Goal: Task Accomplishment & Management: Complete application form

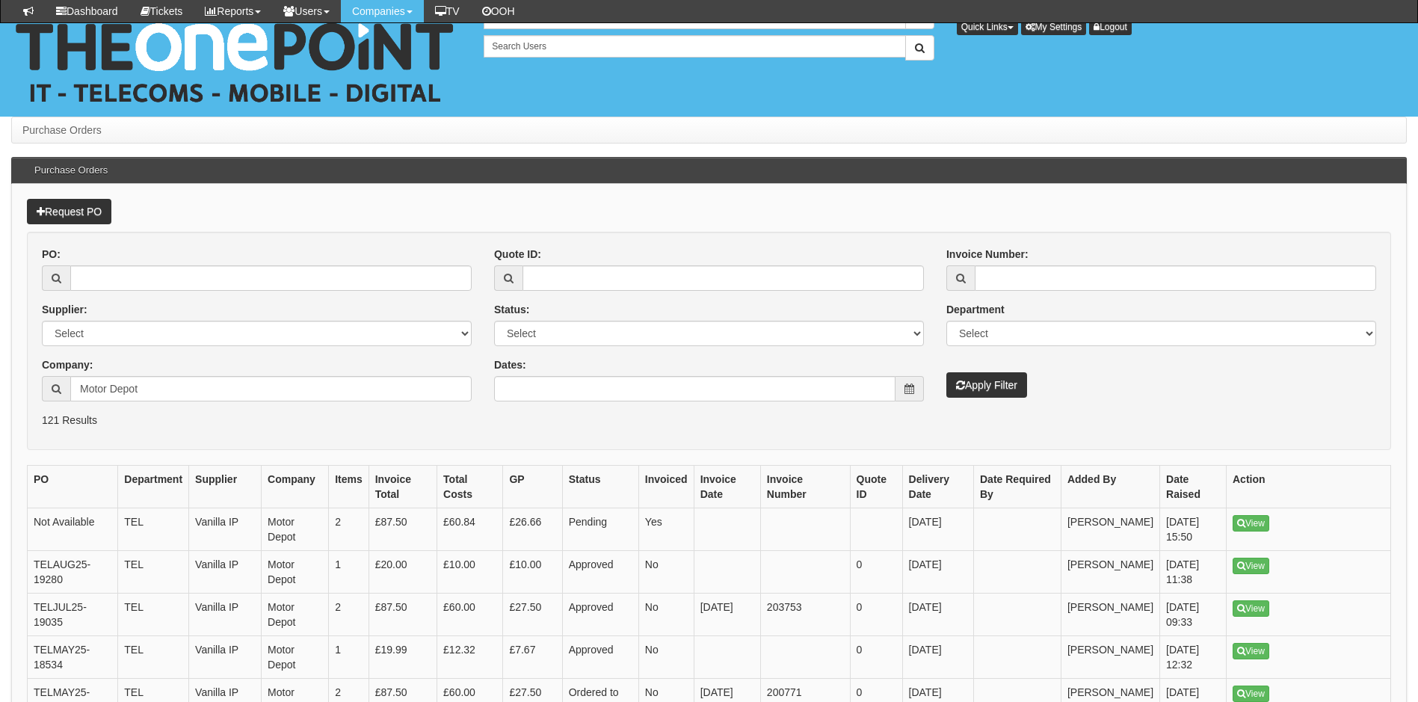
scroll to position [164, 0]
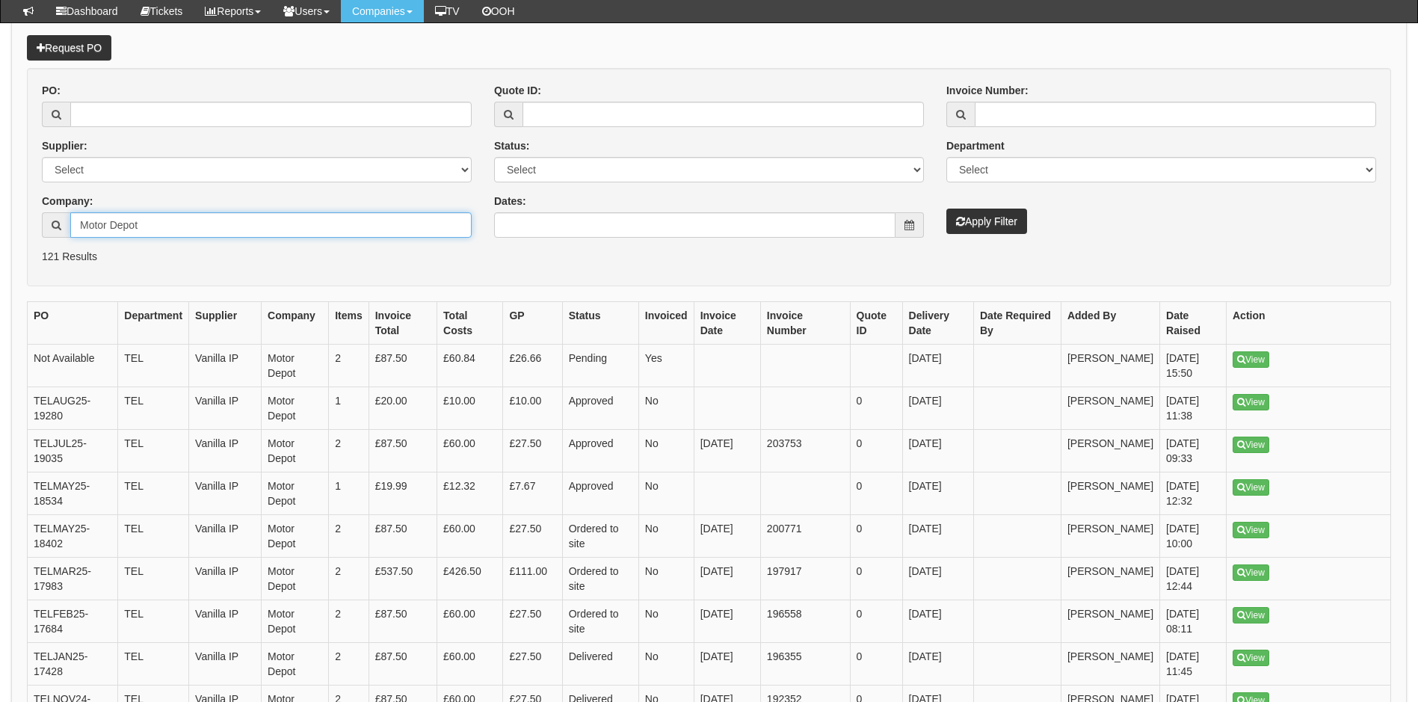
click at [252, 215] on input "Motor Depot" at bounding box center [270, 224] width 401 height 25
type input "M"
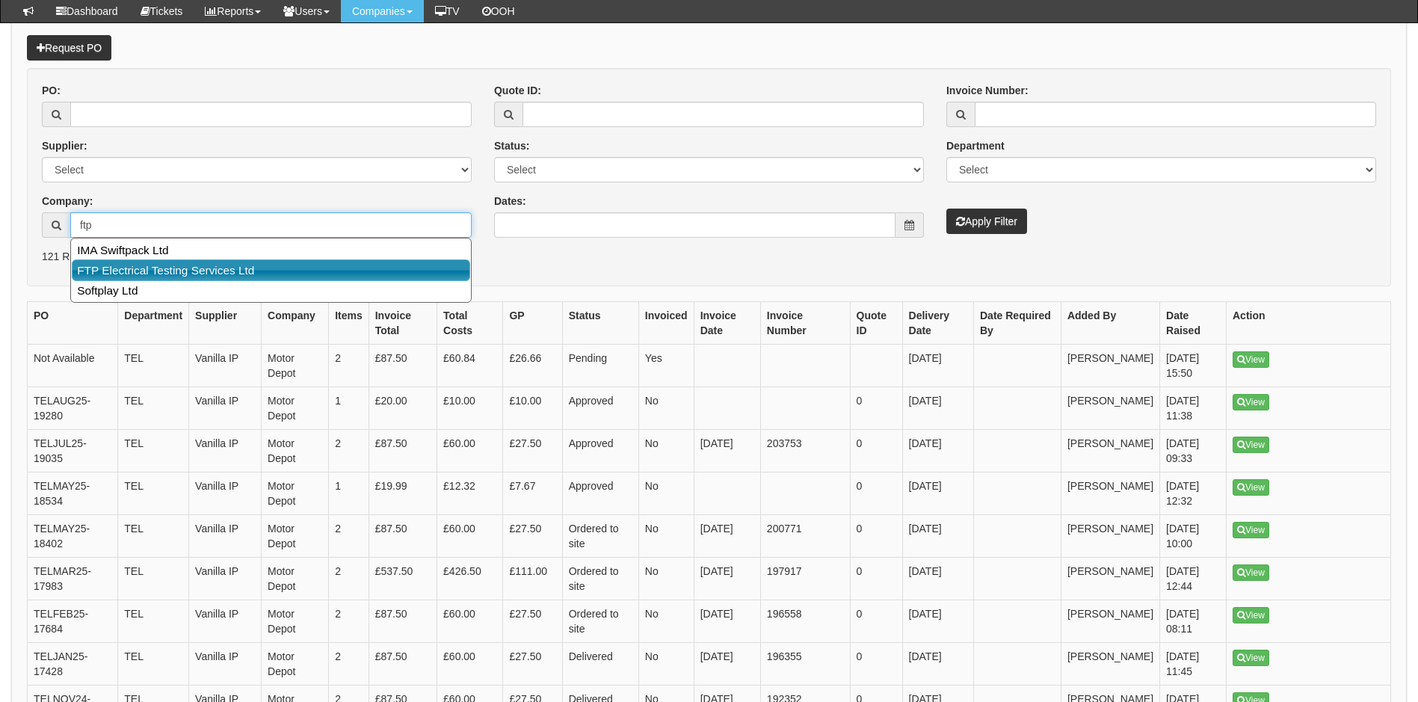
click at [265, 269] on link "FTP Electrical Testing Services Ltd" at bounding box center [271, 270] width 398 height 22
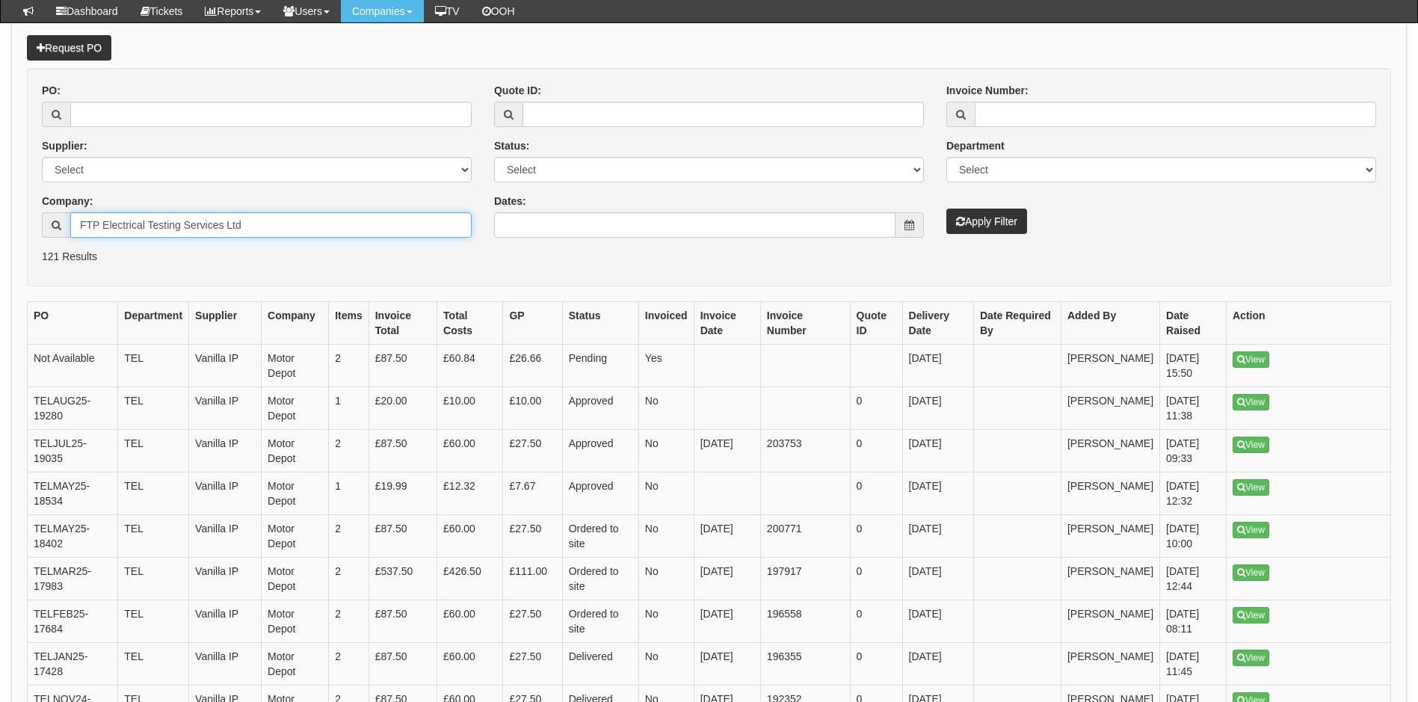
type input "FTP Electrical Testing Services Ltd"
click at [82, 46] on link "Request PO" at bounding box center [69, 47] width 84 height 25
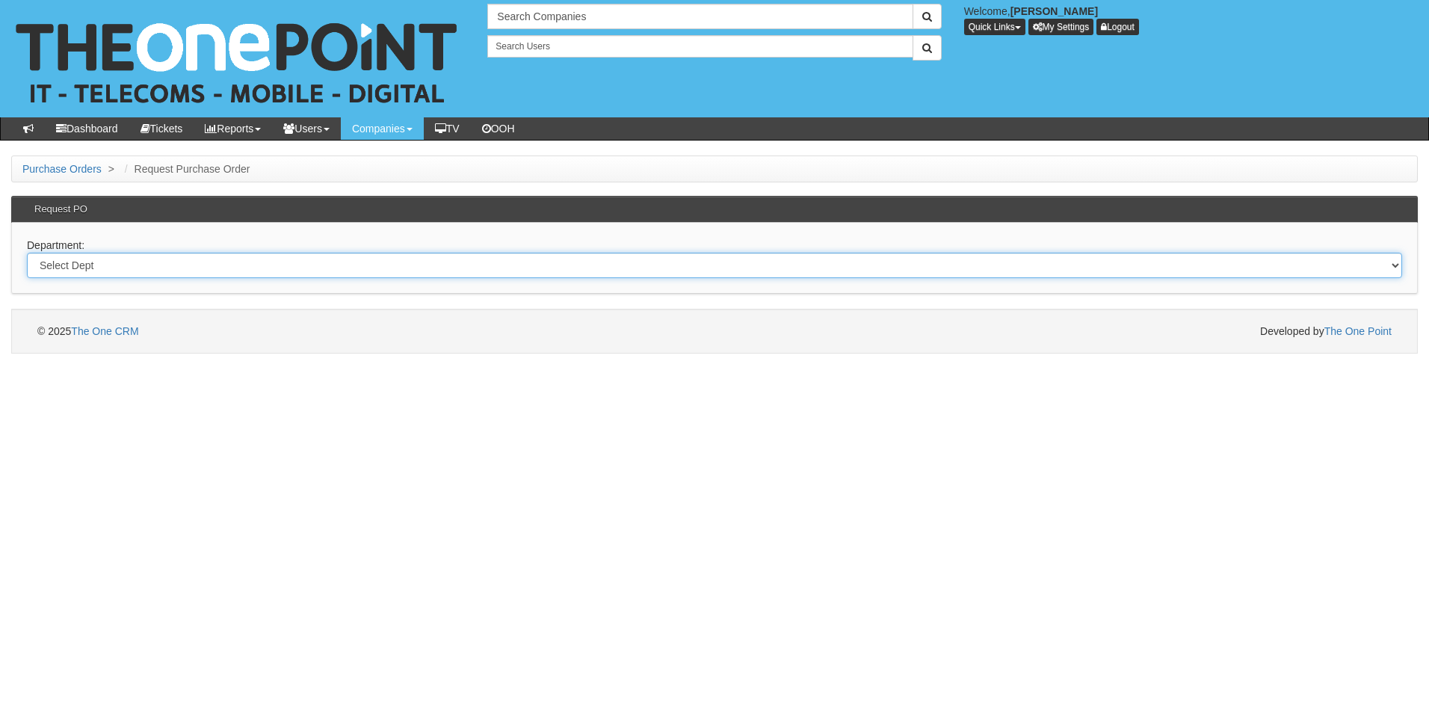
click at [228, 265] on select "Select Dept Digital Internal IT Mobiles Marketing Telecoms" at bounding box center [714, 265] width 1375 height 25
select select "?pipeID=&dept=IT"
click at [27, 253] on select "Select Dept Digital Internal IT Mobiles Marketing Telecoms" at bounding box center [714, 265] width 1375 height 25
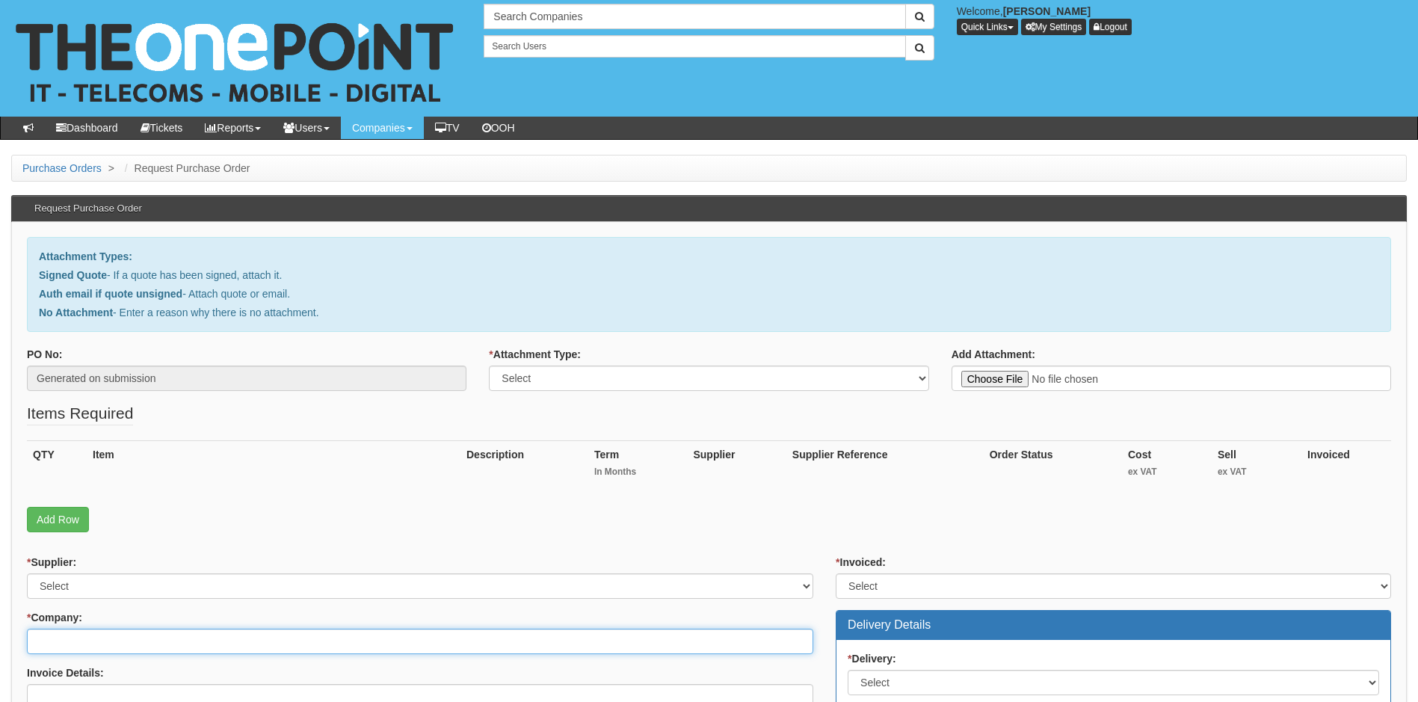
click at [164, 638] on input "* Company:" at bounding box center [420, 641] width 786 height 25
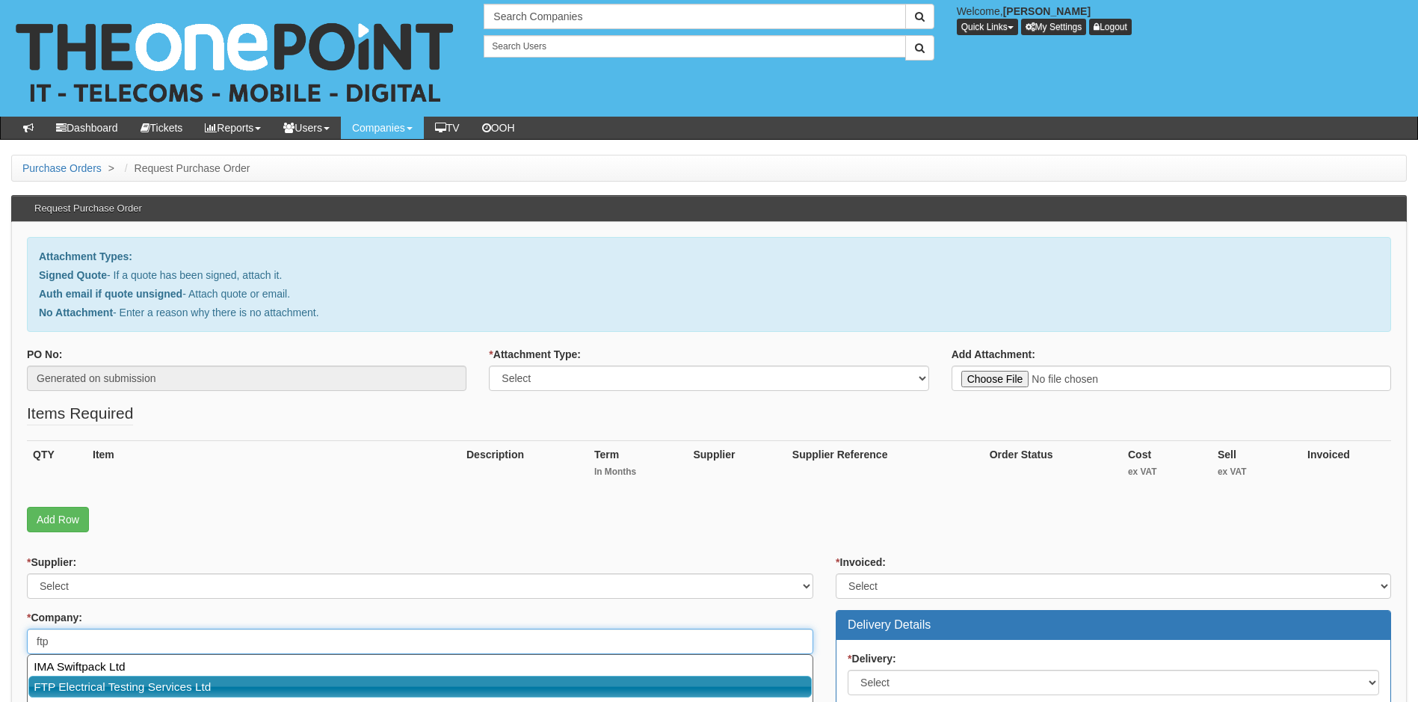
click at [272, 688] on link "FTP Electrical Testing Services Ltd" at bounding box center [419, 687] width 783 height 22
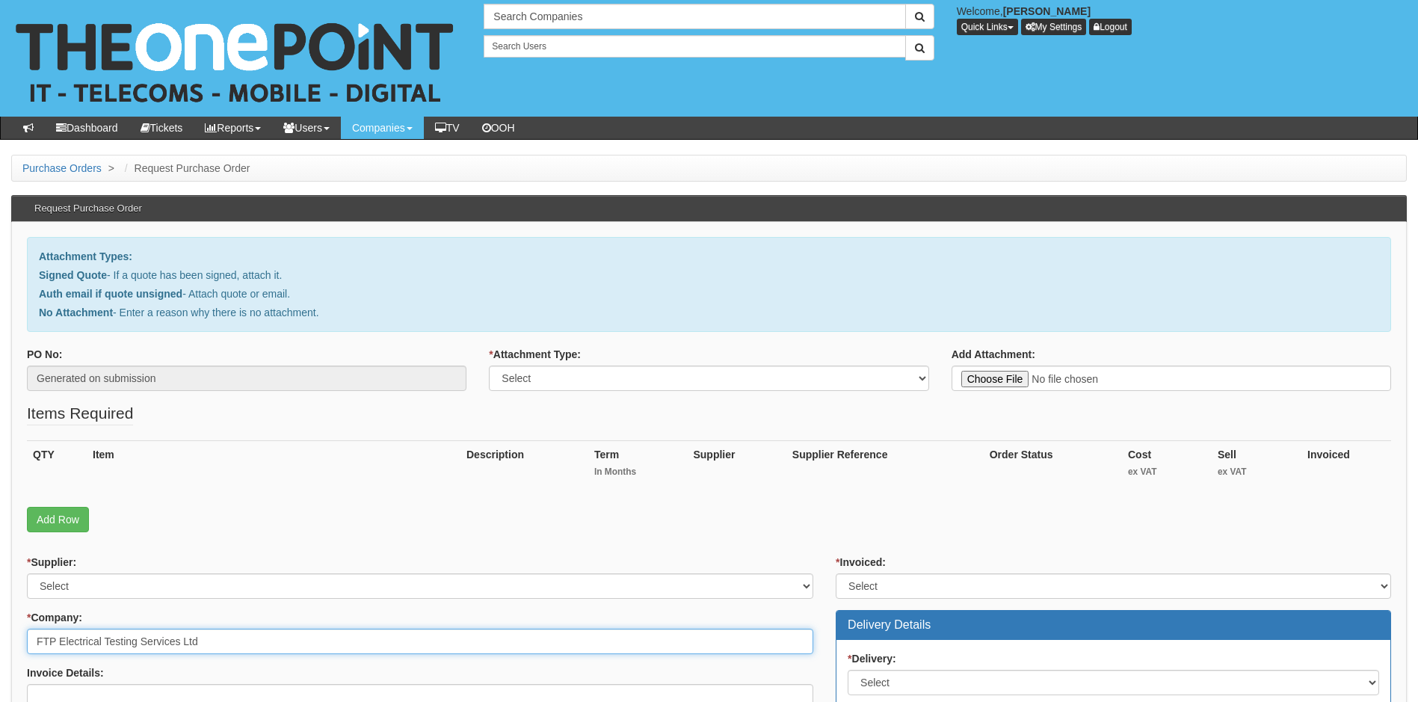
type input "FTP Electrical Testing Services Ltd"
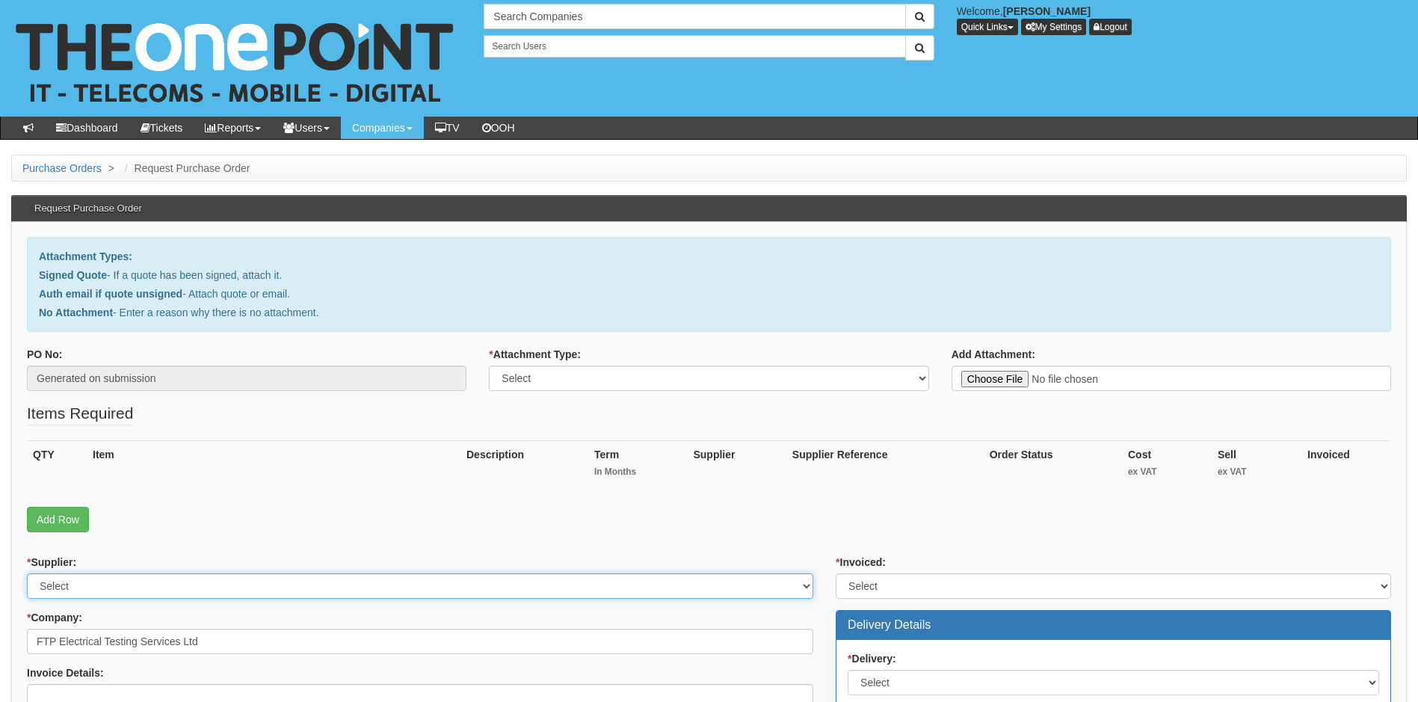
click at [213, 587] on select "Select 123 REG.co.uk 1Password 3 4Gon AA Jones Electric Ltd Abzorb Access Group…" at bounding box center [420, 585] width 786 height 25
select select "19"
click at [213, 587] on select "Select 123 REG.co.uk 1Password 3 4Gon AA Jones Electric Ltd Abzorb Access Group…" at bounding box center [420, 585] width 786 height 25
click at [705, 379] on select "Select Signed Quote Auth email with quote if unsigned No Attachment" at bounding box center [709, 378] width 440 height 25
select select "Auth email if quote unsigned"
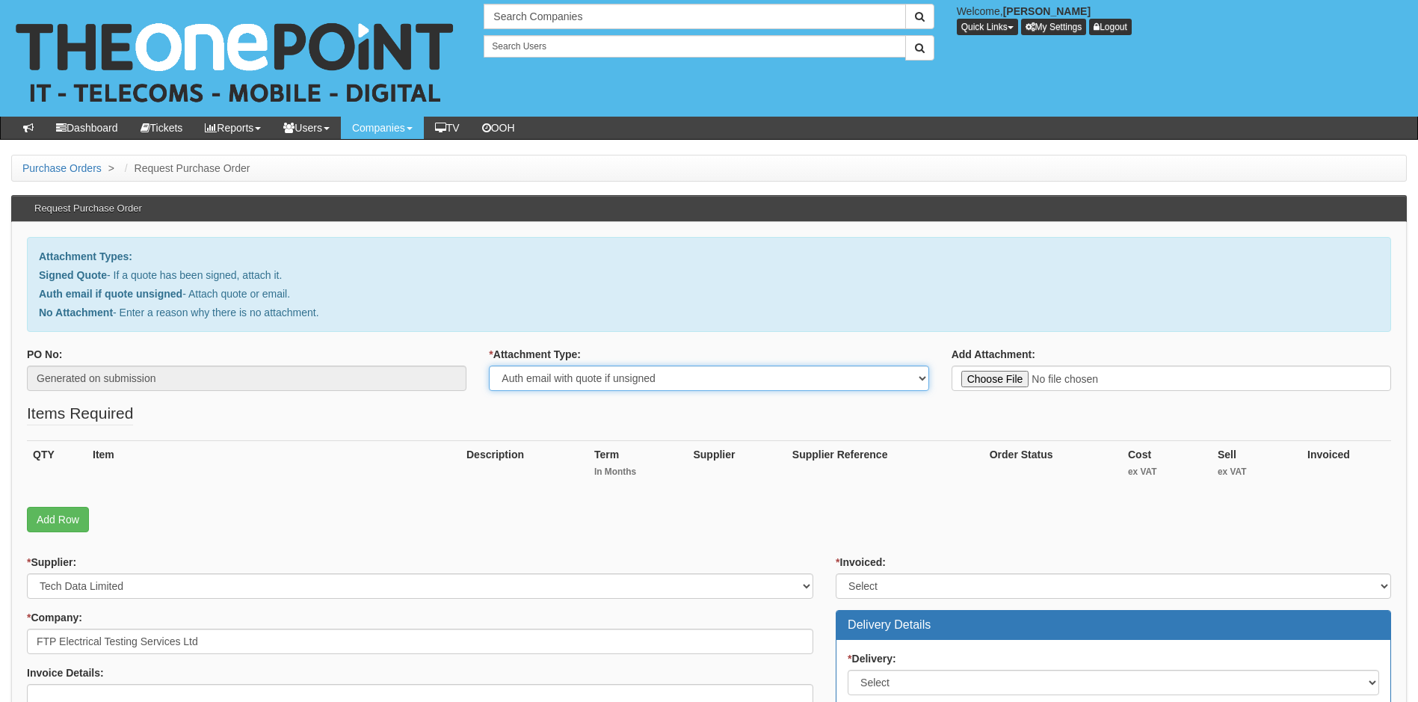
click at [489, 366] on select "Select Signed Quote Auth email with quote if unsigned No Attachment" at bounding box center [709, 378] width 440 height 25
type input "C:\fakepath\FTP Electrical - New Lenovo ThinkPad W16.pdf"
click at [60, 520] on link "Add Row" at bounding box center [58, 519] width 62 height 25
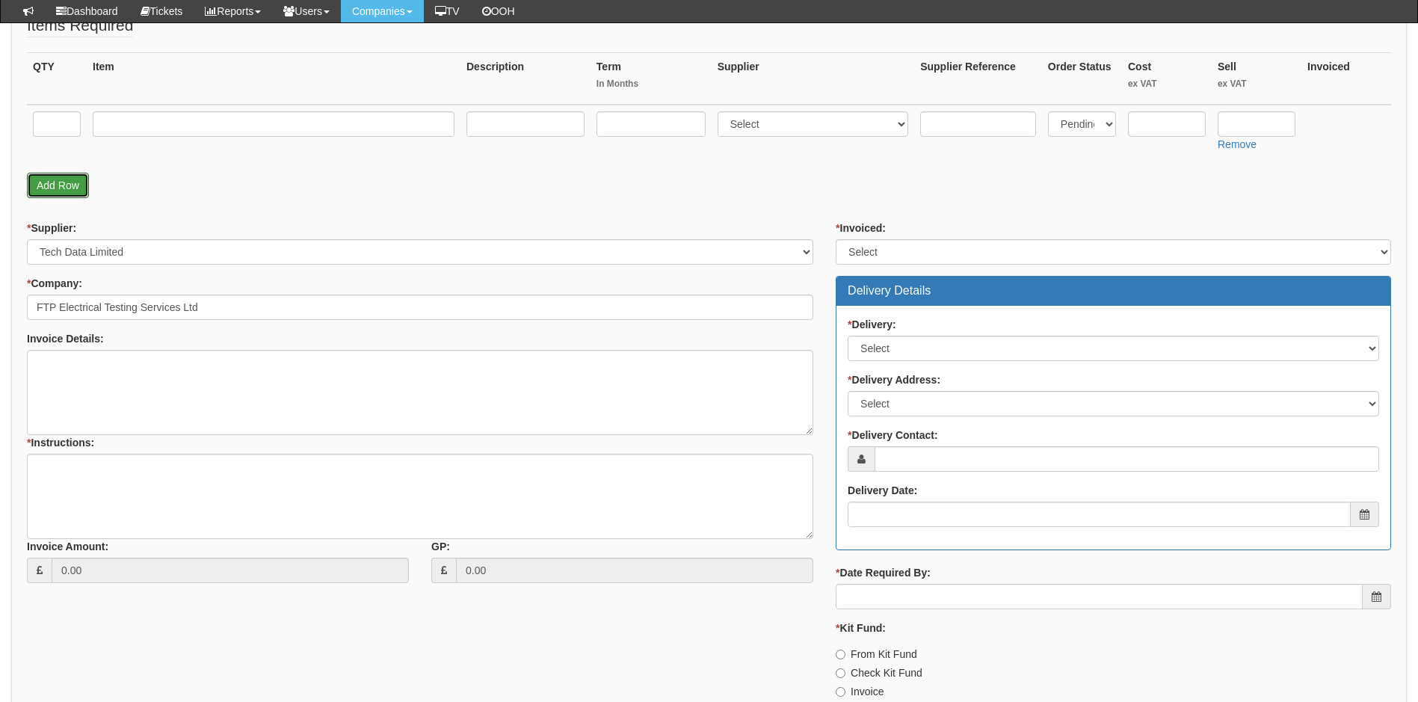
scroll to position [448, 0]
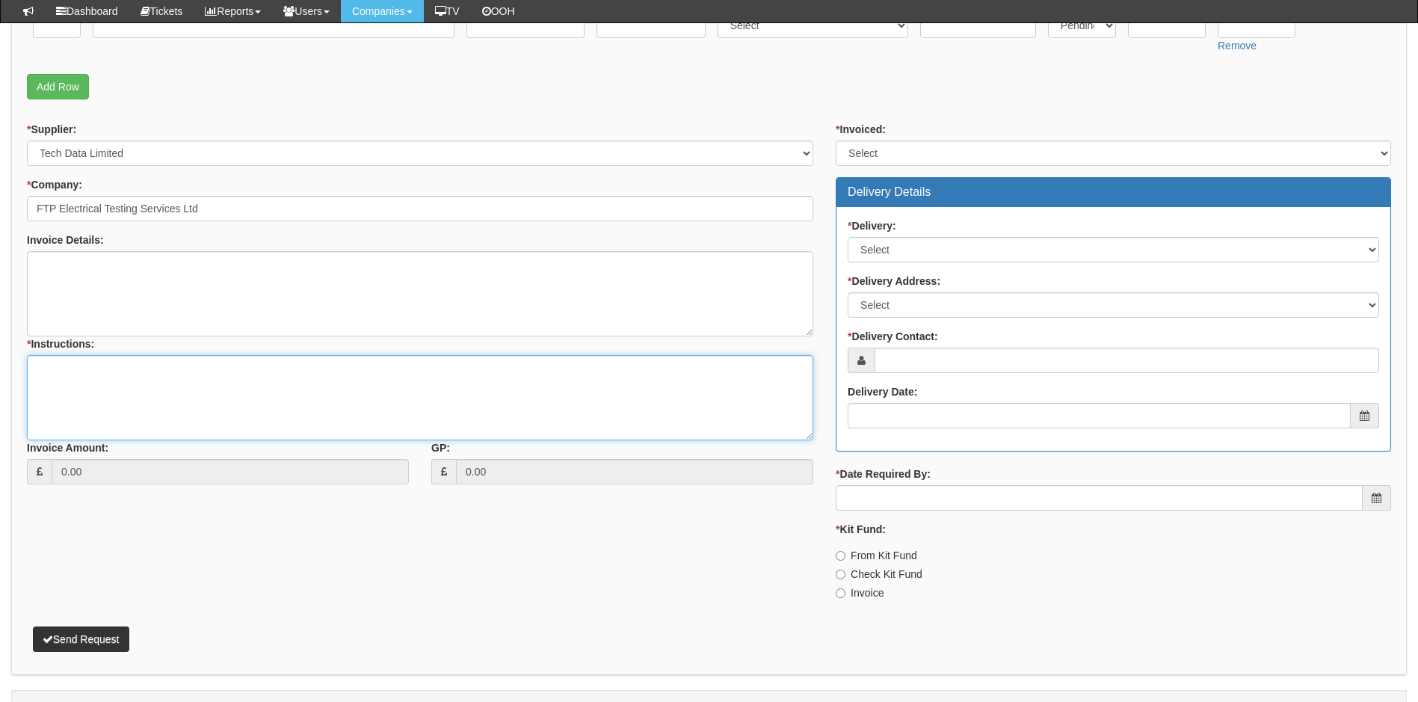
click at [56, 364] on textarea "* Instructions:" at bounding box center [420, 397] width 786 height 85
paste textarea "https://intouch.tdsynnex.com/InTouch/MVC/Product/ProductDetails?productId=11788…"
type textarea "supplier link: https://intouch.tdsynnex.com/InTouch/MVC/Product/ProductDetails?…"
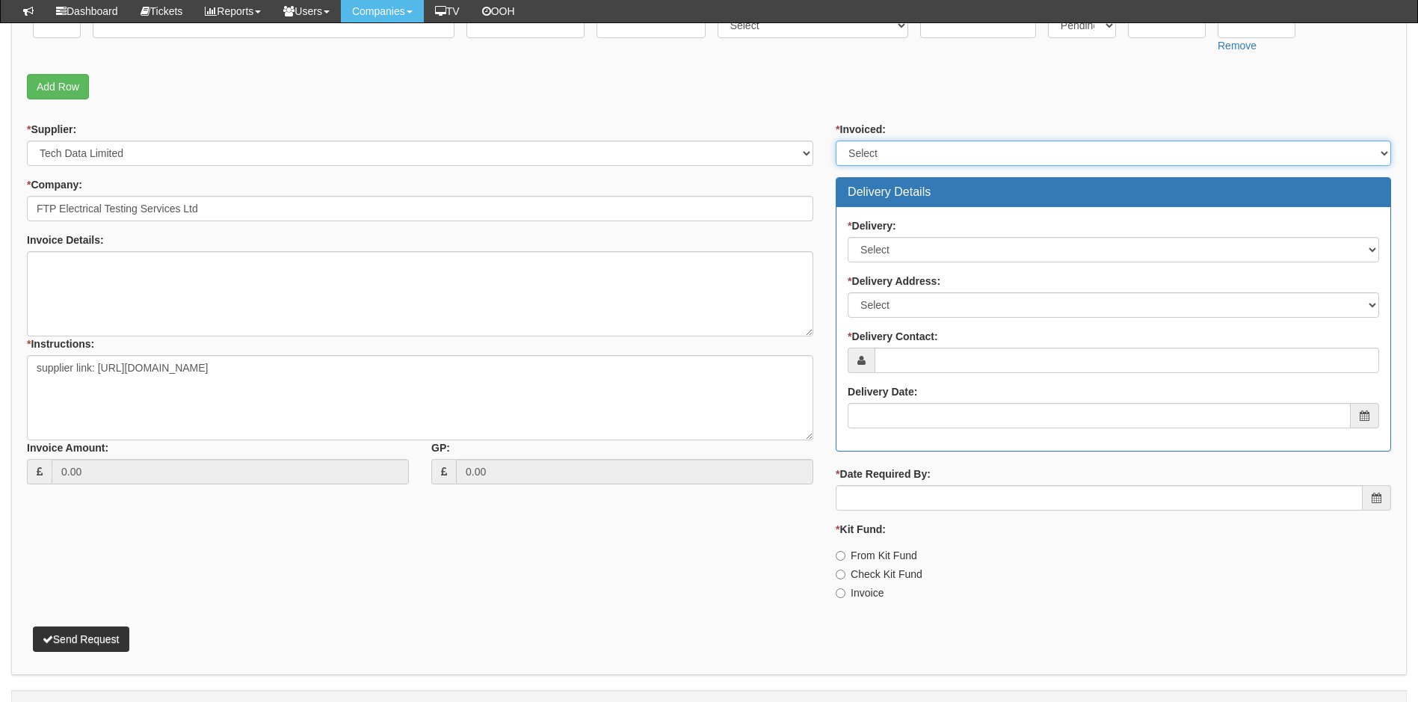
click at [908, 150] on select "Select Yes No N/A STB (part of order)" at bounding box center [1113, 153] width 555 height 25
select select "1"
click at [836, 141] on select "Select Yes No N/A STB (part of order)" at bounding box center [1113, 153] width 555 height 25
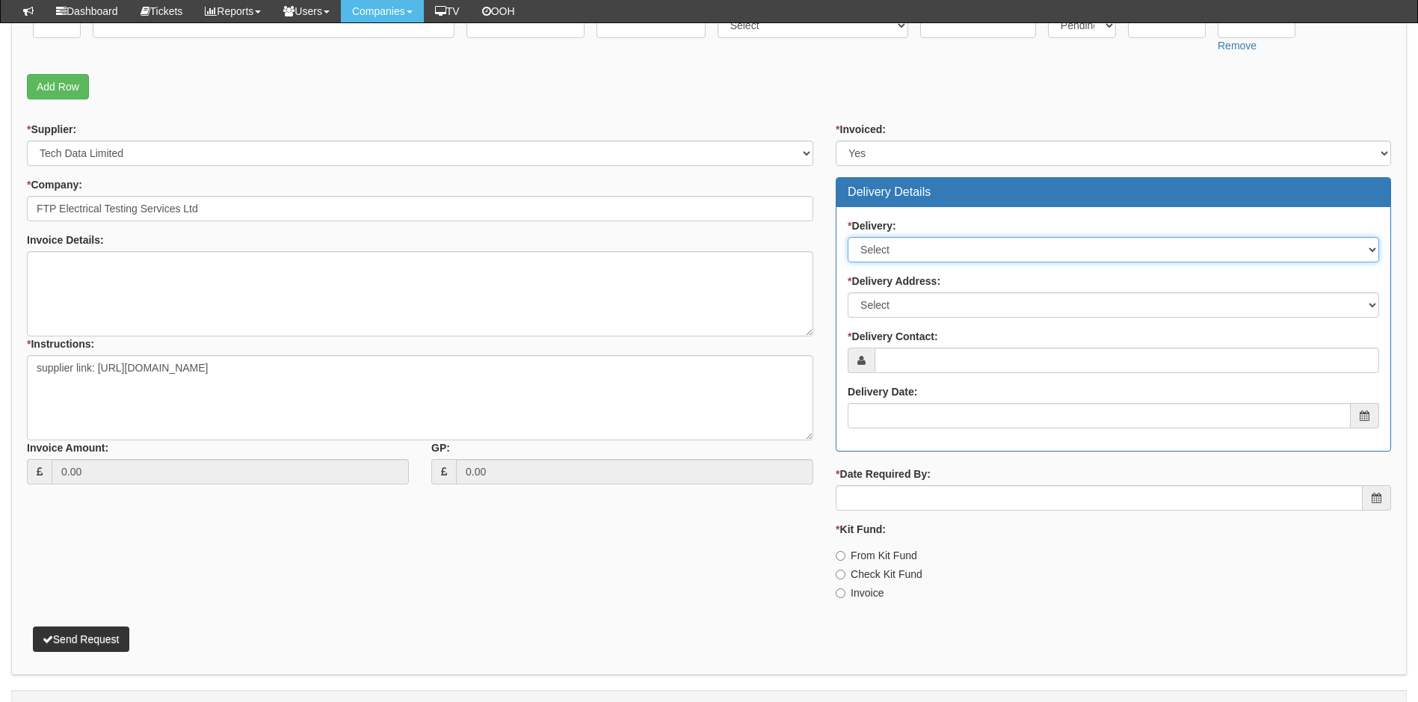
click at [934, 249] on select "Select No Not Applicable Yes" at bounding box center [1113, 249] width 531 height 25
select select "1"
click at [848, 237] on select "Select No Not Applicable Yes" at bounding box center [1113, 249] width 531 height 25
click at [949, 306] on select "Select Not Applicable Main Address - HU1 2RZ Other" at bounding box center [1113, 304] width 531 height 25
select select "other"
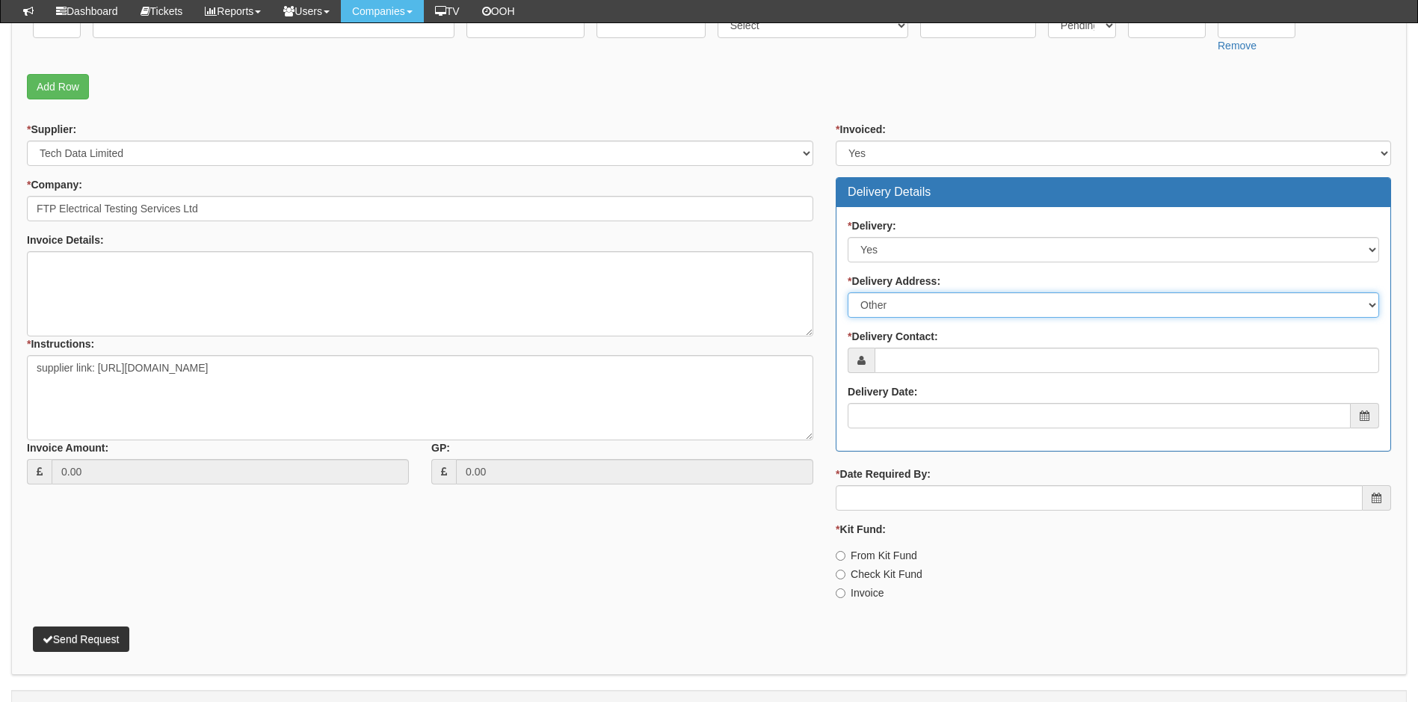
click at [848, 292] on select "Select Not Applicable Main Address - HU1 2RZ Other" at bounding box center [1113, 304] width 531 height 25
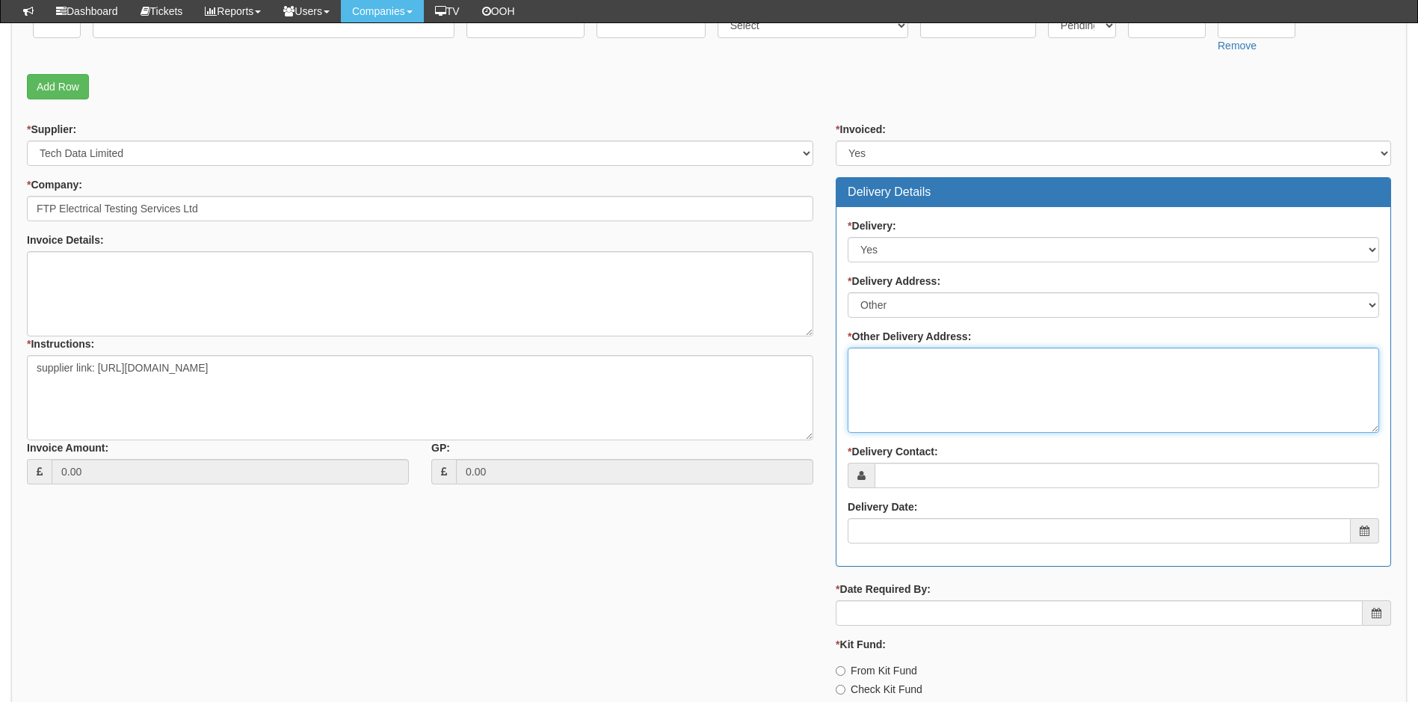
click at [921, 380] on textarea "* Other Delivery Address:" at bounding box center [1113, 390] width 531 height 85
type textarea "to TOP for setup"
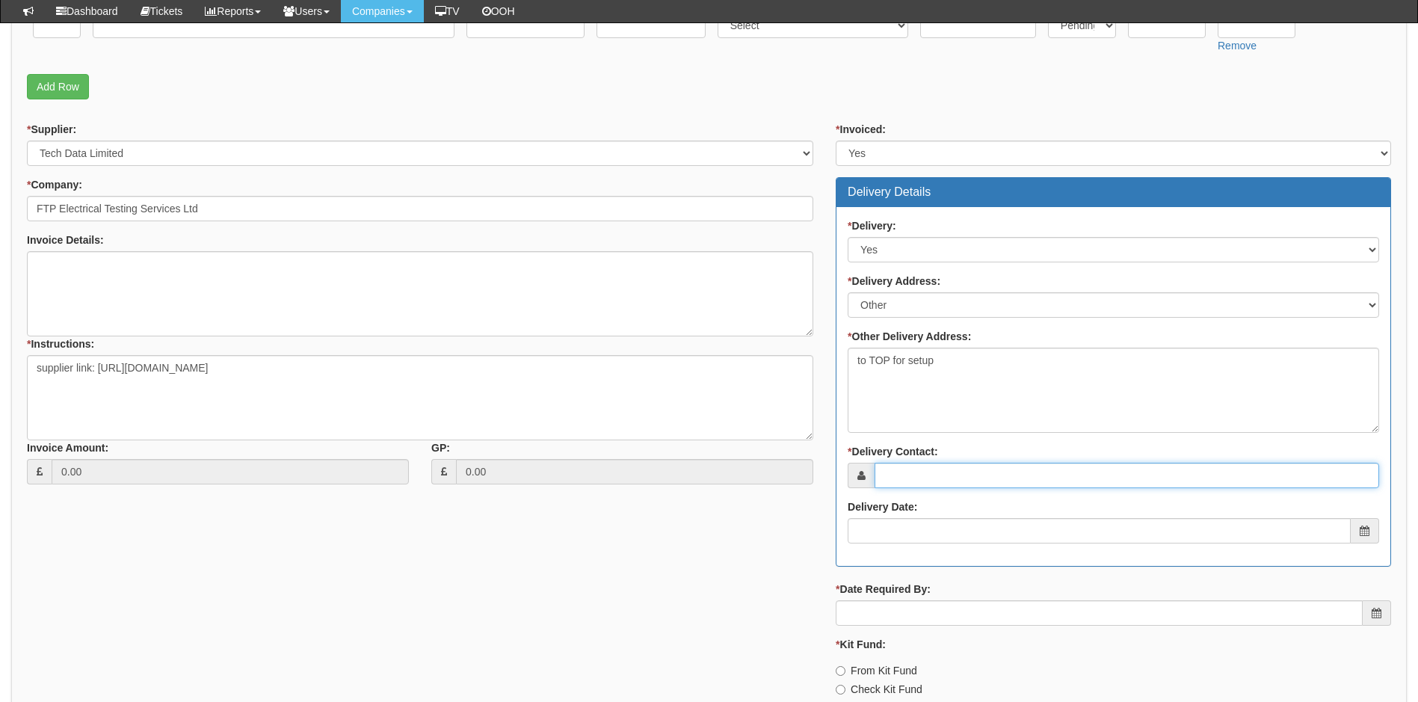
click at [924, 486] on input "* Delivery Contact:" at bounding box center [1127, 475] width 505 height 25
click at [953, 480] on input "* Delivery Contact:" at bounding box center [1127, 475] width 505 height 25
paste input "[EMAIL_ADDRESS][DOMAIN_NAME]"
type input "[EMAIL_ADDRESS][DOMAIN_NAME]"
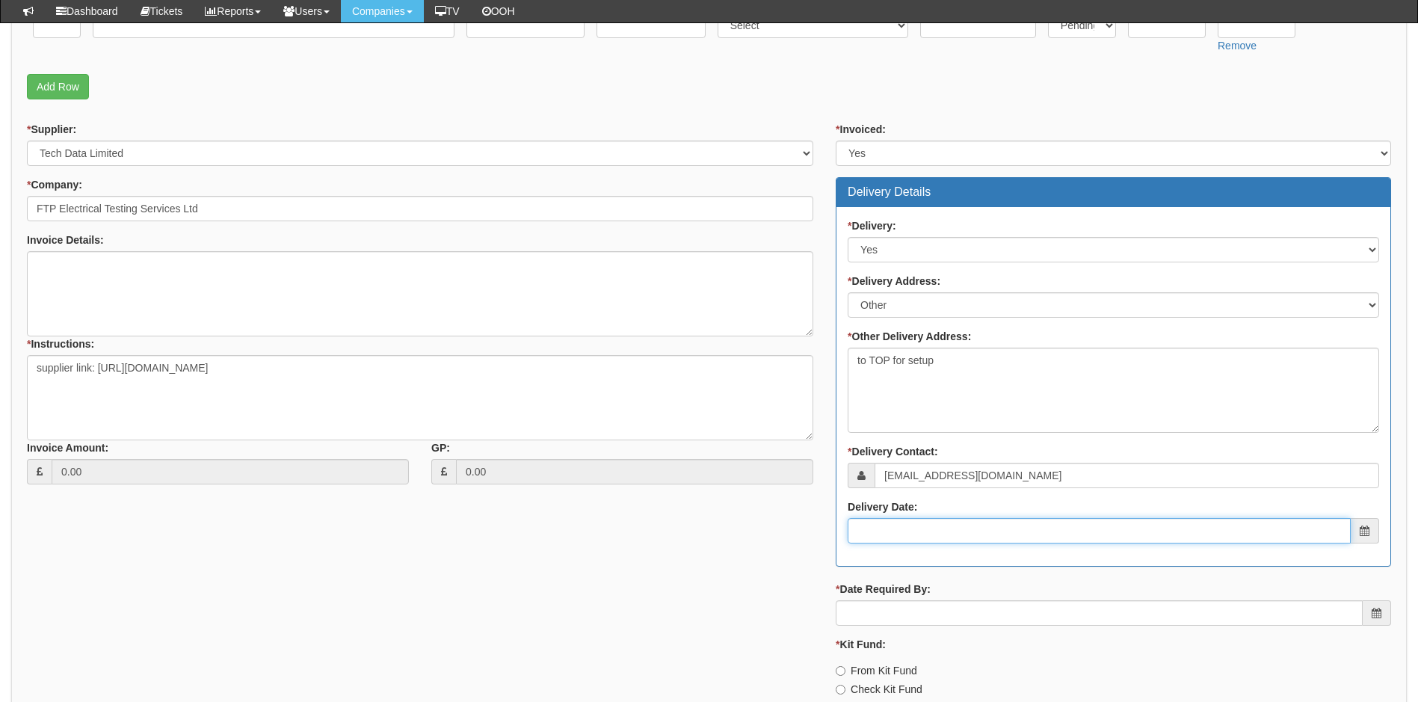
click at [902, 524] on input "Delivery Date:" at bounding box center [1099, 530] width 503 height 25
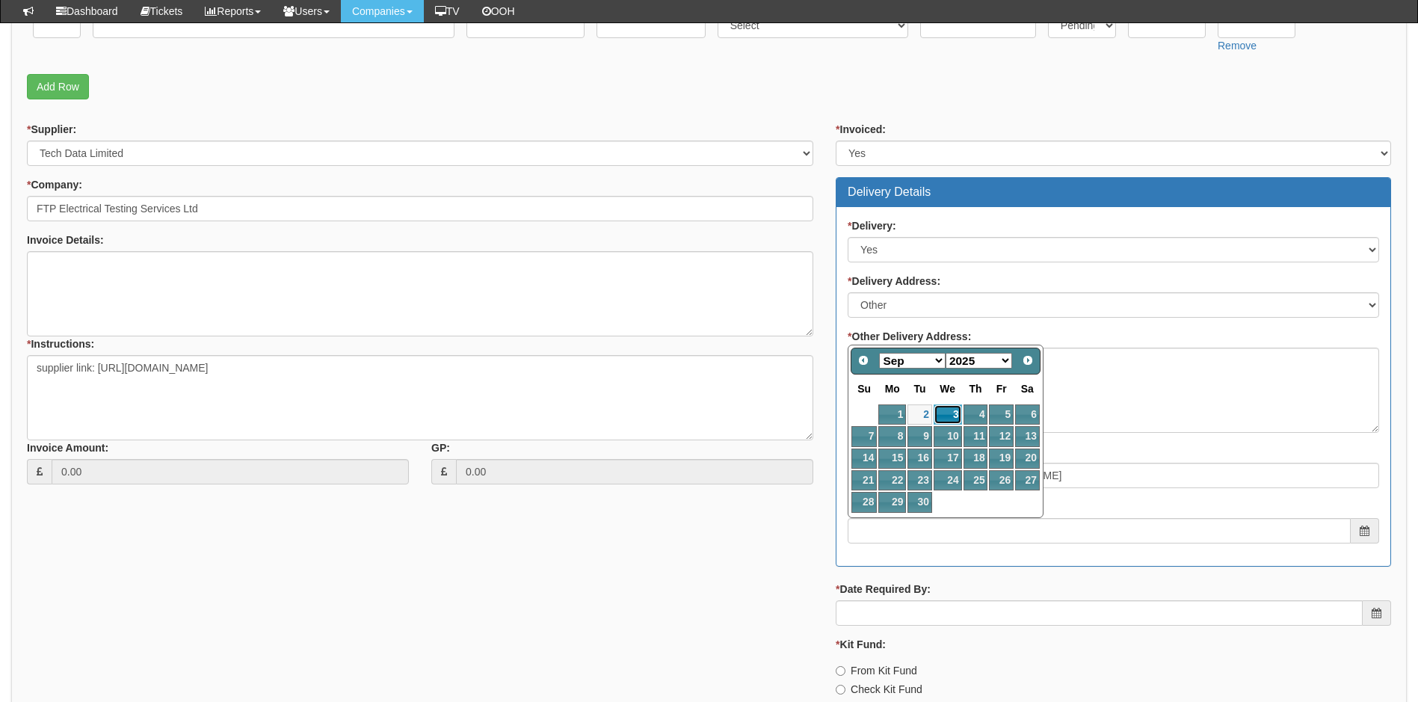
click at [943, 410] on link "3" at bounding box center [948, 414] width 28 height 20
type input "2025-09-03"
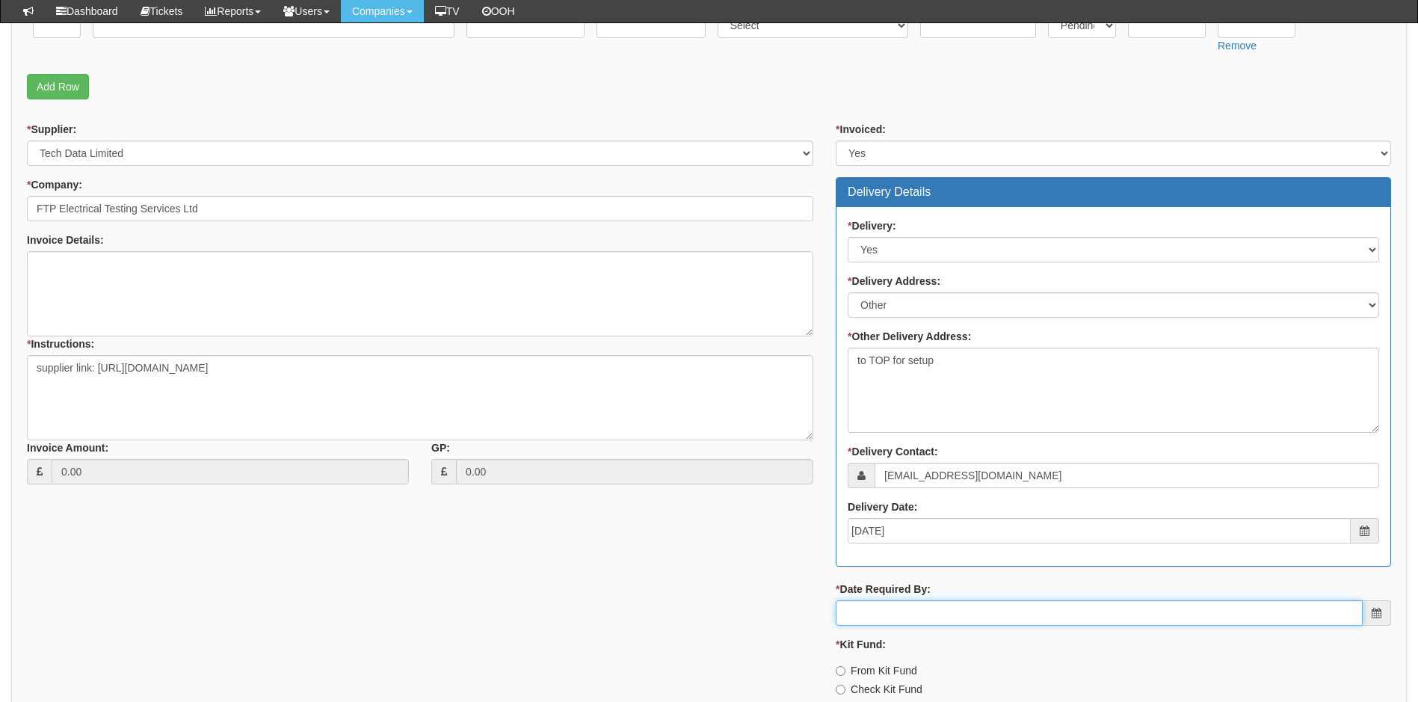
click at [927, 613] on input "* Date Required By:" at bounding box center [1099, 612] width 527 height 25
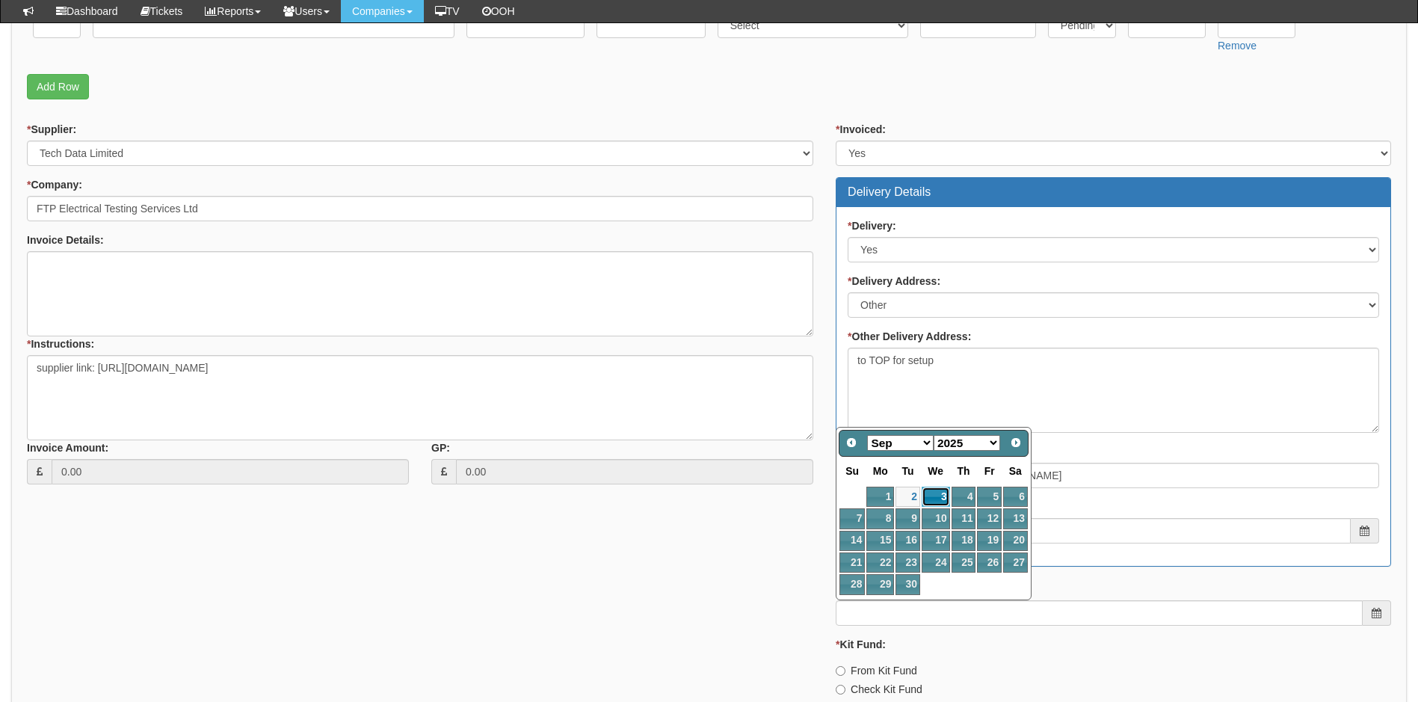
click at [931, 490] on link "3" at bounding box center [936, 497] width 28 height 20
type input "2025-09-03"
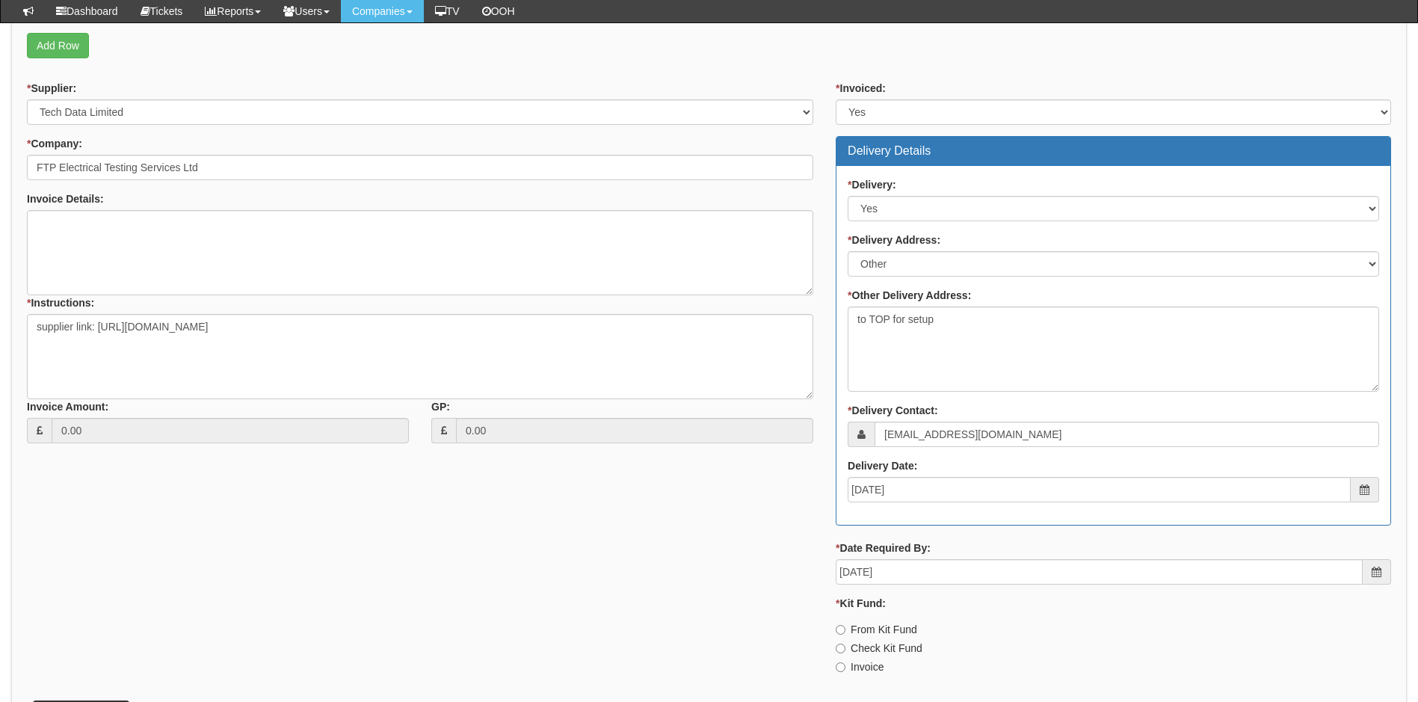
scroll to position [596, 0]
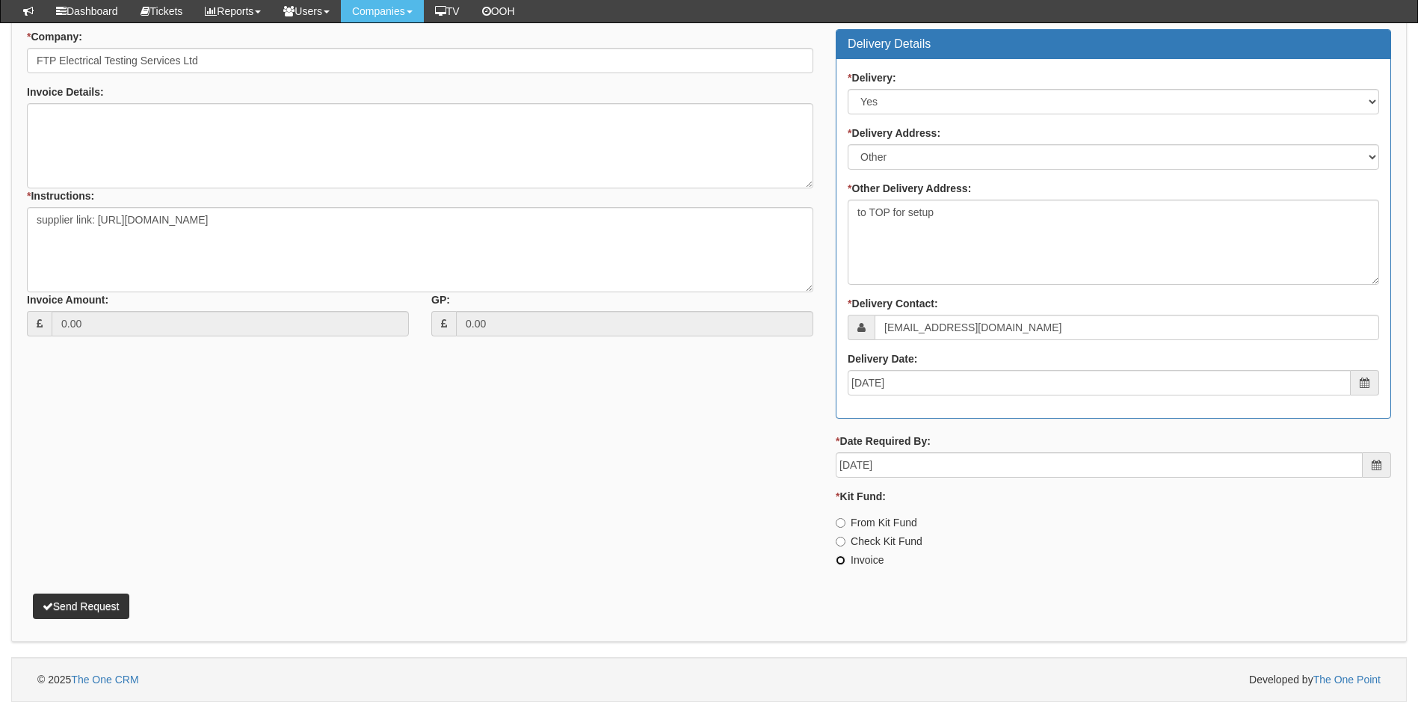
click at [839, 558] on input "Invoice" at bounding box center [841, 560] width 10 height 10
radio input "true"
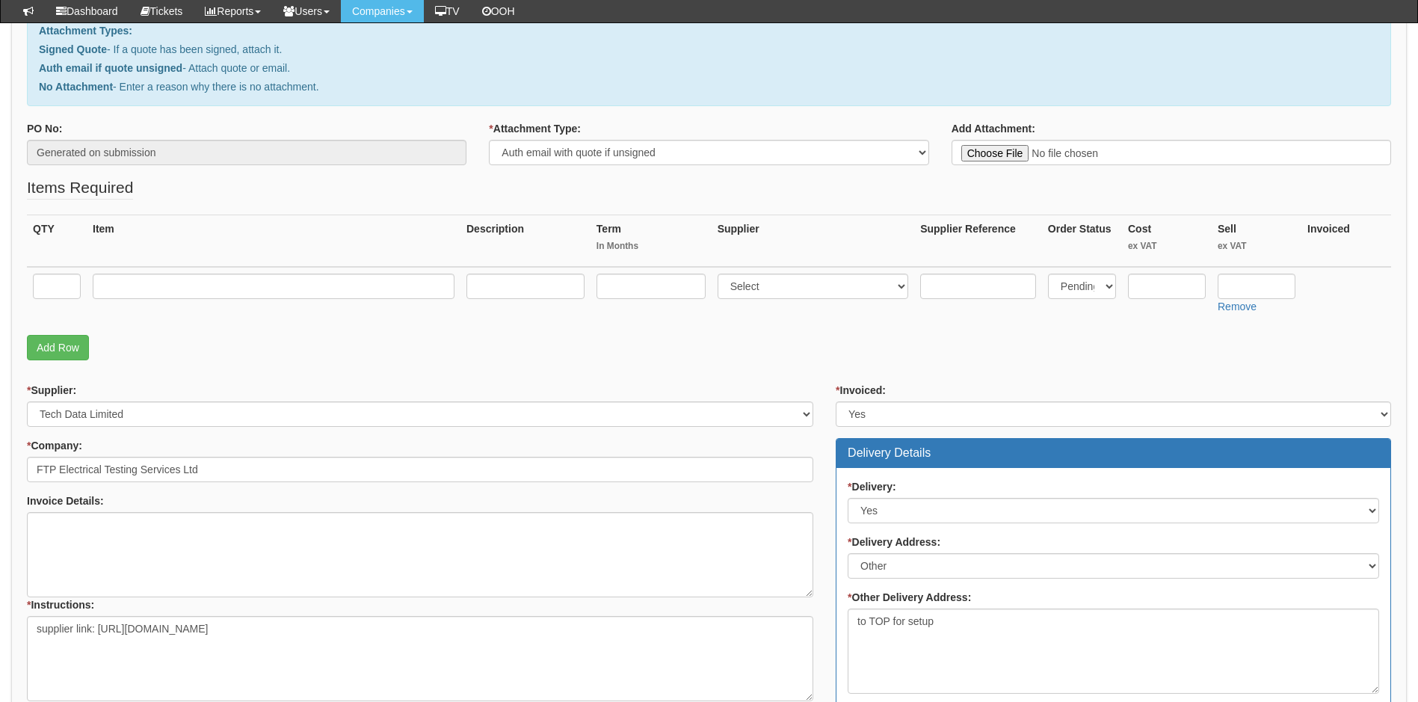
scroll to position [148, 0]
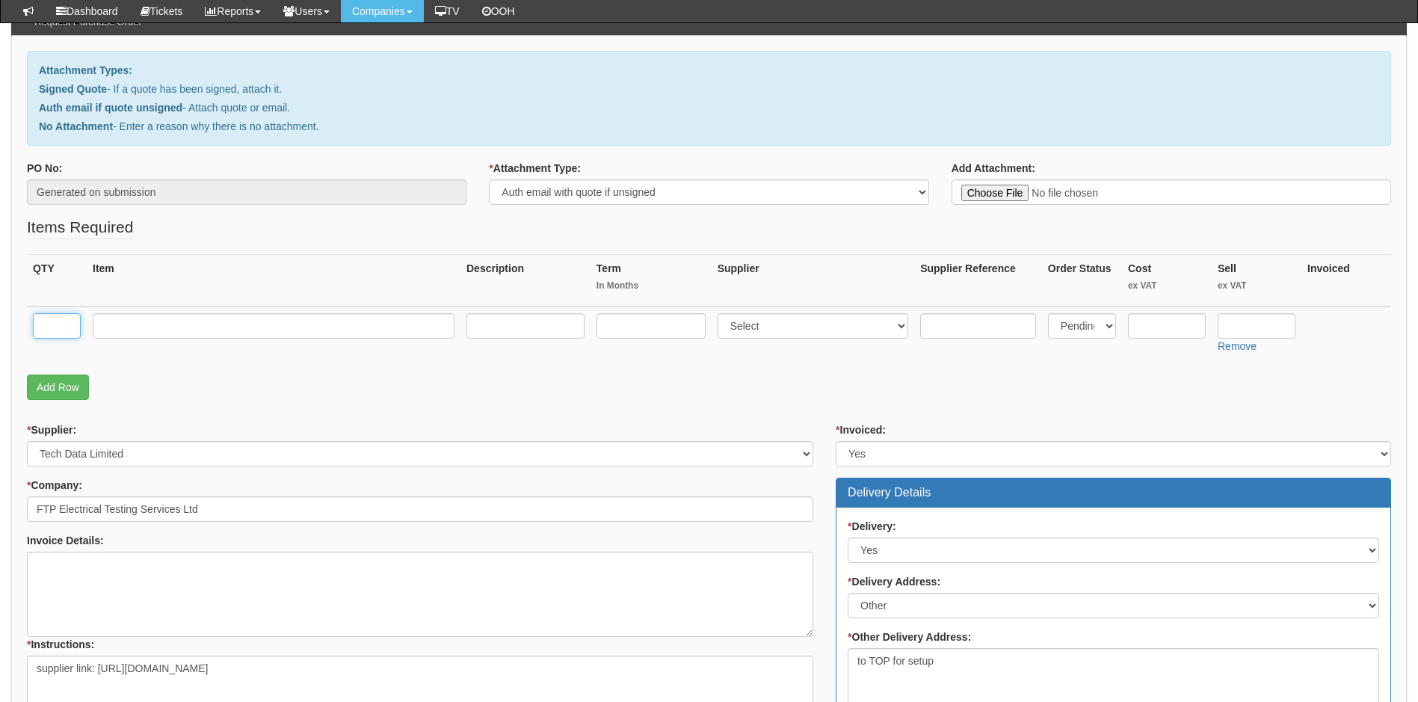
click at [61, 330] on input "text" at bounding box center [57, 325] width 48 height 25
type input "1"
click at [245, 330] on input "text" at bounding box center [274, 325] width 362 height 25
paste input "Lenovo ThinkPad E16 Gen 3 21ST"
type input "Lenovo ThinkPad E16 Gen 3 21ST"
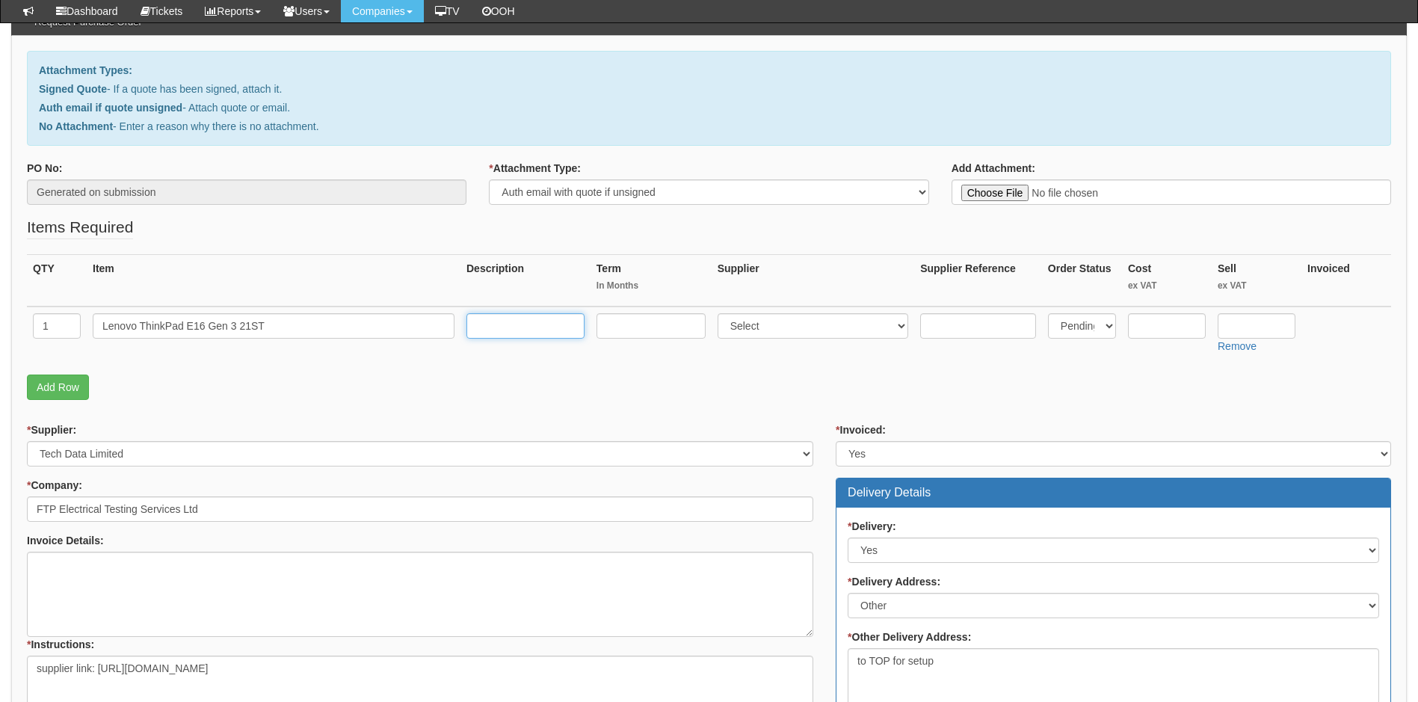
click at [550, 325] on input "text" at bounding box center [525, 325] width 118 height 25
paste input "180-degree hinge design AMD Ryzen 5 230 / up to 4.9 GHz Win 11 Pro Radeon 760M …"
type input "180-degree hinge design AMD Ryzen 5 230 / up to 4.9 GHz Win 11 Pro Radeon 760M …"
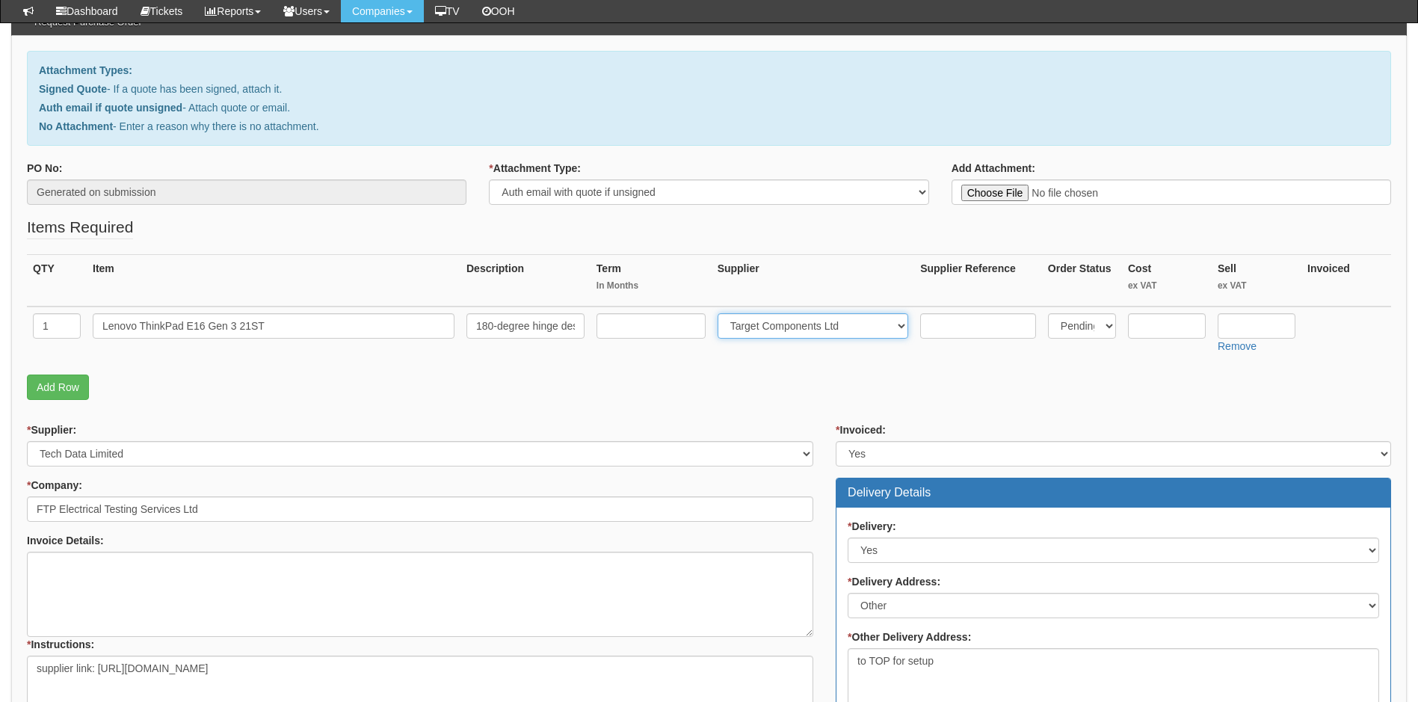
select select "19"
type input "740"
click at [1156, 330] on input "text" at bounding box center [1167, 325] width 78 height 25
paste input "638.32"
type input "638.32"
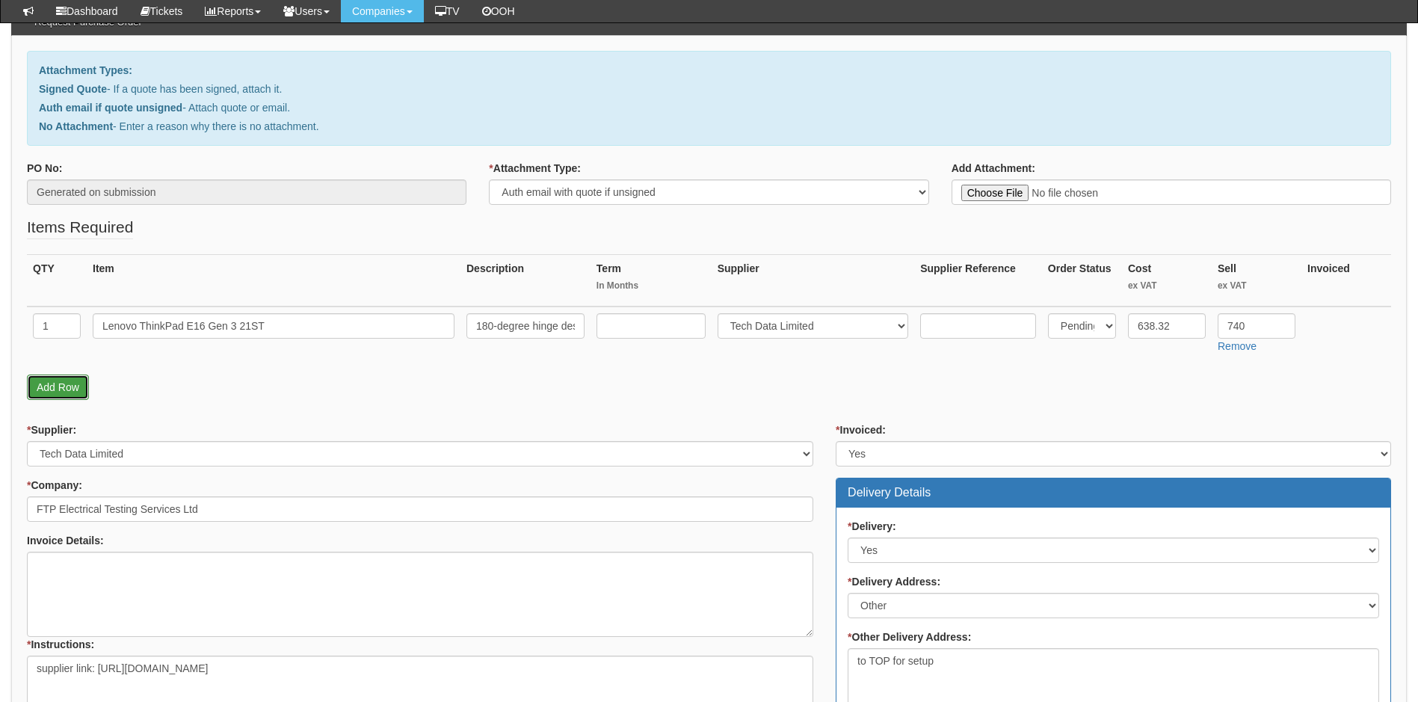
click at [38, 384] on link "Add Row" at bounding box center [58, 386] width 62 height 25
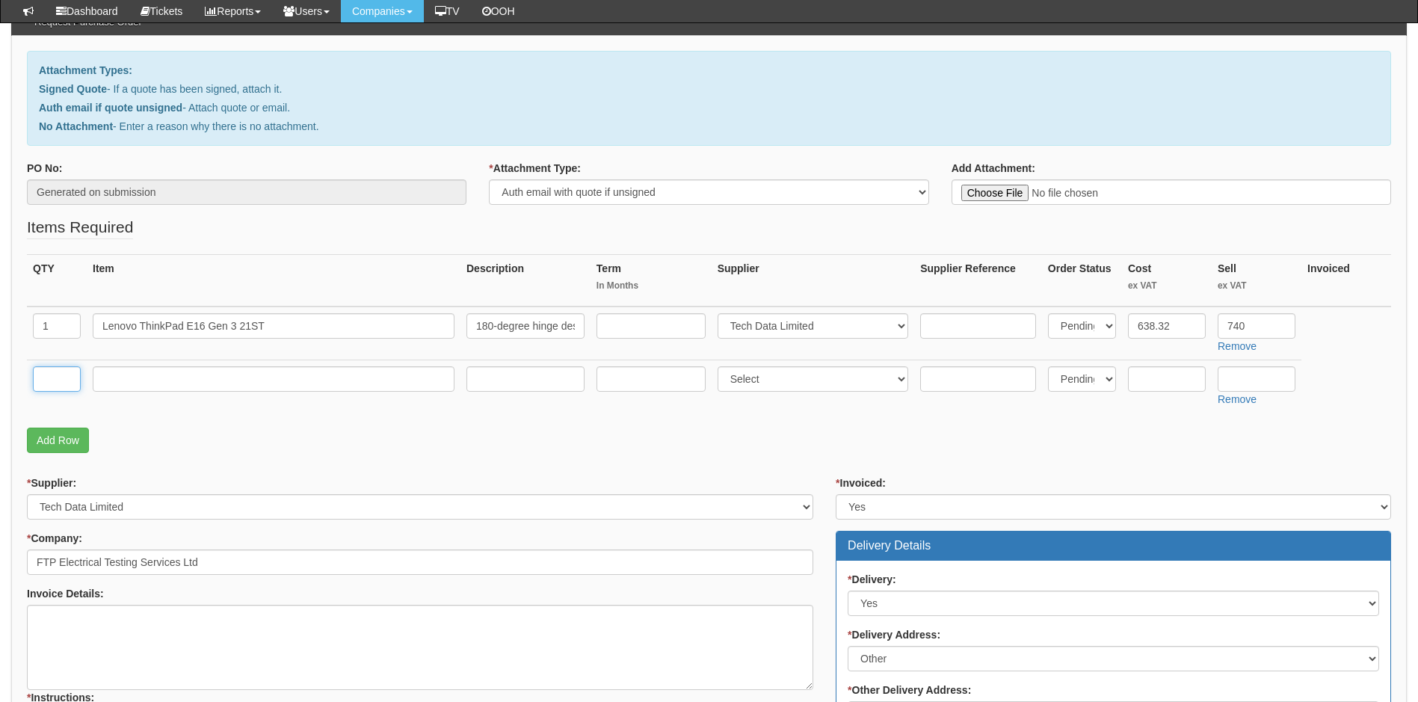
click at [40, 383] on input "text" at bounding box center [57, 378] width 48 height 25
type input "1"
click at [128, 382] on input "text" at bounding box center [274, 378] width 362 height 25
type input "Device setup"
select select "81"
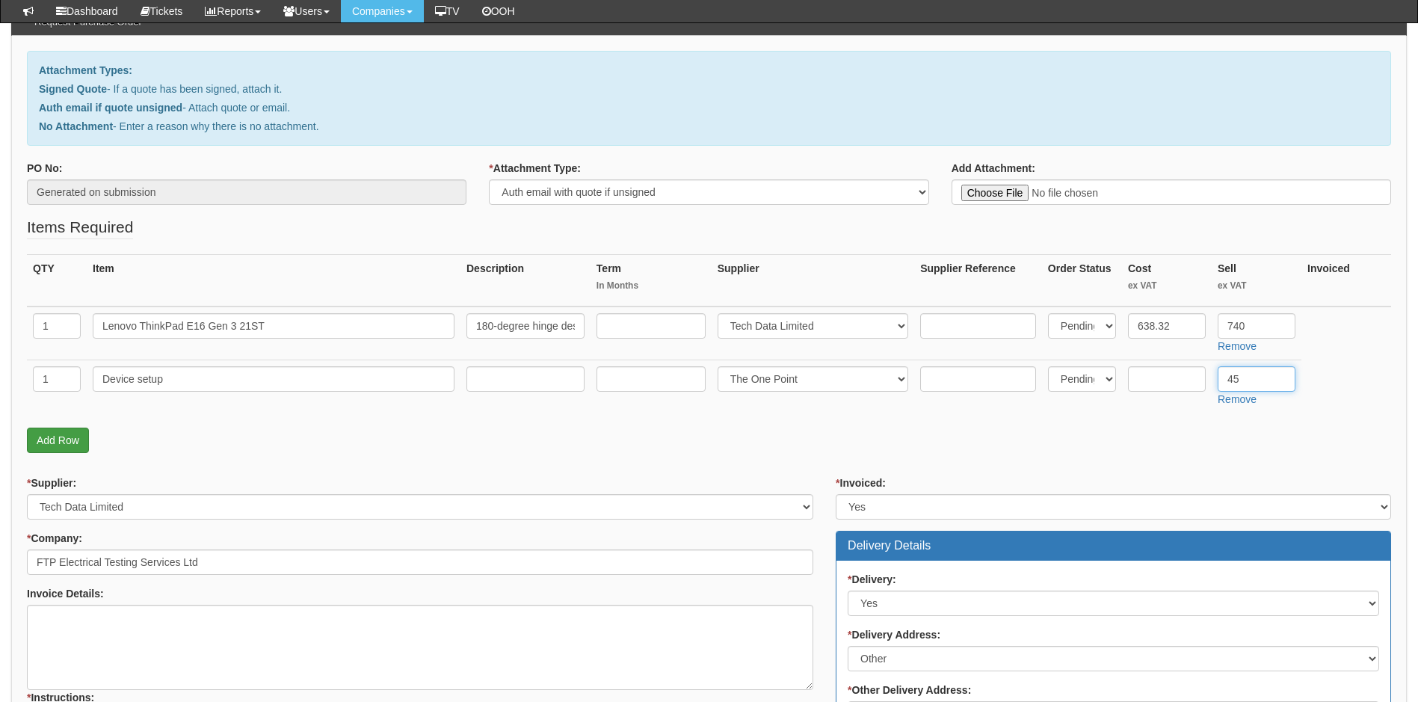
type input "45"
click at [57, 447] on link "Add Row" at bounding box center [58, 440] width 62 height 25
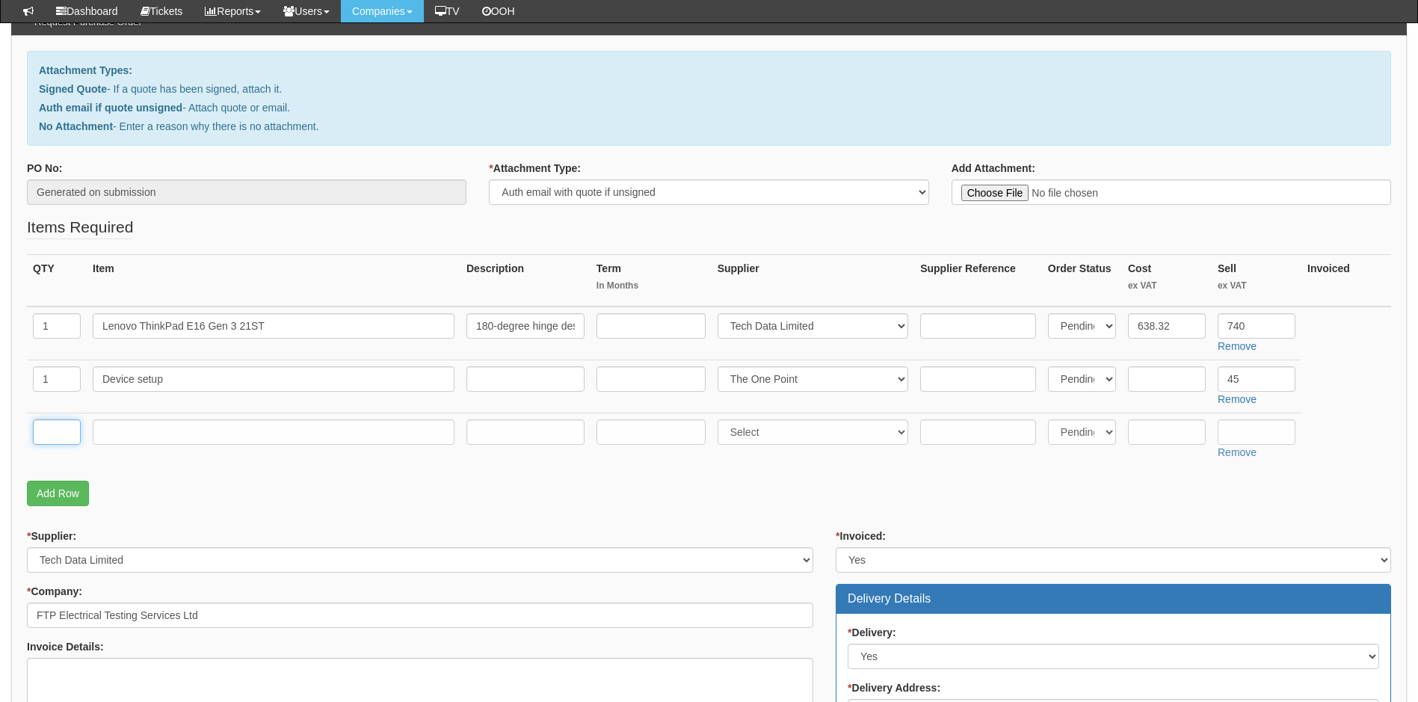
click at [53, 429] on input "text" at bounding box center [57, 431] width 48 height 25
type input "d"
type input "1"
type input "Delivery"
select select "81"
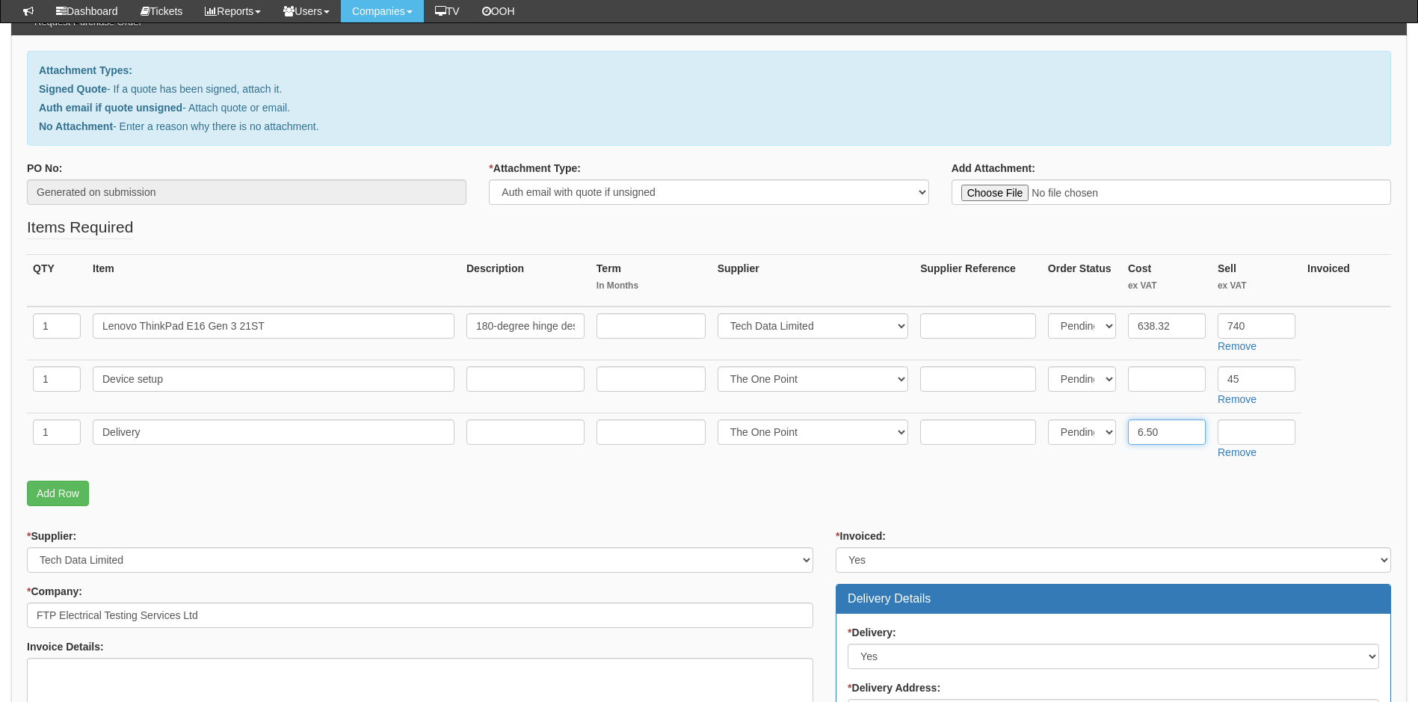
type input "6.50"
type input "12.50"
click at [1267, 380] on input "45" at bounding box center [1257, 378] width 78 height 25
type input "40"
drag, startPoint x: 1055, startPoint y: 530, endPoint x: 1058, endPoint y: 521, distance: 9.7
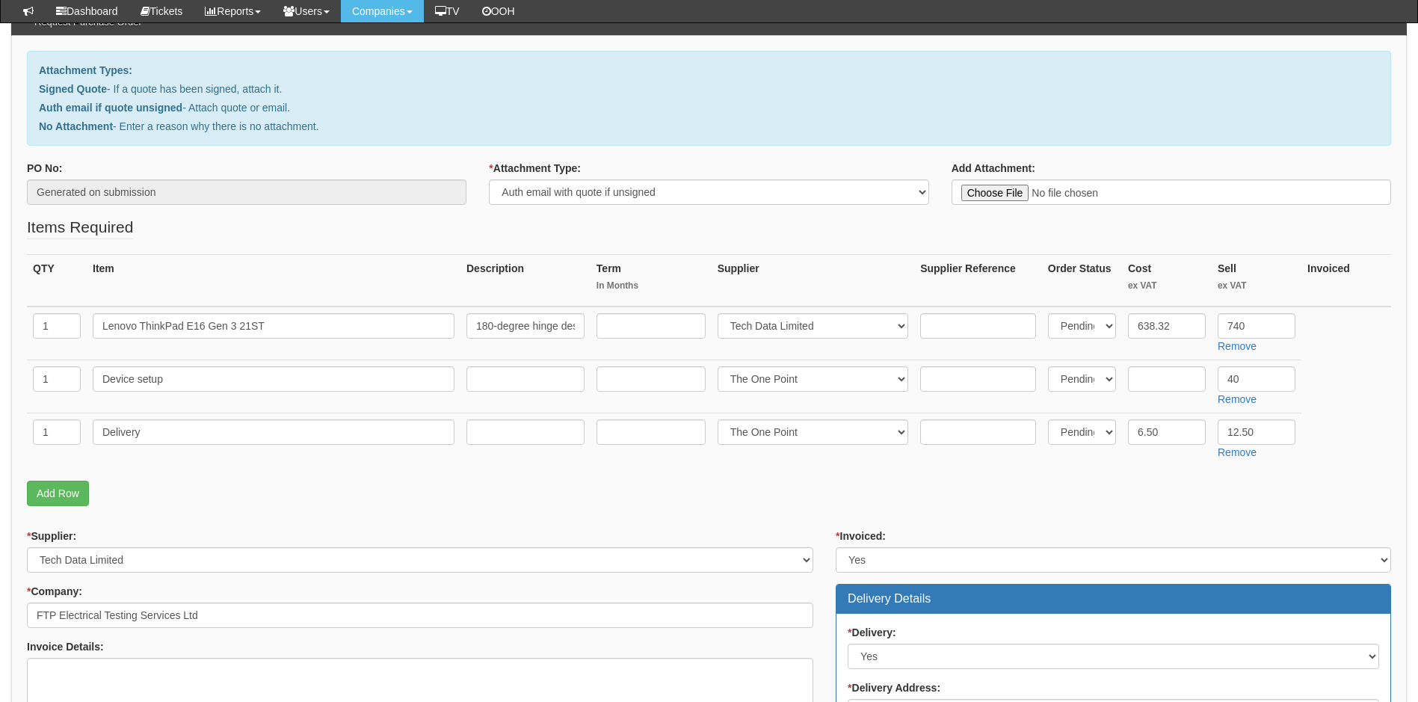
click at [1055, 529] on div "* Invoiced: Select Yes No N/A STB (part of order)" at bounding box center [1113, 550] width 555 height 44
click at [961, 483] on p "Add Row" at bounding box center [709, 493] width 1364 height 25
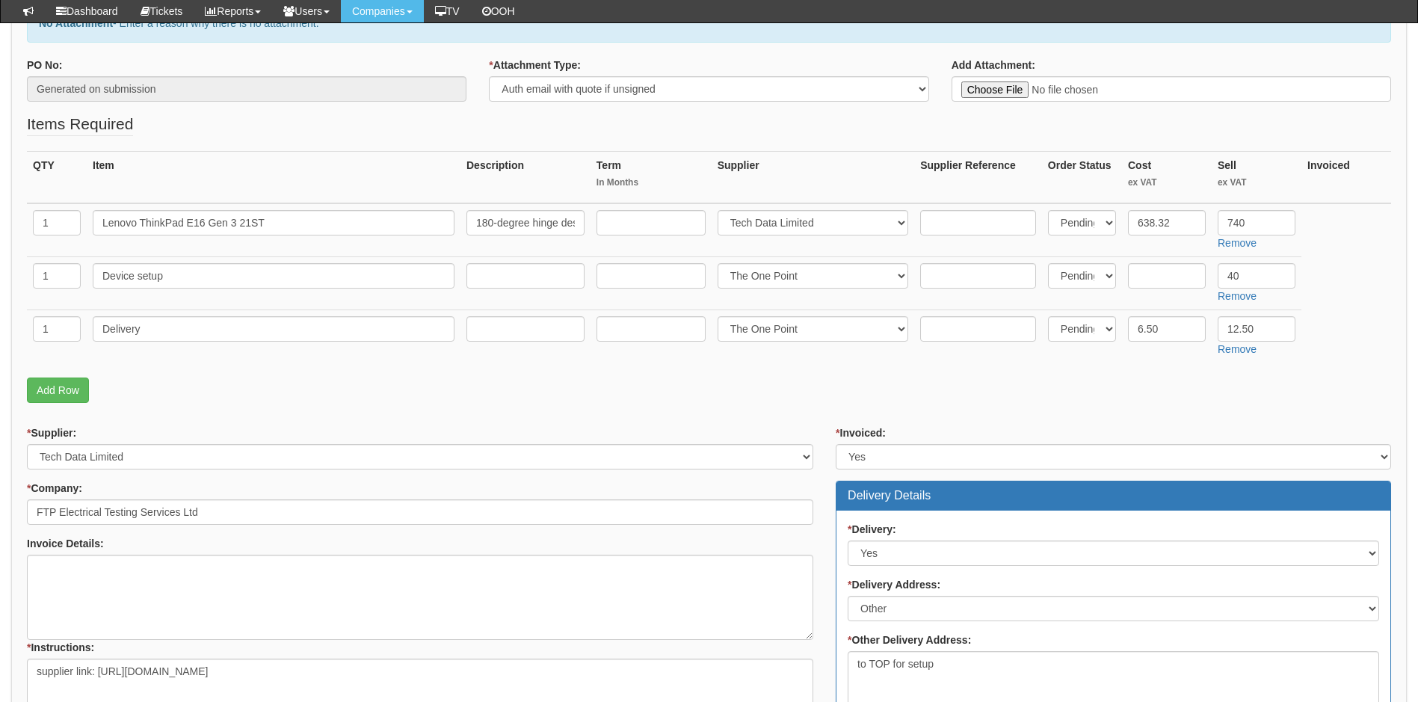
scroll to position [297, 0]
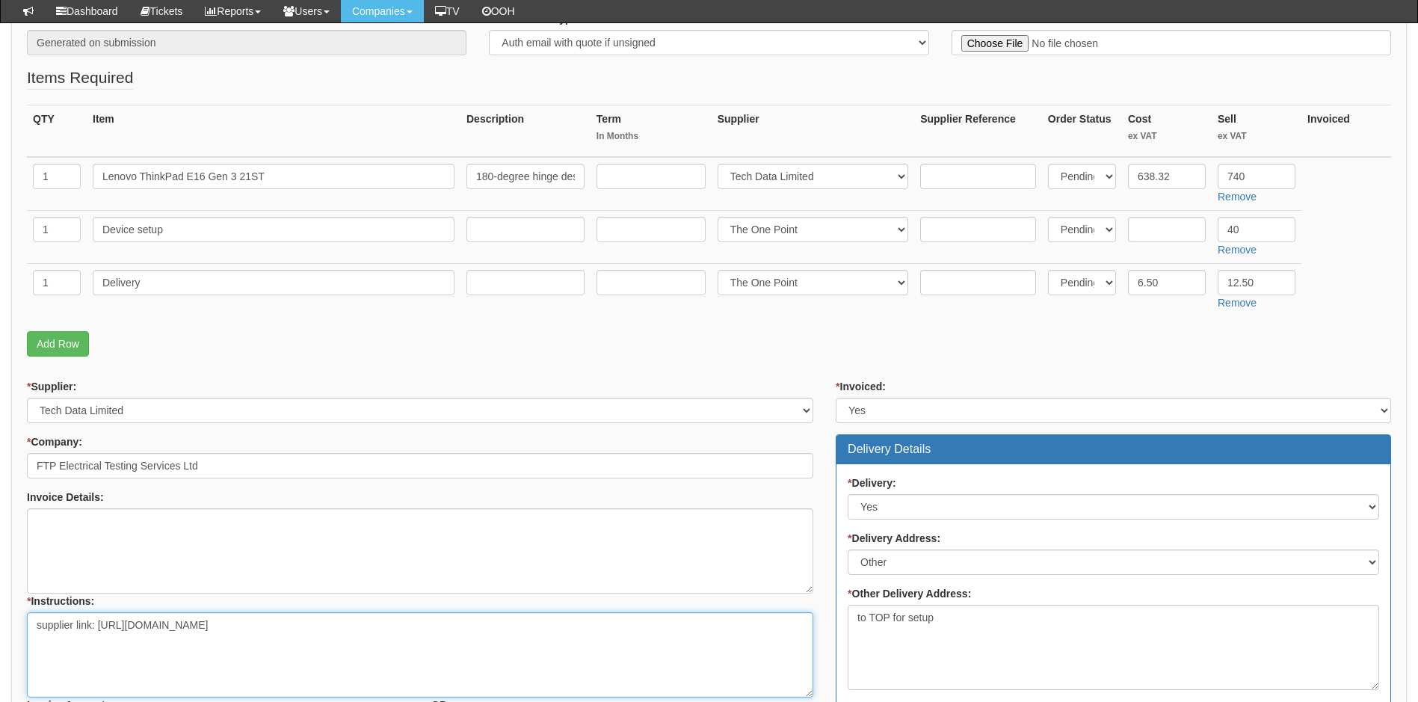
click at [522, 626] on textarea "supplier link: https://intouch.tdsynnex.com/InTouch/MVC/Product/ProductDetails?…" at bounding box center [420, 654] width 786 height 85
click at [152, 635] on textarea "Linked to ticket supplier link: https://intouch.tdsynnex.com/InTouch/MVC/Produc…" at bounding box center [420, 654] width 786 height 85
click at [152, 629] on textarea "Linked to ticket supplier link: https://intouch.tdsynnex.com/InTouch/MVC/Produc…" at bounding box center [420, 654] width 786 height 85
paste textarea "421549"
click at [443, 631] on textarea "Linked to ticket 421549. Urgently required so to be fast tracked by workbench f…" at bounding box center [420, 654] width 786 height 85
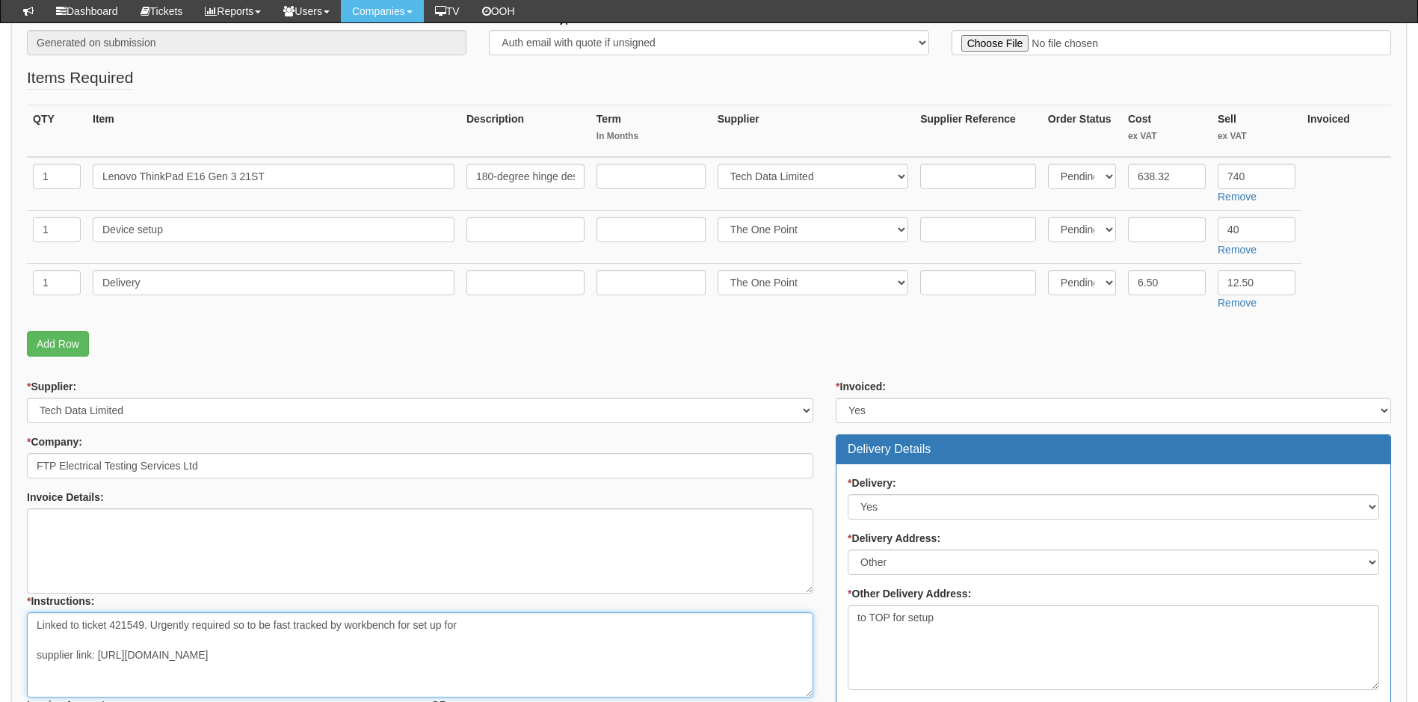
click at [470, 623] on textarea "Linked to ticket 421549. Urgently required so to be fast tracked by workbench f…" at bounding box center [420, 654] width 786 height 85
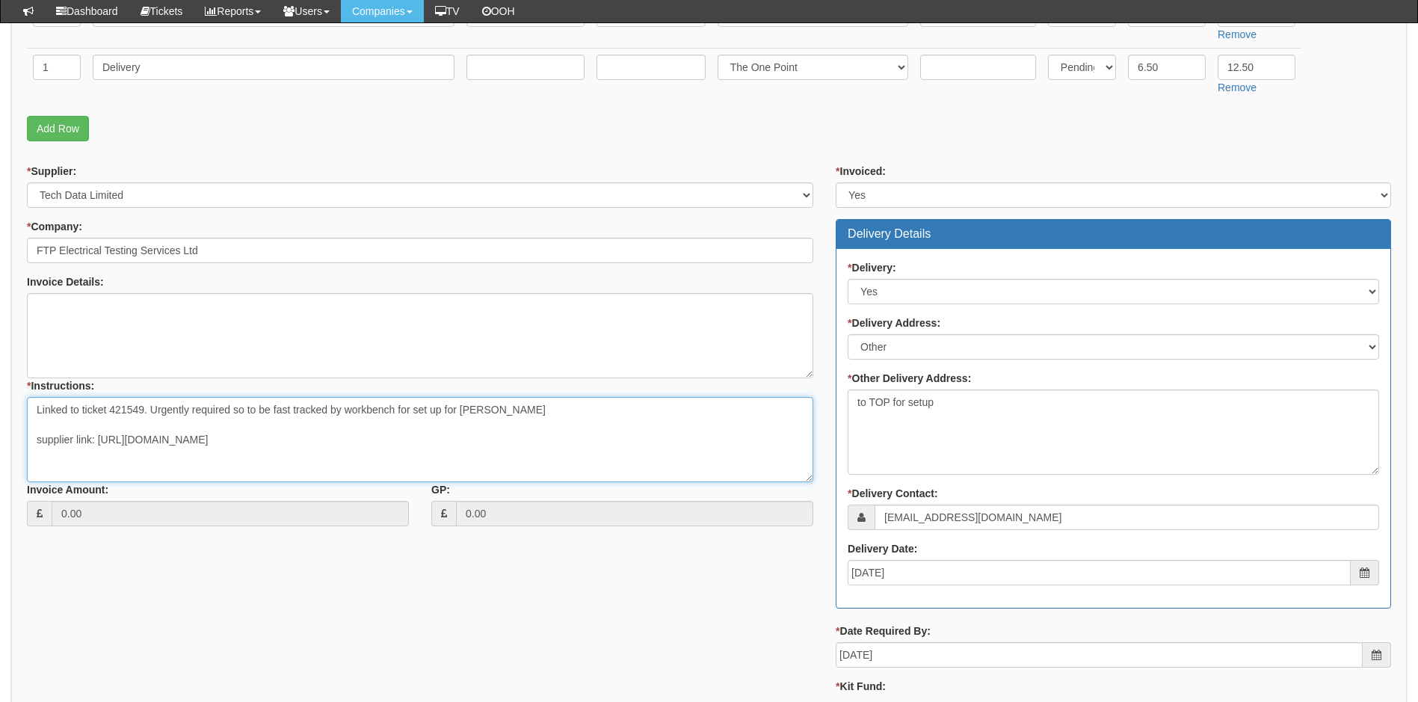
scroll to position [522, 0]
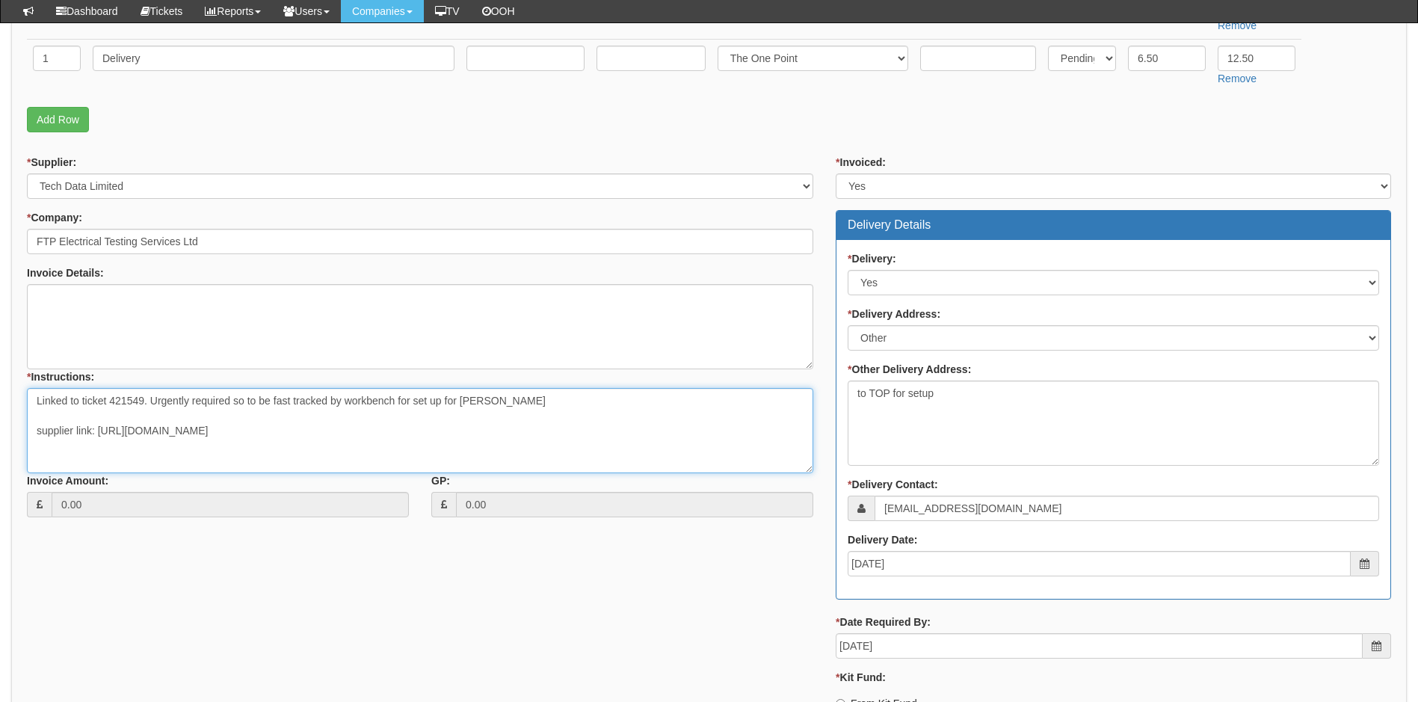
click at [151, 403] on textarea "Linked to ticket 421549. Urgently required so to be fast tracked by workbench f…" at bounding box center [420, 430] width 786 height 85
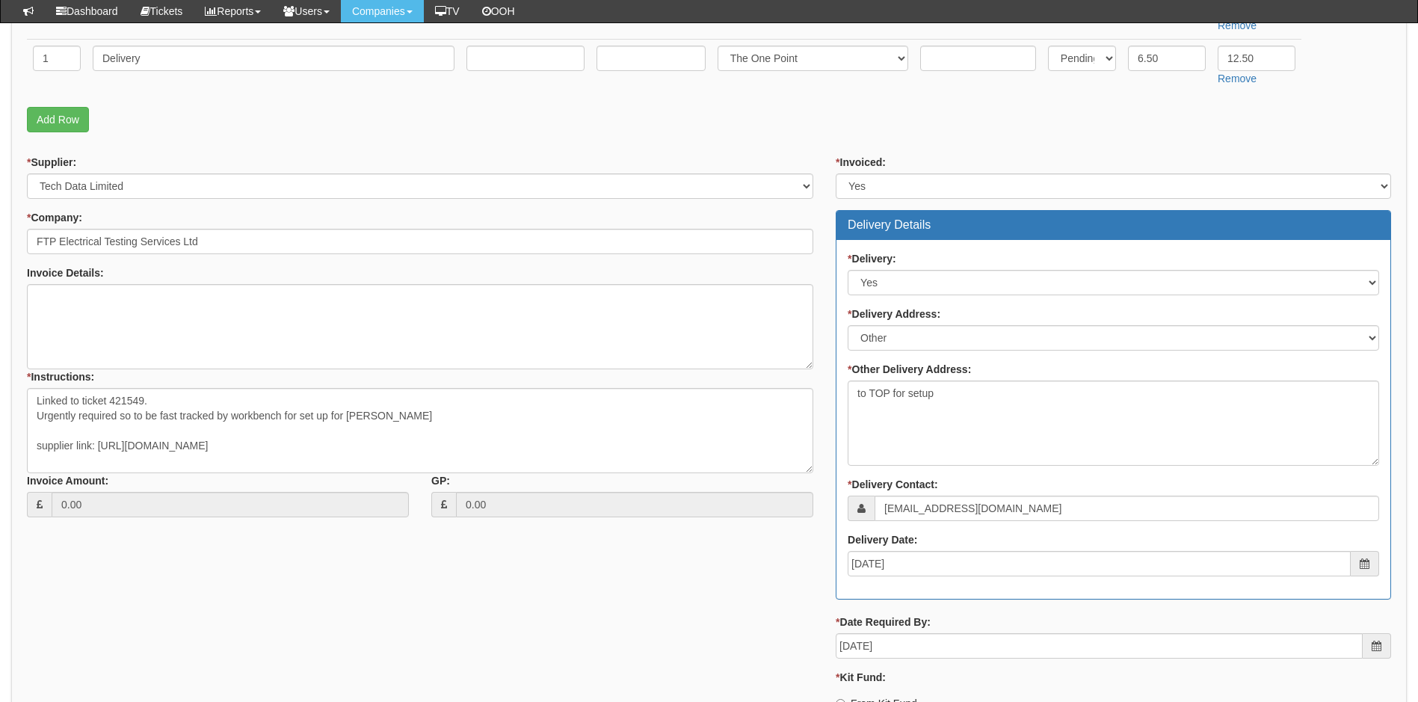
click at [653, 585] on div "* Supplier: Select 123 REG.co.uk 1Password 3 4Gon AA Jones Electric Ltd Abzorb …" at bounding box center [709, 457] width 1387 height 605
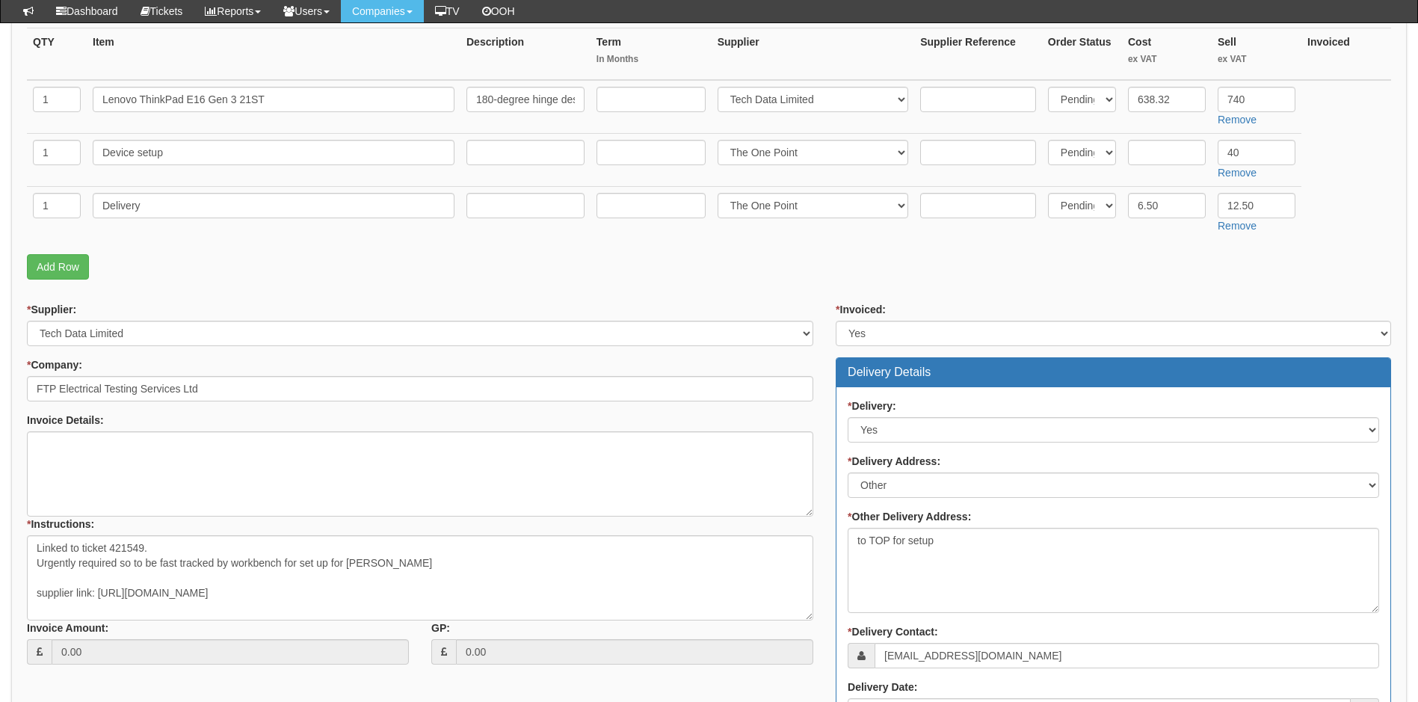
scroll to position [372, 0]
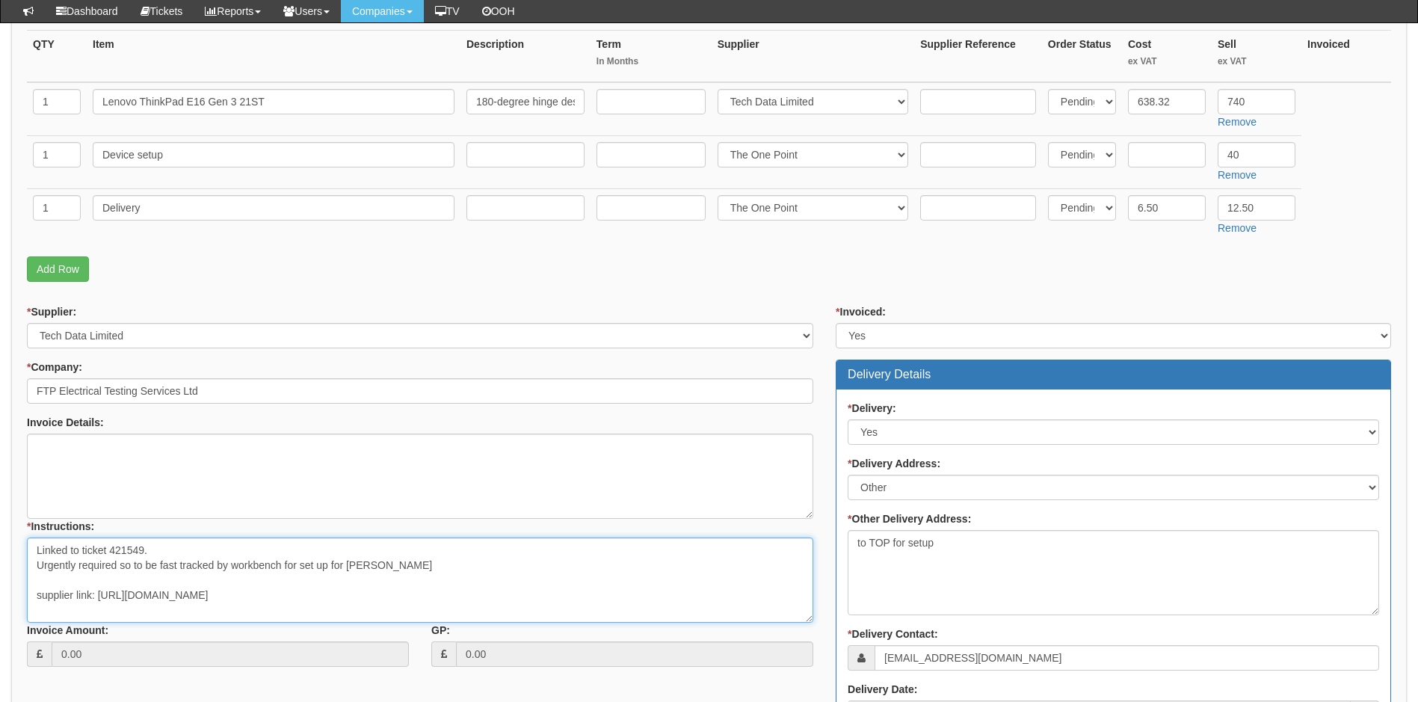
click at [524, 593] on textarea "Linked to ticket 421549. Urgently required so to be fast tracked by workbench f…" at bounding box center [420, 579] width 786 height 85
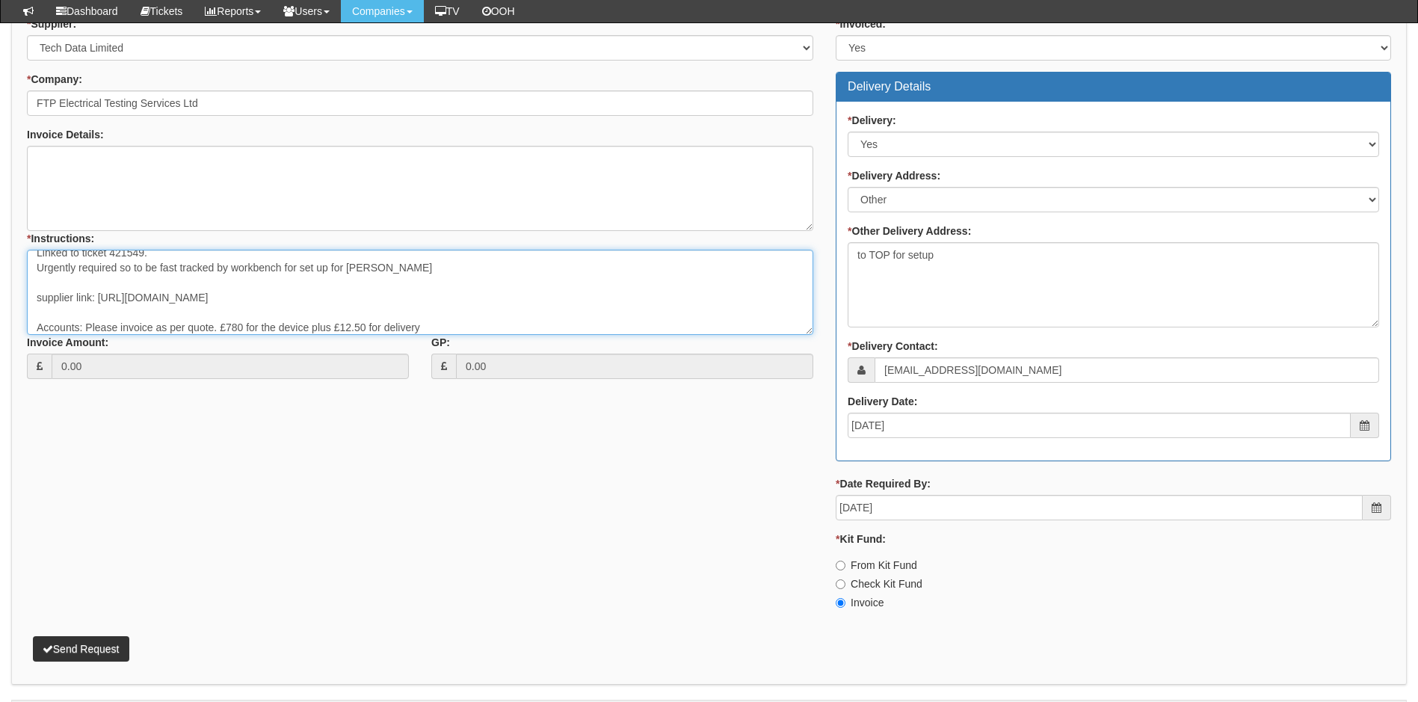
scroll to position [671, 0]
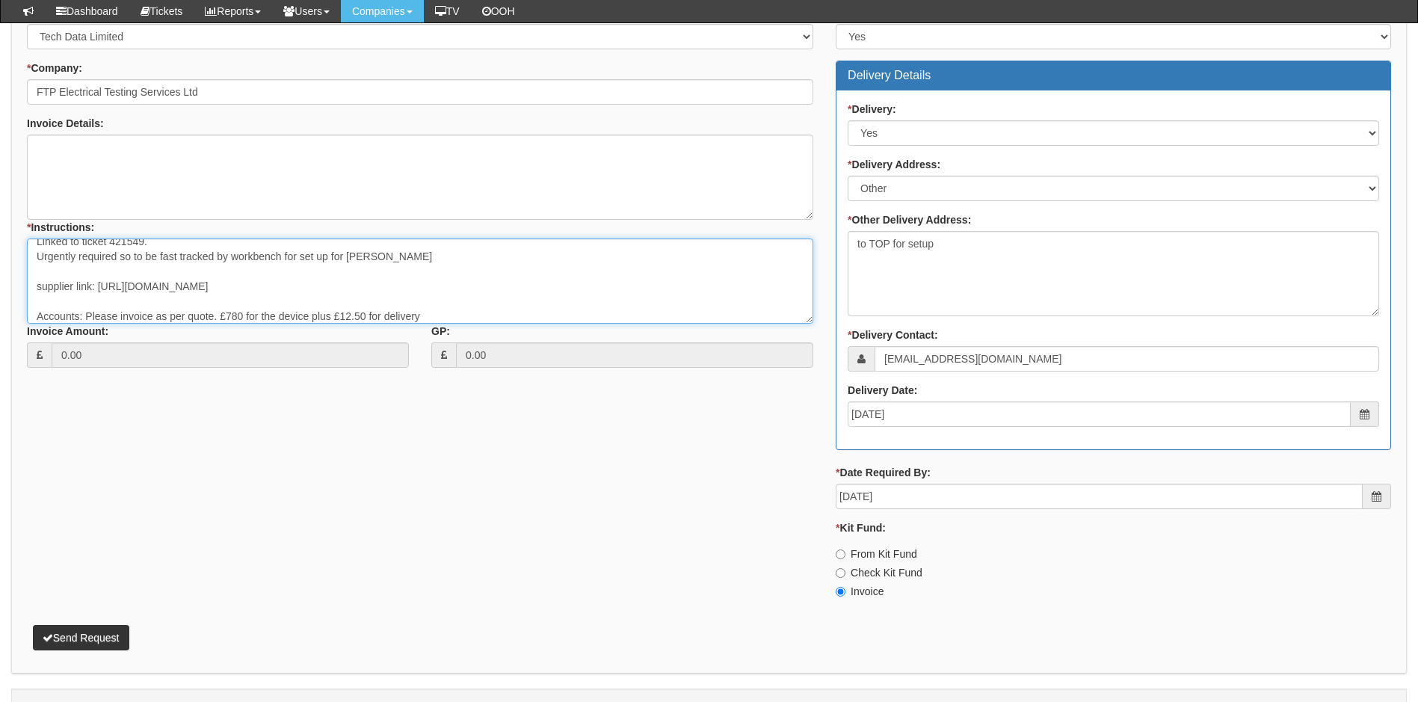
type textarea "Linked to ticket 421549. Urgently required so to be fast tracked by workbench f…"
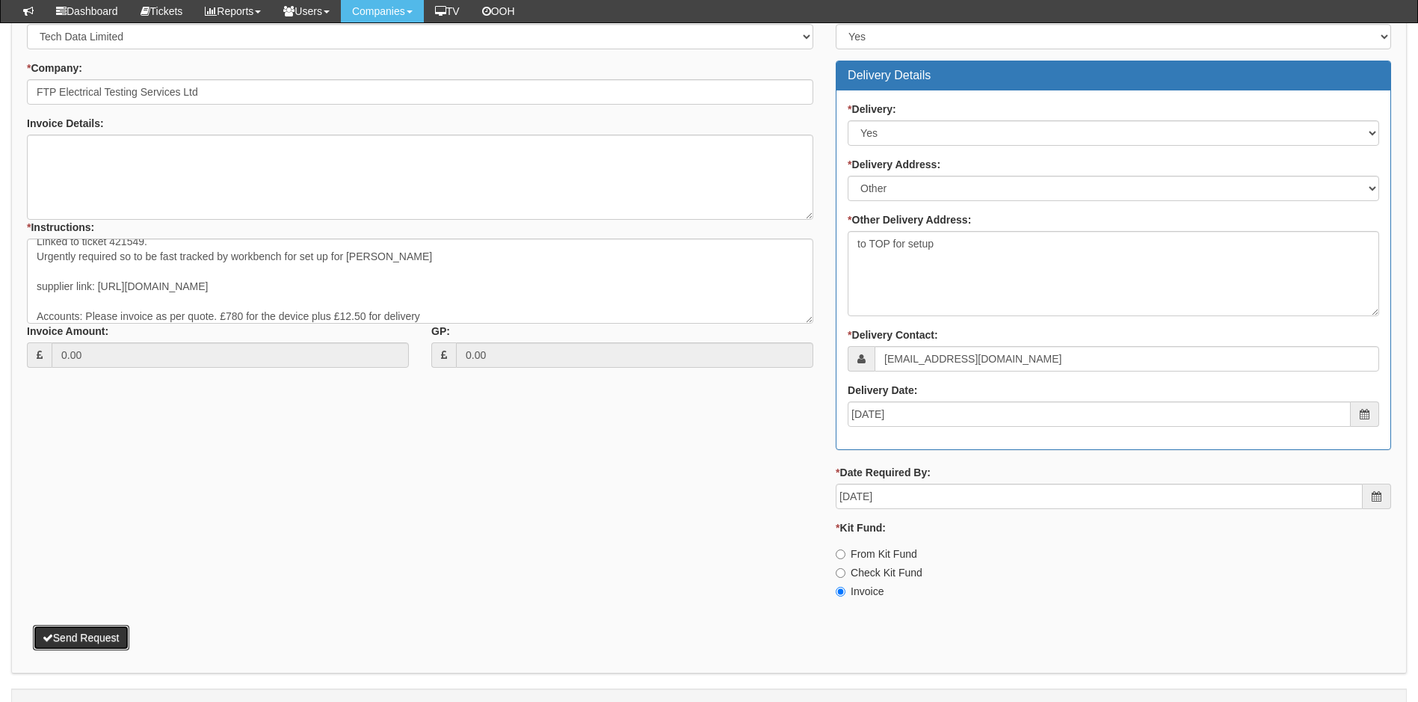
click at [112, 642] on button "Send Request" at bounding box center [81, 637] width 96 height 25
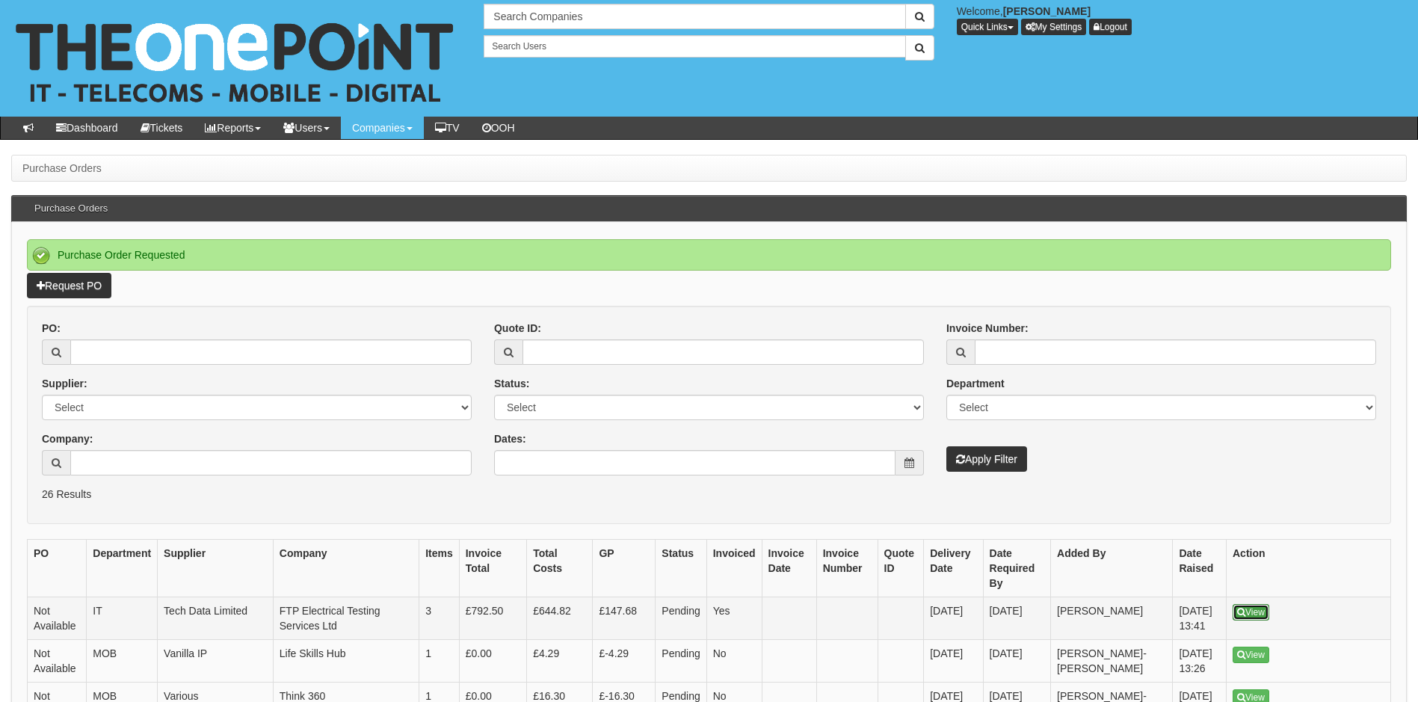
click at [1256, 604] on link "View" at bounding box center [1251, 612] width 37 height 16
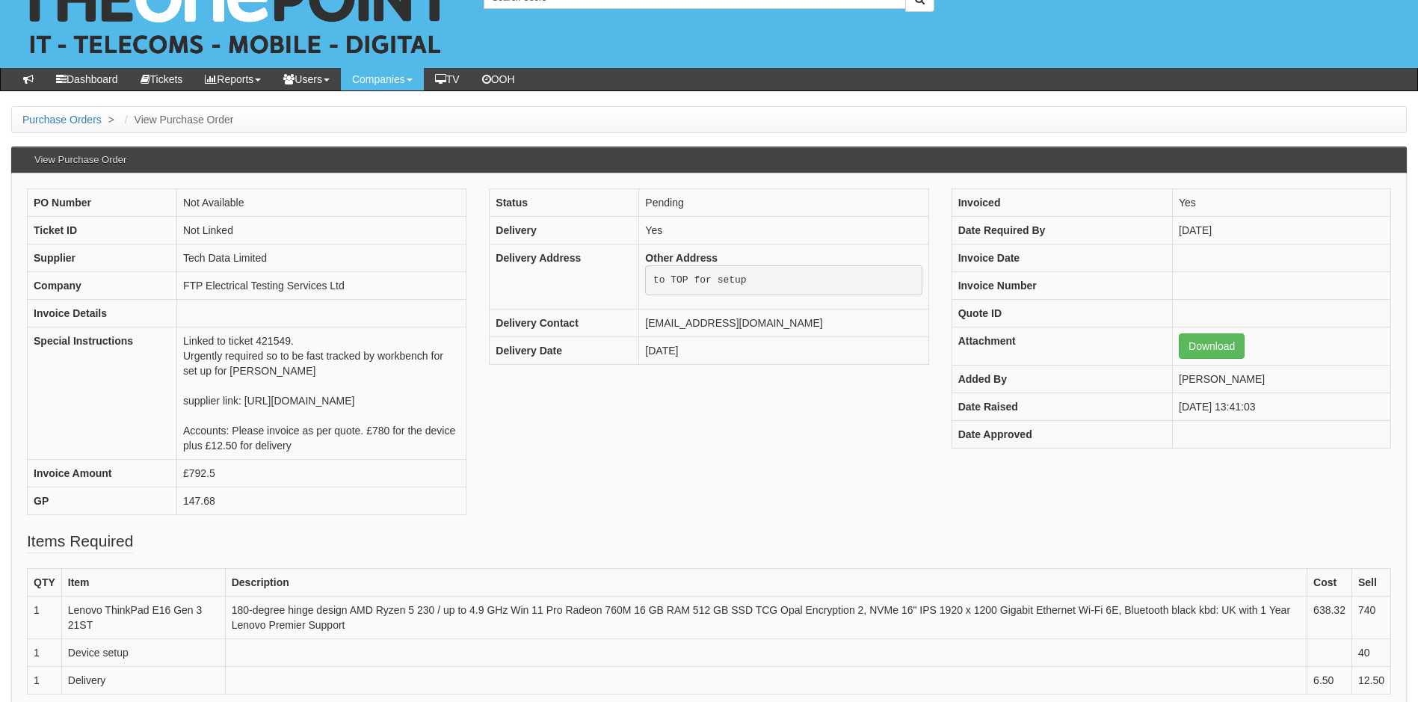
scroll to position [75, 0]
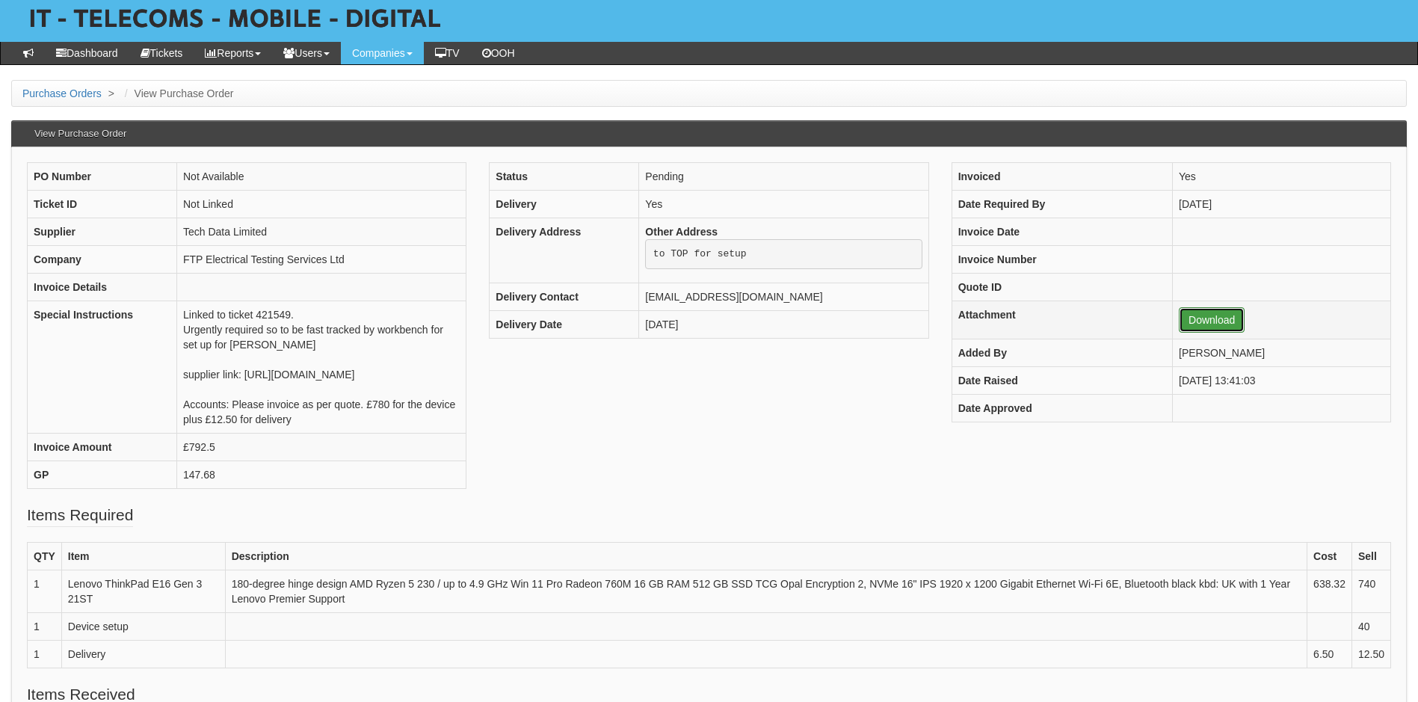
click at [1197, 323] on link "Download" at bounding box center [1212, 319] width 66 height 25
click at [871, 417] on div "PO Number Not Available Ticket ID Not Linked Supplier Tech Data Limited Company…" at bounding box center [709, 333] width 1387 height 342
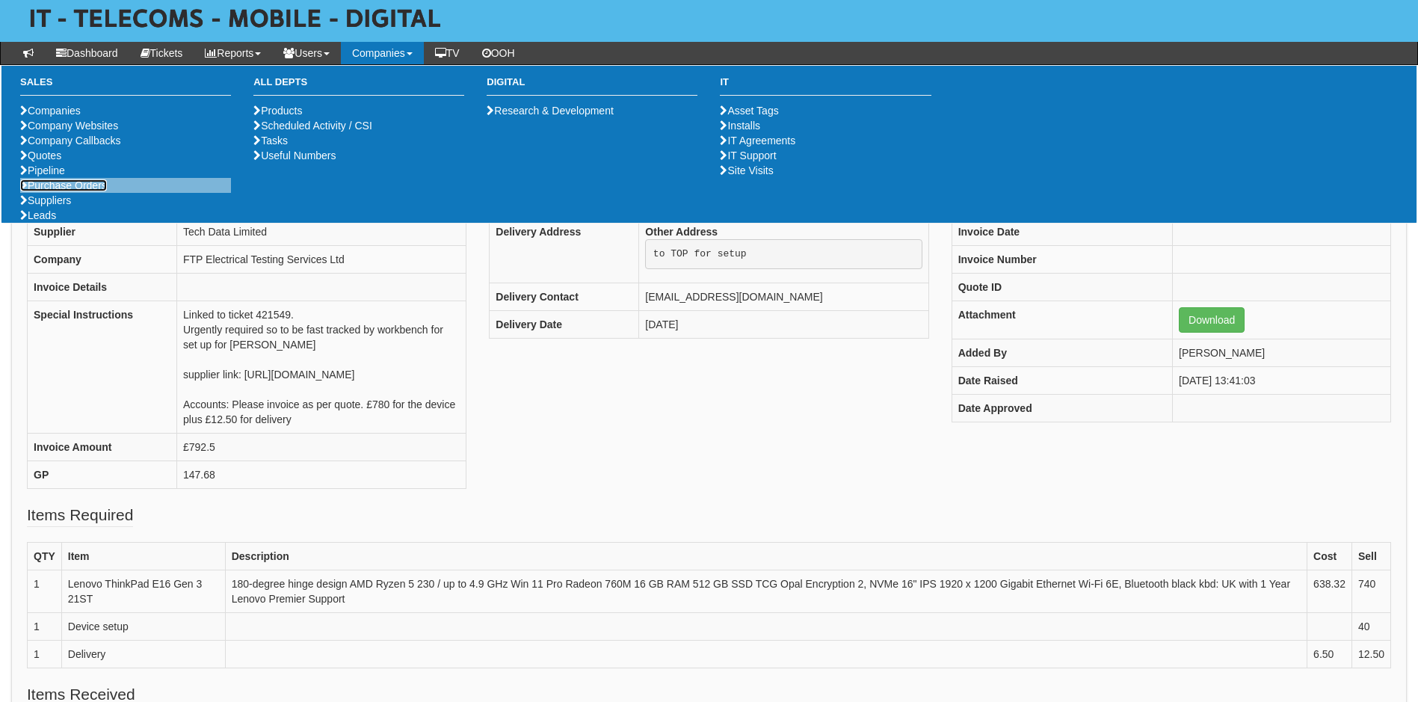
click at [93, 191] on link "Purchase Orders" at bounding box center [63, 185] width 87 height 12
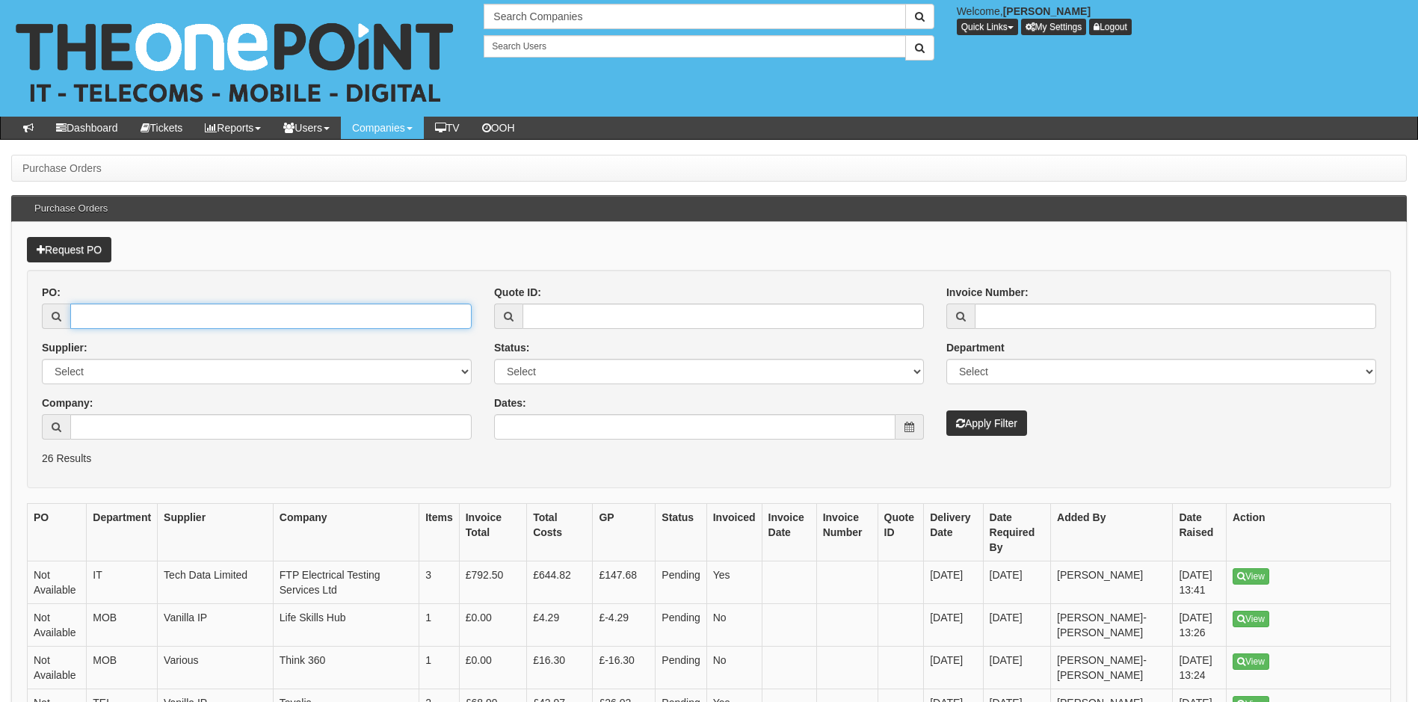
click at [110, 318] on input "PO:" at bounding box center [270, 315] width 401 height 25
click at [86, 253] on link "Request PO" at bounding box center [69, 249] width 84 height 25
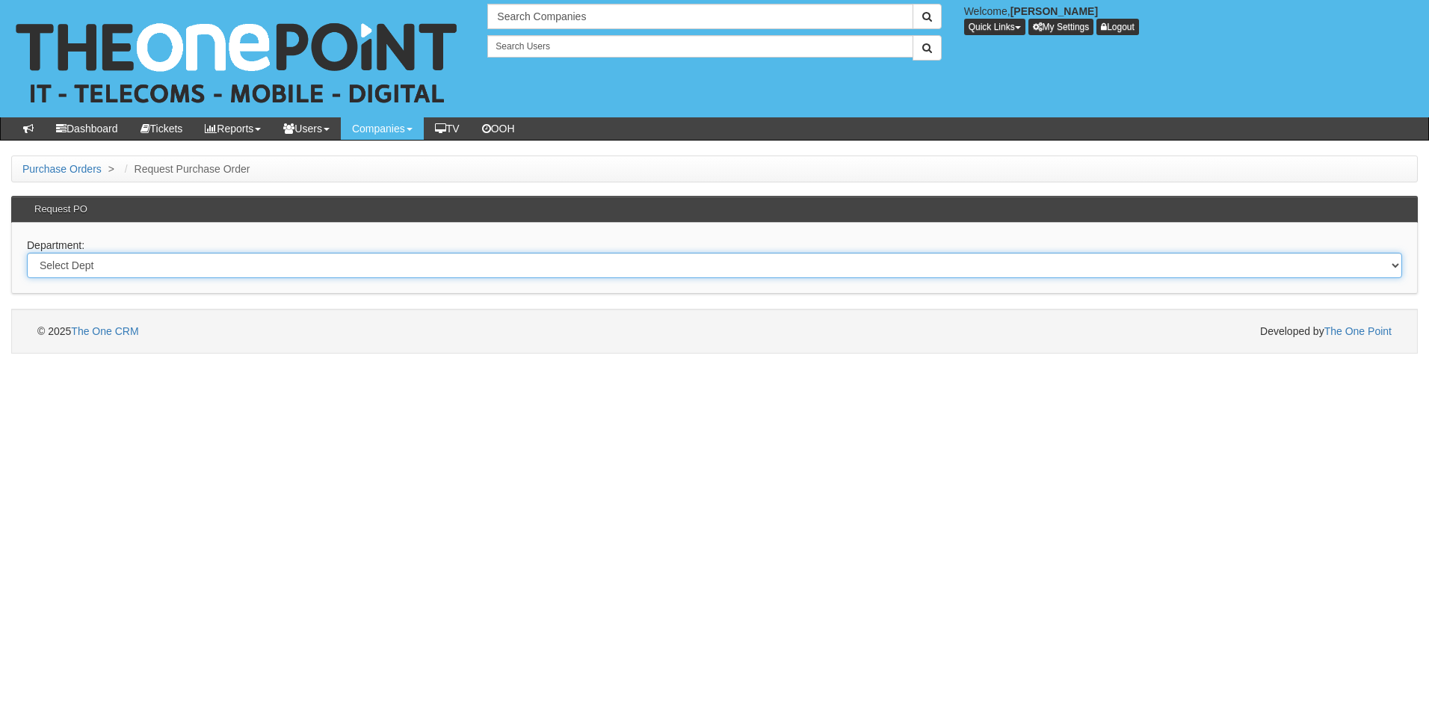
click at [108, 266] on select "Select Dept Digital Internal IT Mobiles Marketing Telecoms" at bounding box center [714, 265] width 1375 height 25
select select "?pipeID=&dept=IT"
click at [27, 253] on select "Select Dept Digital Internal IT Mobiles Marketing Telecoms" at bounding box center [714, 265] width 1375 height 25
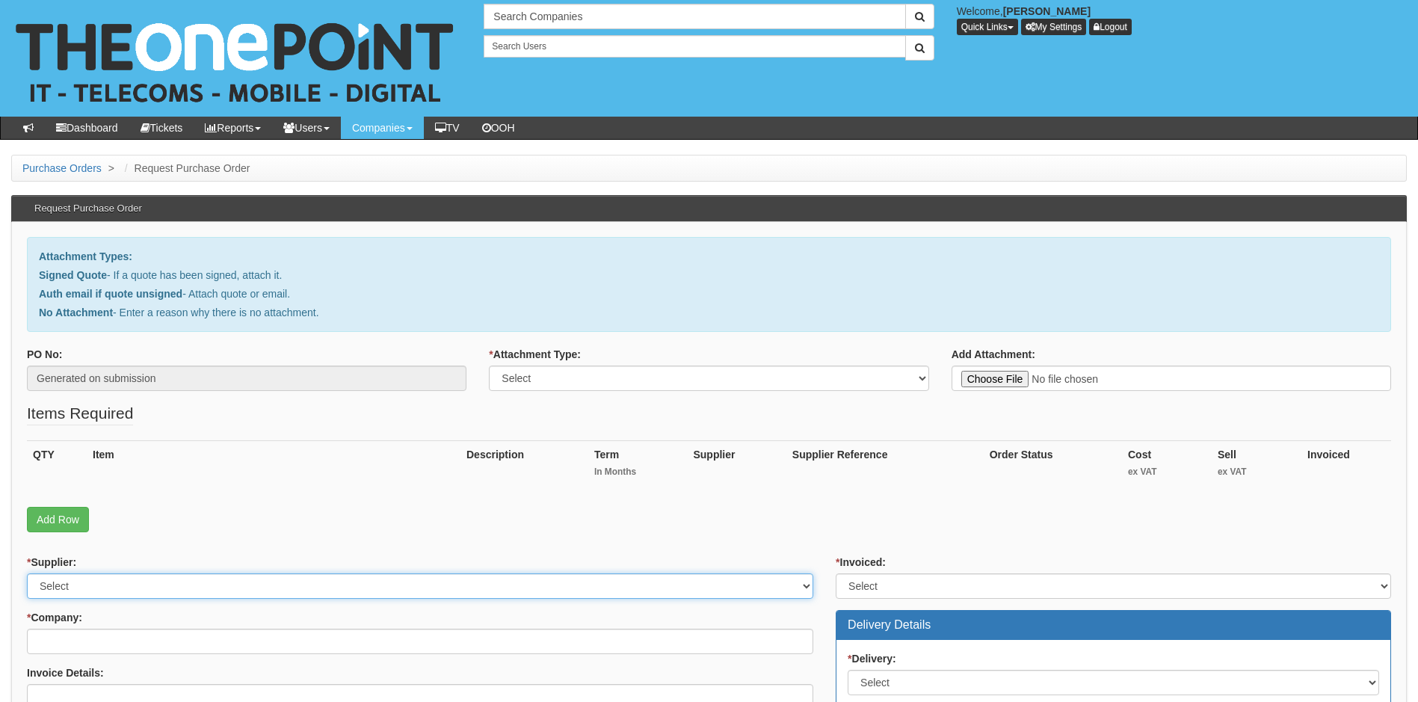
click at [152, 582] on select "Select 123 [DOMAIN_NAME] 1Password 3 4Gon [PERSON_NAME] Electric Ltd Abzorb Acc…" at bounding box center [420, 585] width 786 height 25
select select "23"
click at [152, 582] on select "Select 123 [DOMAIN_NAME] 1Password 3 4Gon [PERSON_NAME] Electric Ltd Abzorb Acc…" at bounding box center [420, 585] width 786 height 25
click at [922, 374] on select "Select Signed Quote Auth email with quote if unsigned No Attachment" at bounding box center [709, 378] width 440 height 25
select select "Signed Quote"
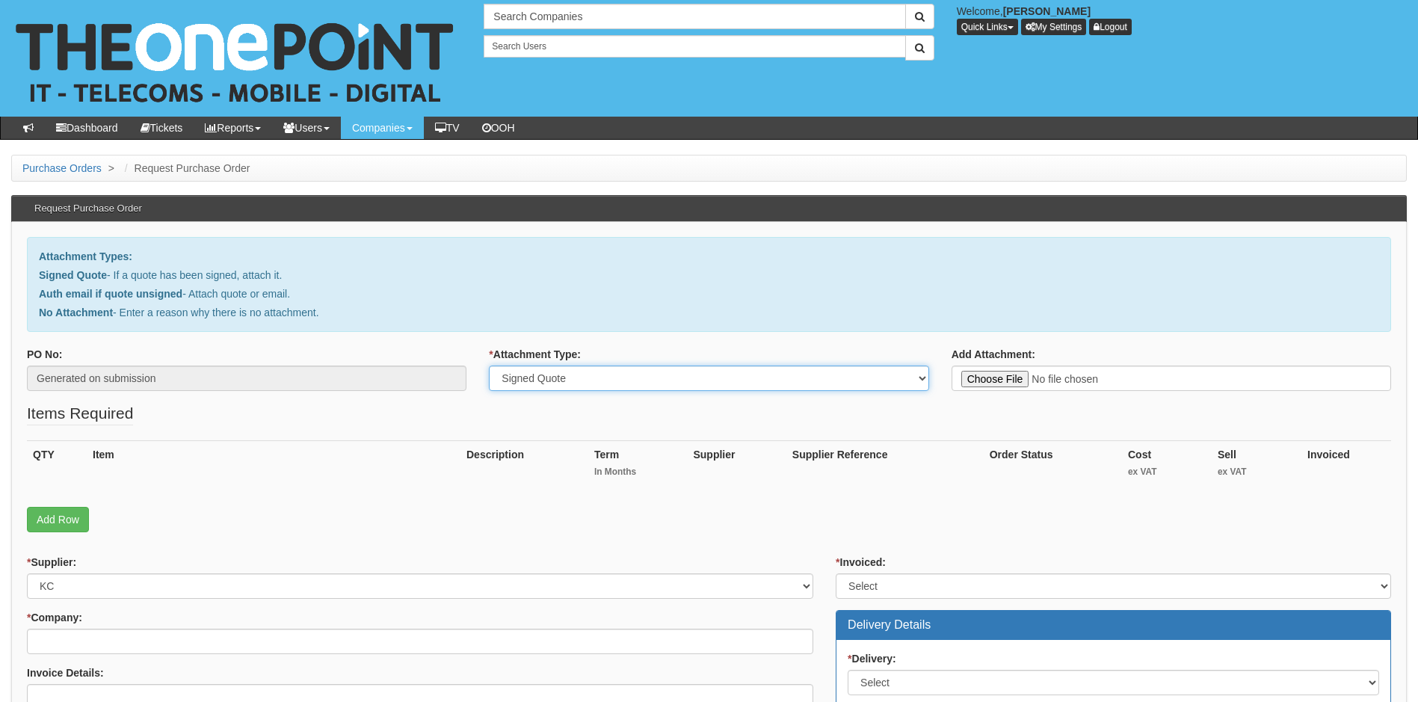
click at [489, 366] on select "Select Signed Quote Auth email with quote if unsigned No Attachment" at bounding box center [709, 378] width 440 height 25
type input "C:\fakepath\Sandersons Solicitors - Withernsea FTTP.pdf"
click at [108, 645] on input "* Company:" at bounding box center [420, 641] width 786 height 25
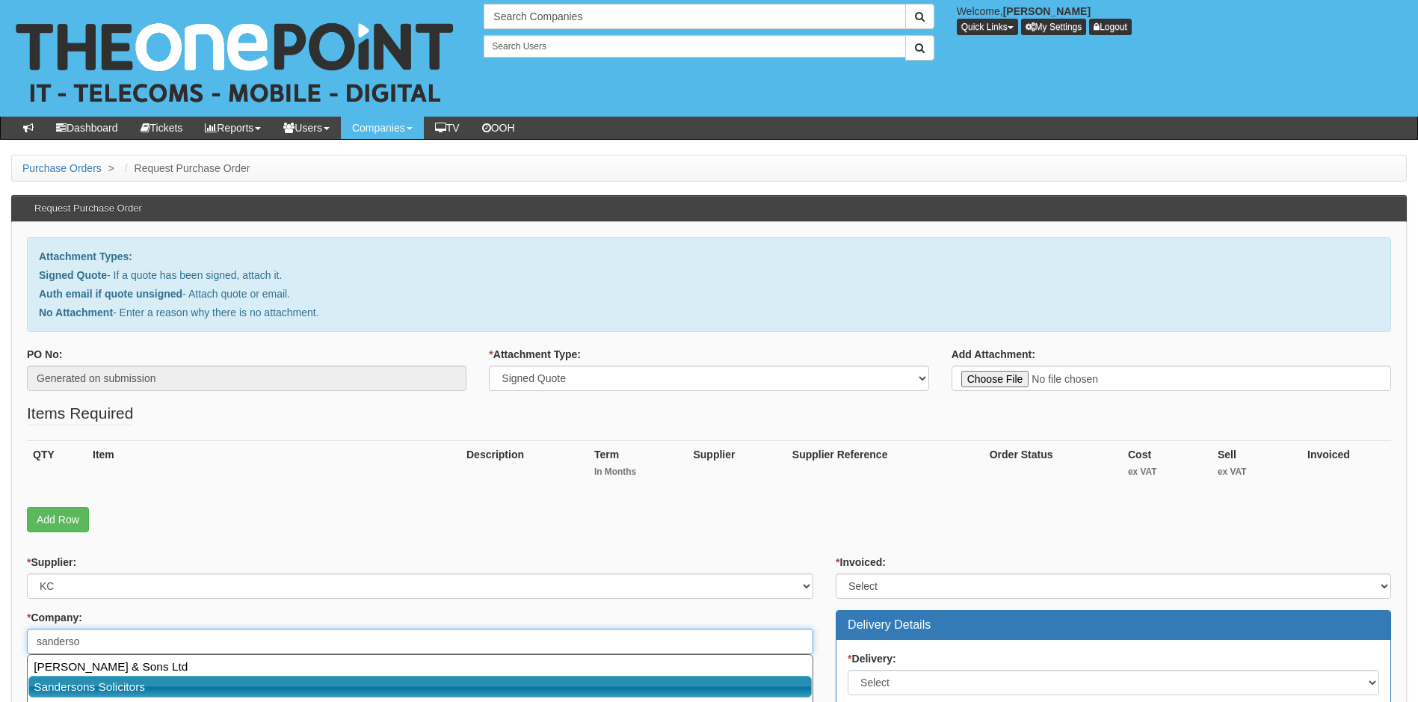
click at [152, 684] on link "Sandersons Solicitors" at bounding box center [419, 687] width 783 height 22
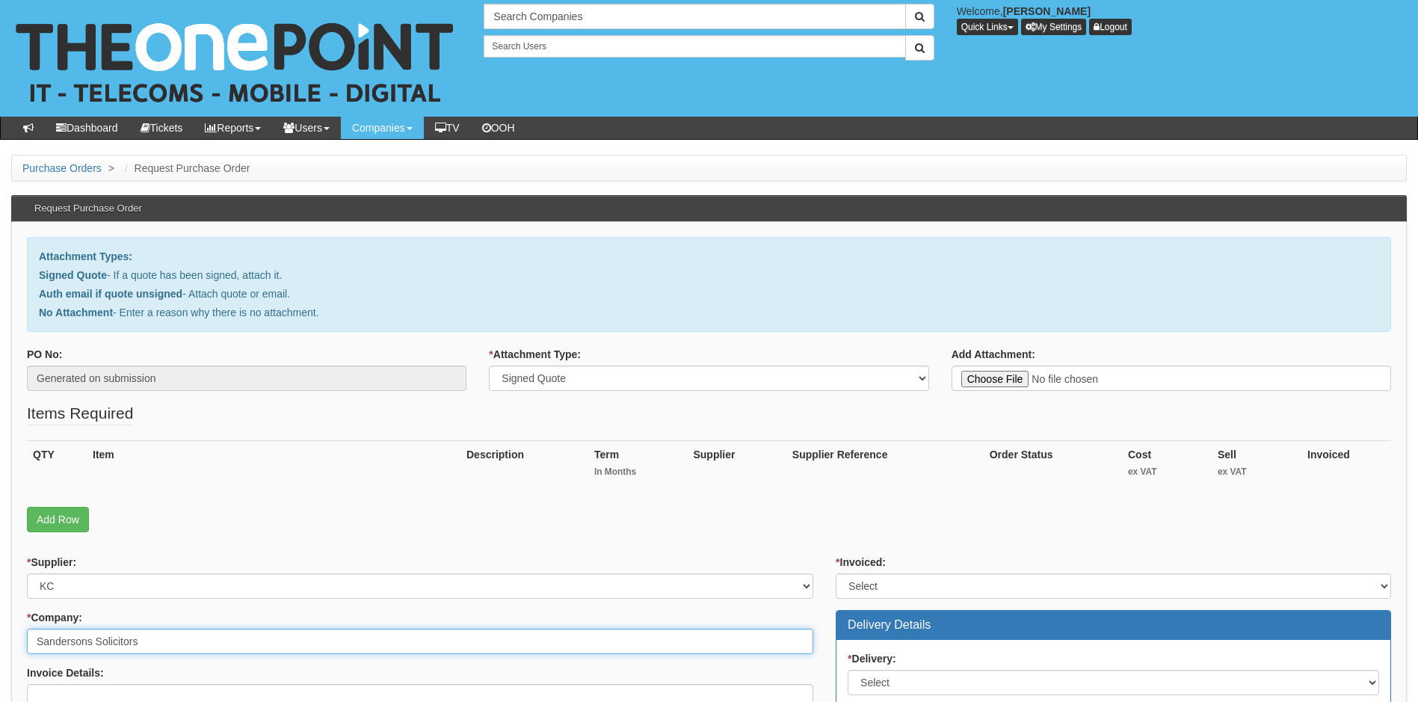
type input "Sandersons Solicitors"
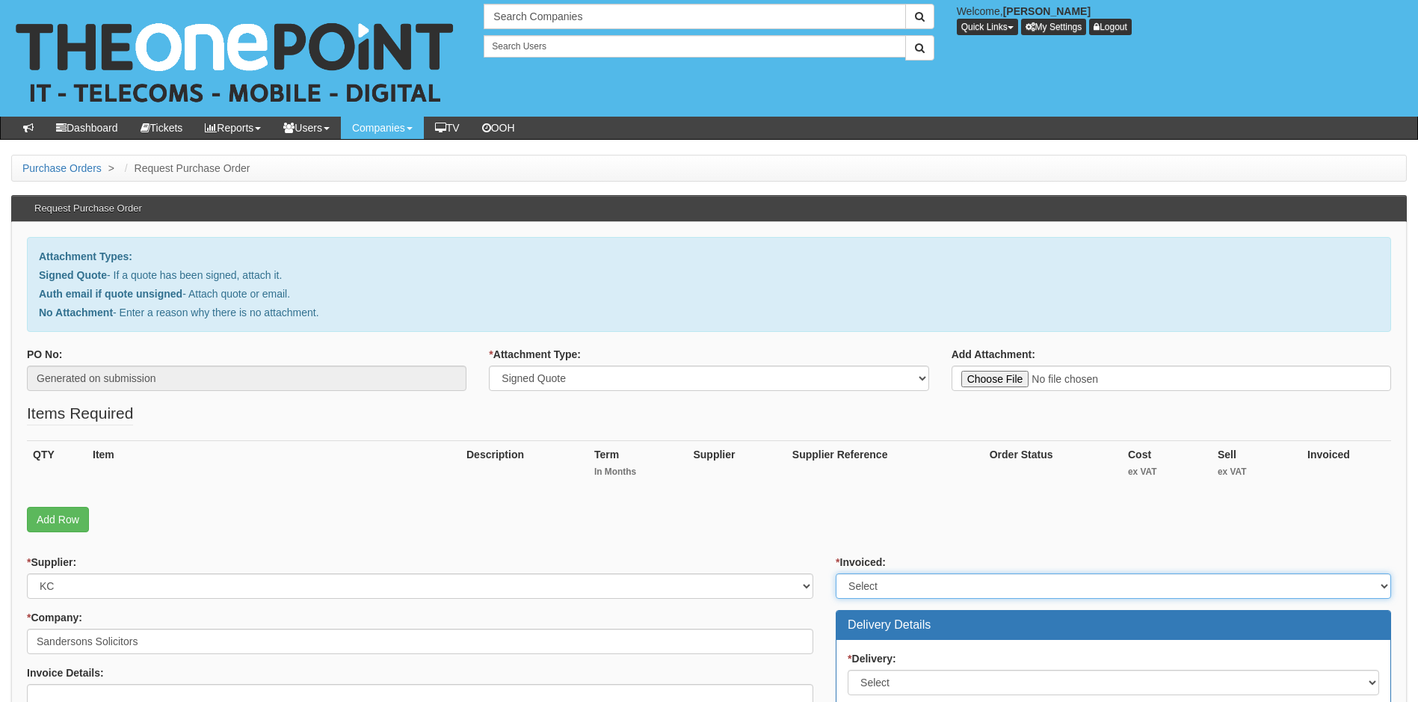
click at [885, 590] on select "Select Yes No N/A STB (part of order)" at bounding box center [1113, 585] width 555 height 25
select select "1"
click at [836, 573] on select "Select Yes No N/A STB (part of order)" at bounding box center [1113, 585] width 555 height 25
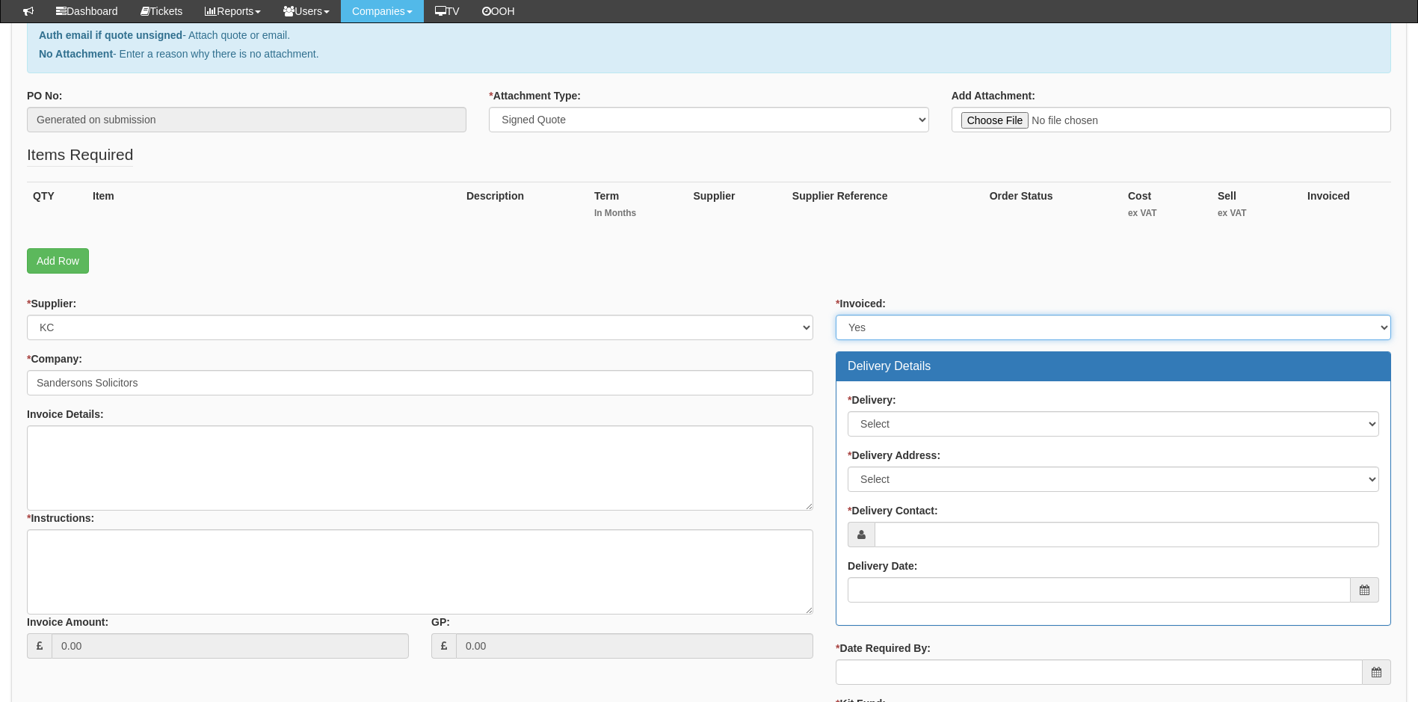
scroll to position [224, 0]
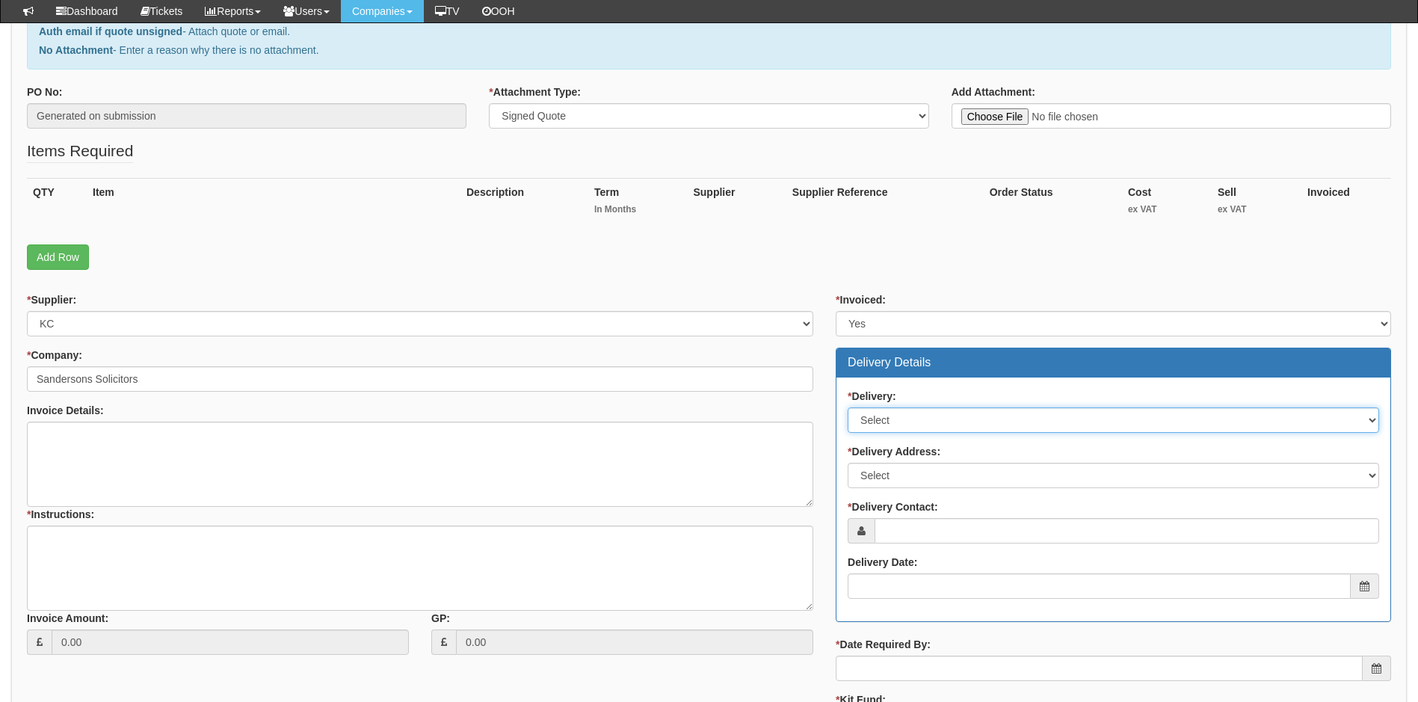
click at [931, 417] on select "Select No Not Applicable Yes" at bounding box center [1113, 419] width 531 height 25
select select "3"
click at [848, 407] on select "Select No Not Applicable Yes" at bounding box center [1113, 419] width 531 height 25
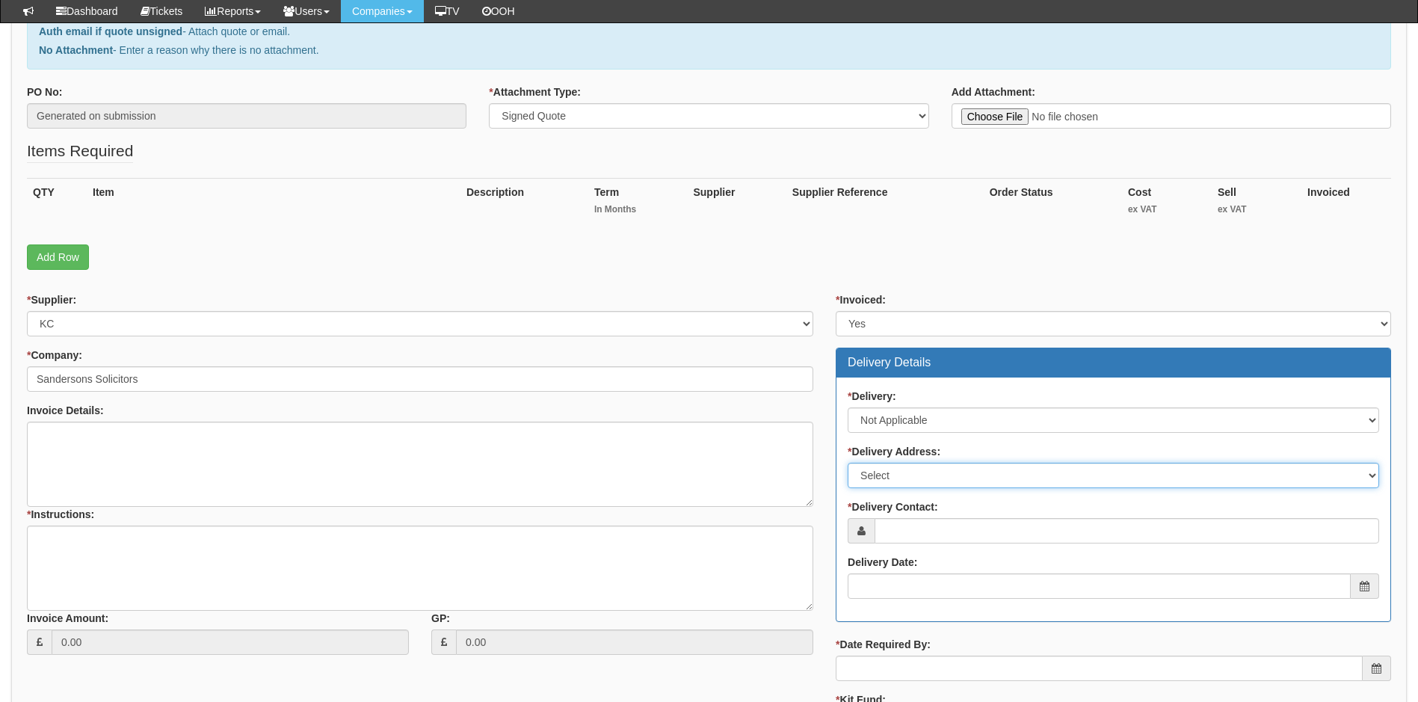
click at [941, 478] on select "Select Not Applicable Main Address - HU1 2BH Other" at bounding box center [1113, 475] width 531 height 25
select select "N/A"
click at [848, 463] on select "Select Not Applicable Main Address - HU1 2BH Other" at bounding box center [1113, 475] width 531 height 25
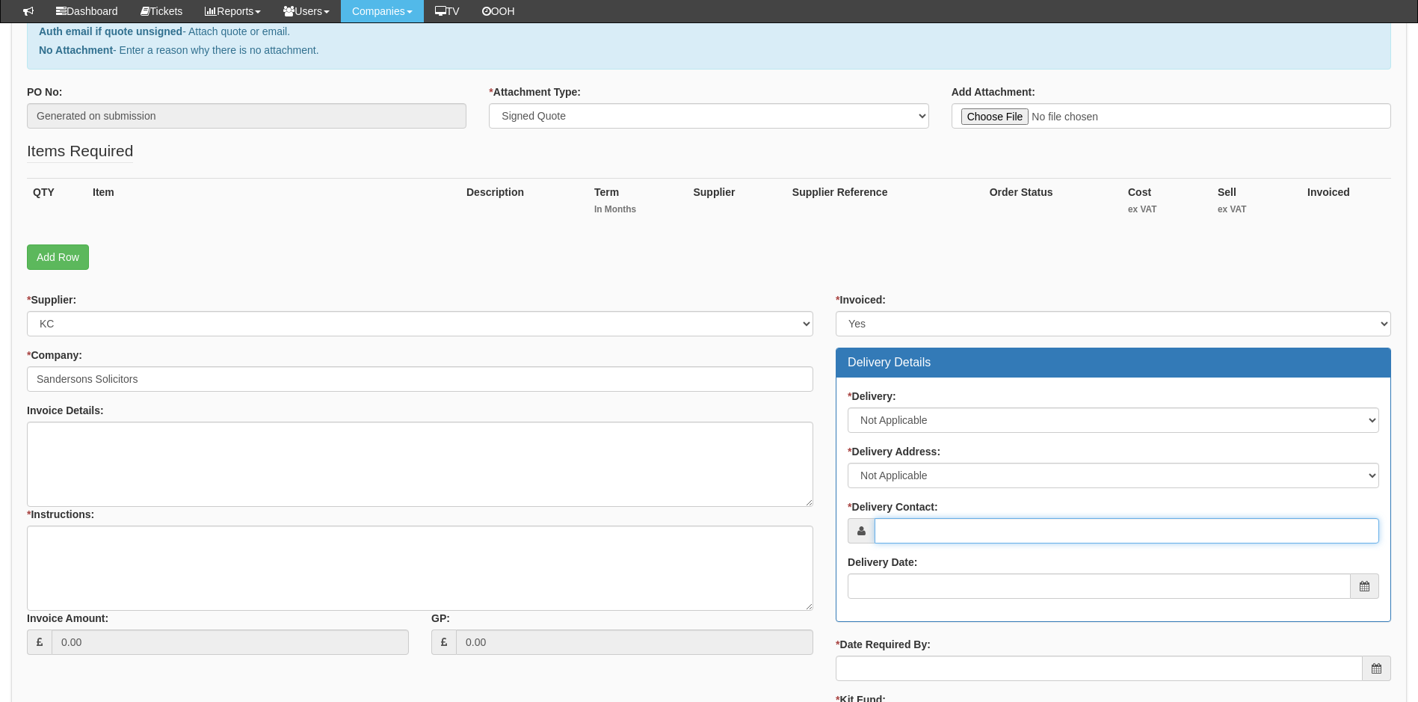
click at [959, 530] on input "* Delivery Contact:" at bounding box center [1127, 530] width 505 height 25
click at [955, 528] on input "* Delivery Contact:" at bounding box center [1127, 530] width 505 height 25
paste input "sweightman@sandersonssolicitors.co.uk"
type input "sweightman@sandersonssolicitors.co.uk"
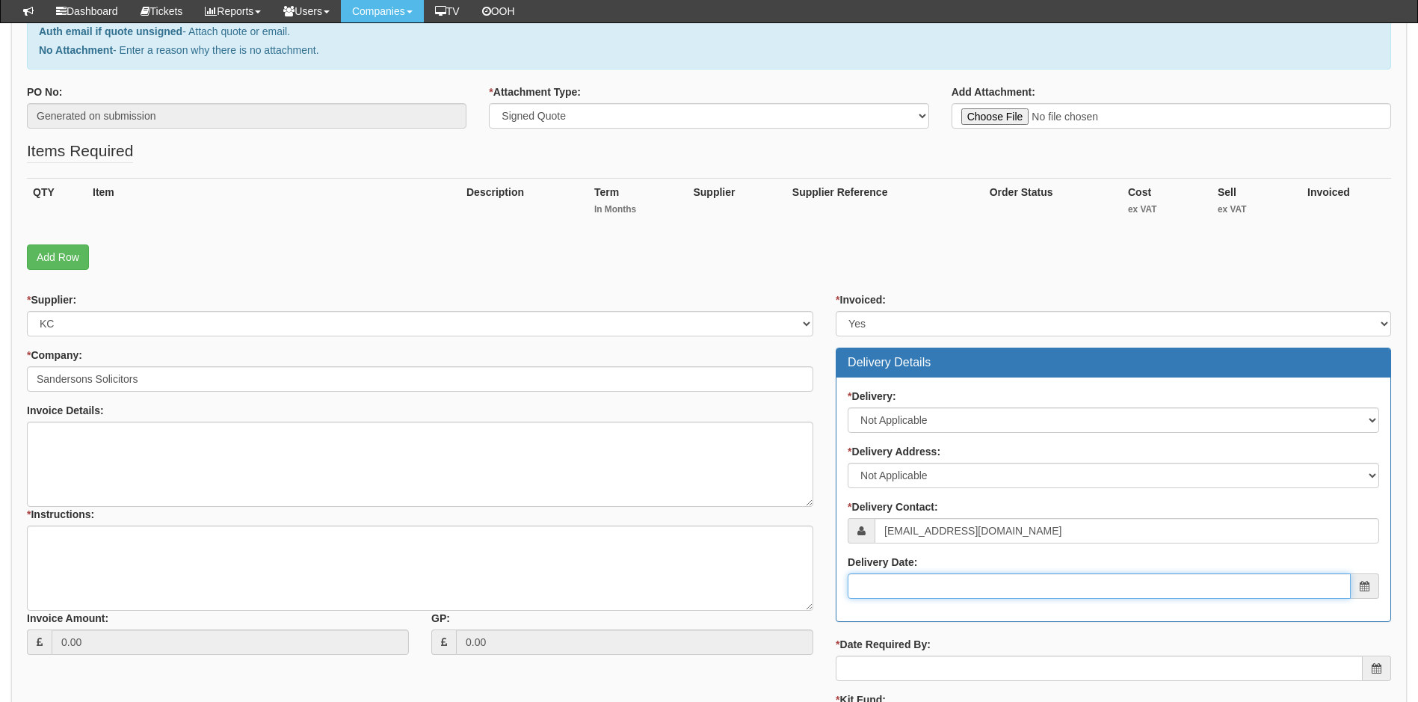
click at [930, 583] on input "Delivery Date:" at bounding box center [1099, 585] width 503 height 25
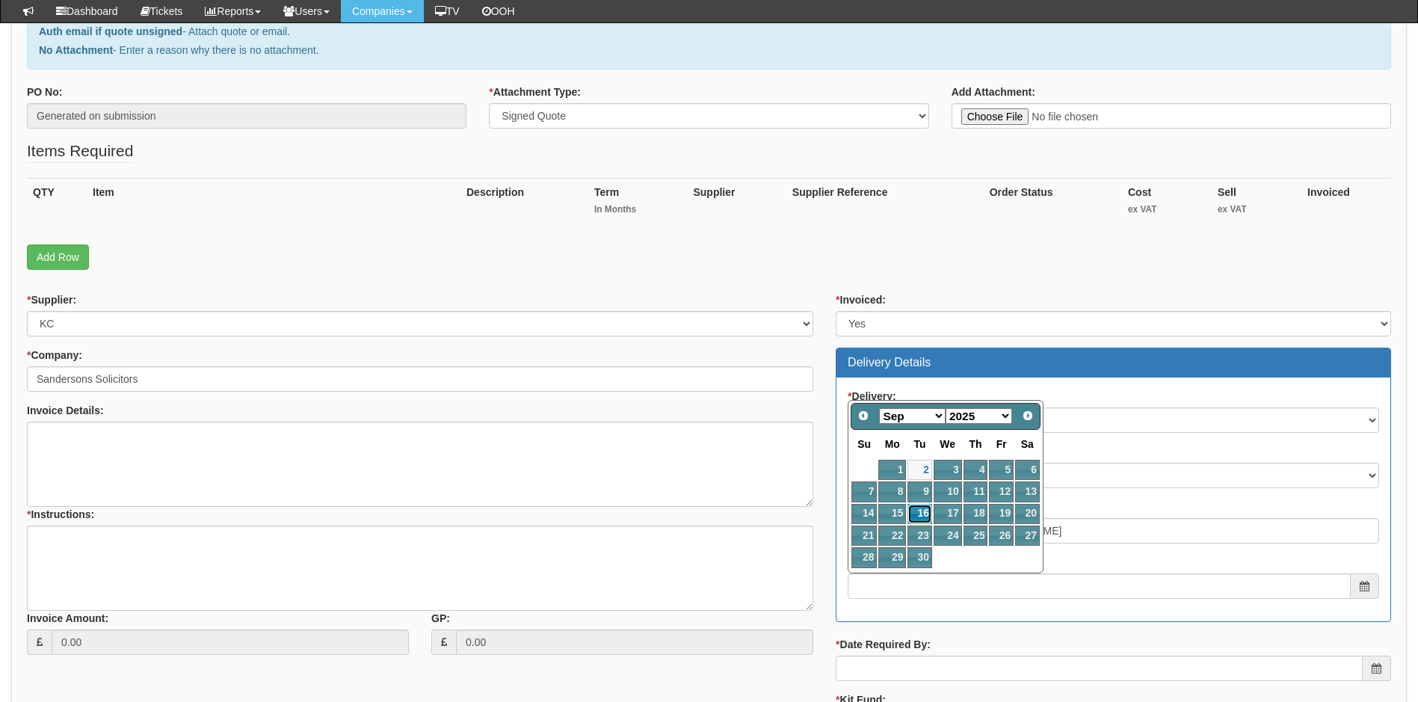
click at [917, 508] on link "16" at bounding box center [919, 514] width 24 height 20
type input "2025-09-16"
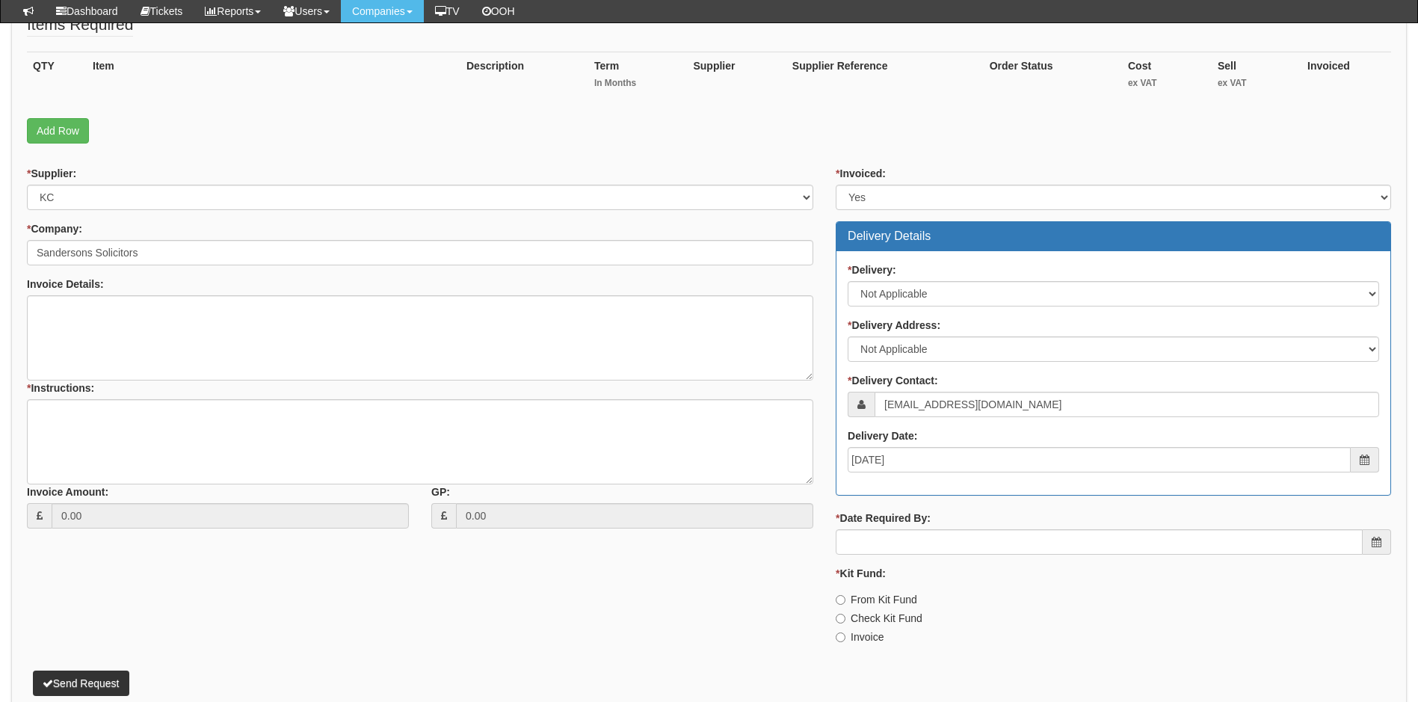
scroll to position [374, 0]
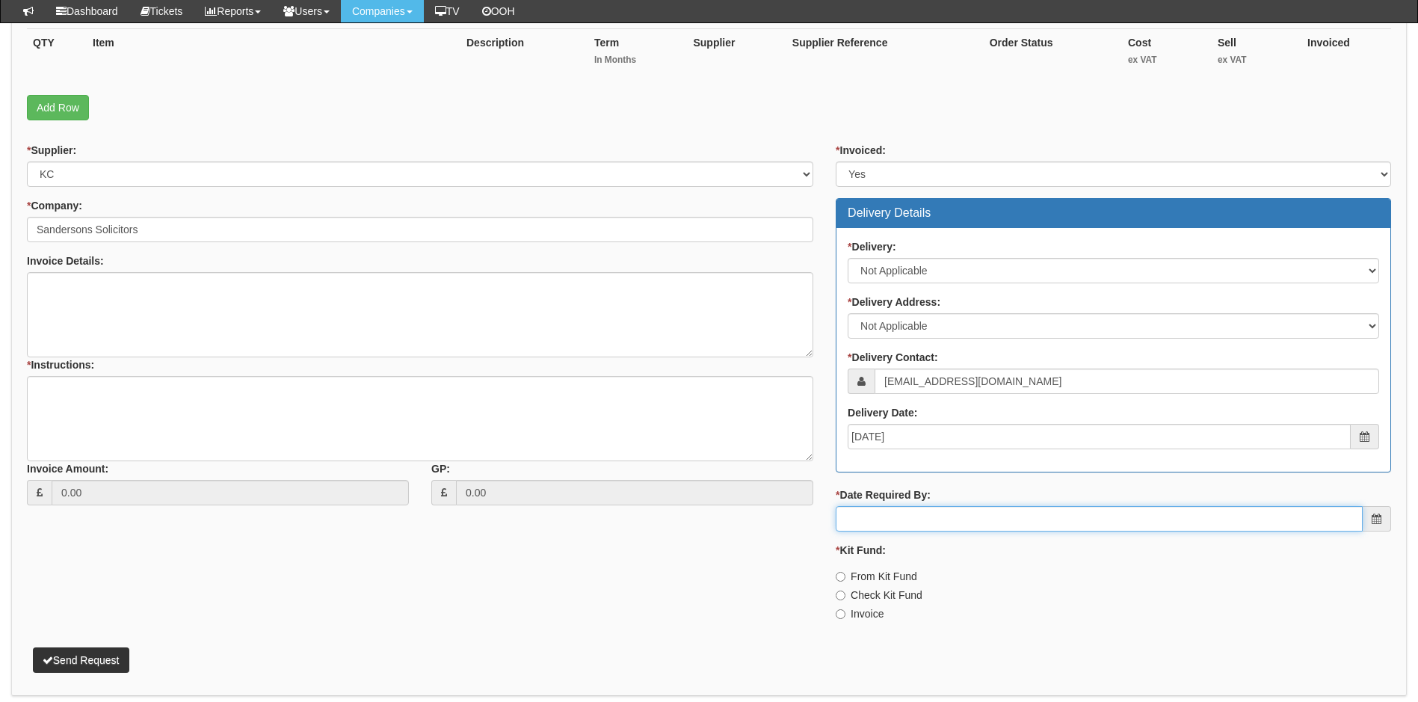
click at [946, 519] on input "* Date Required By:" at bounding box center [1099, 518] width 527 height 25
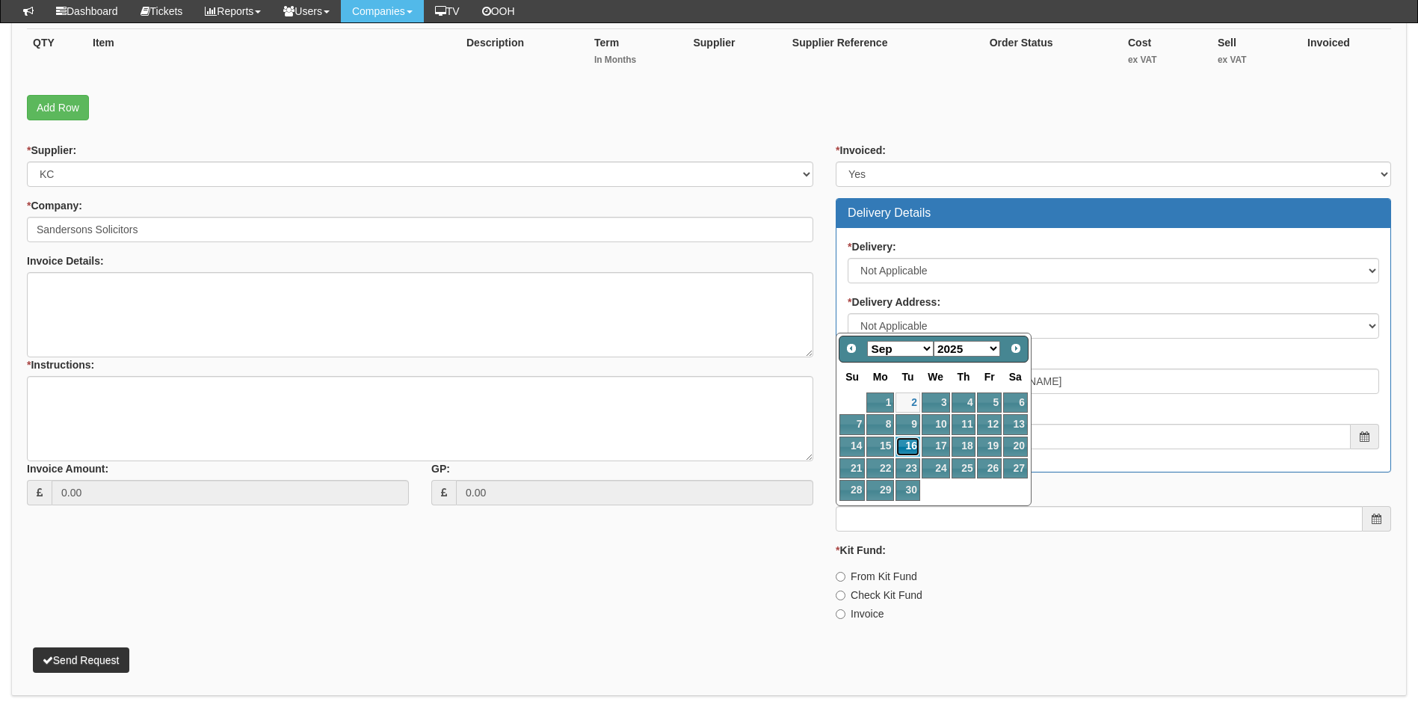
click at [909, 449] on link "16" at bounding box center [907, 447] width 24 height 20
type input "2025-09-16"
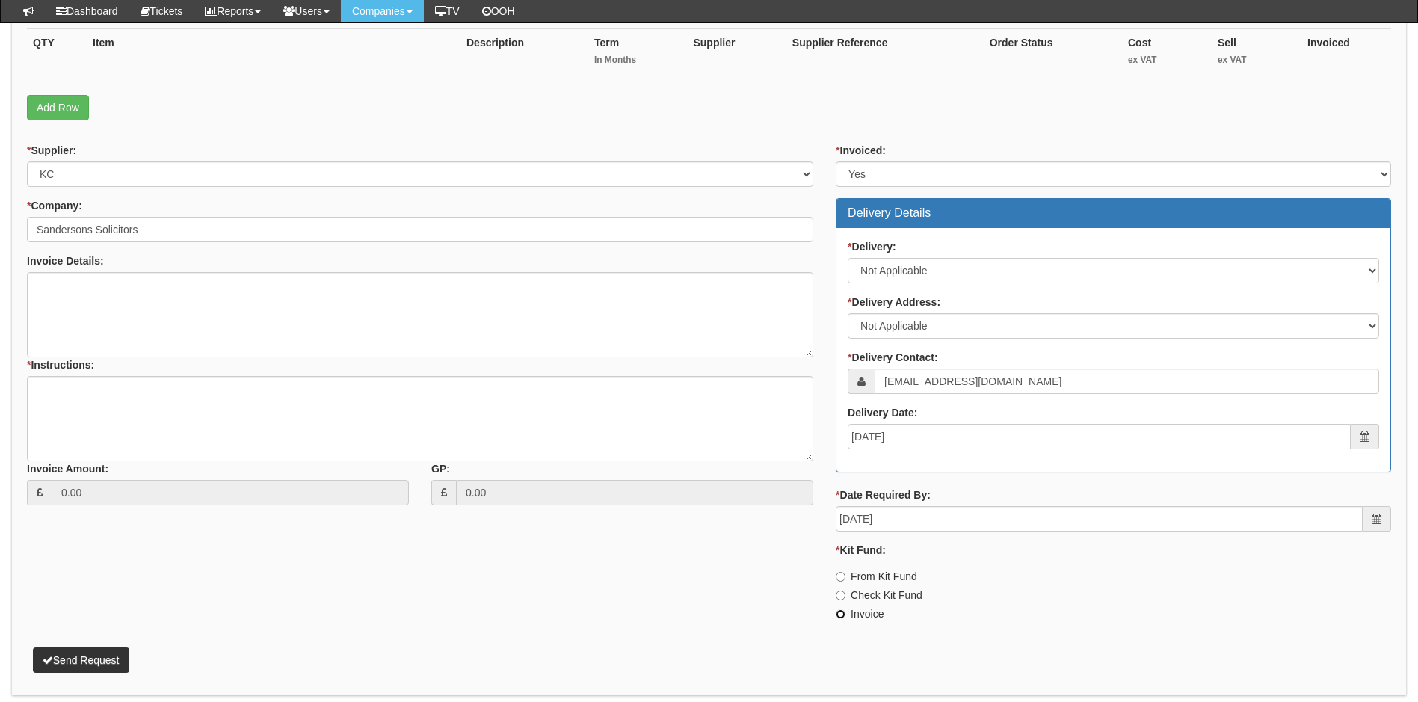
click at [841, 613] on input "Invoice" at bounding box center [841, 614] width 10 height 10
radio input "true"
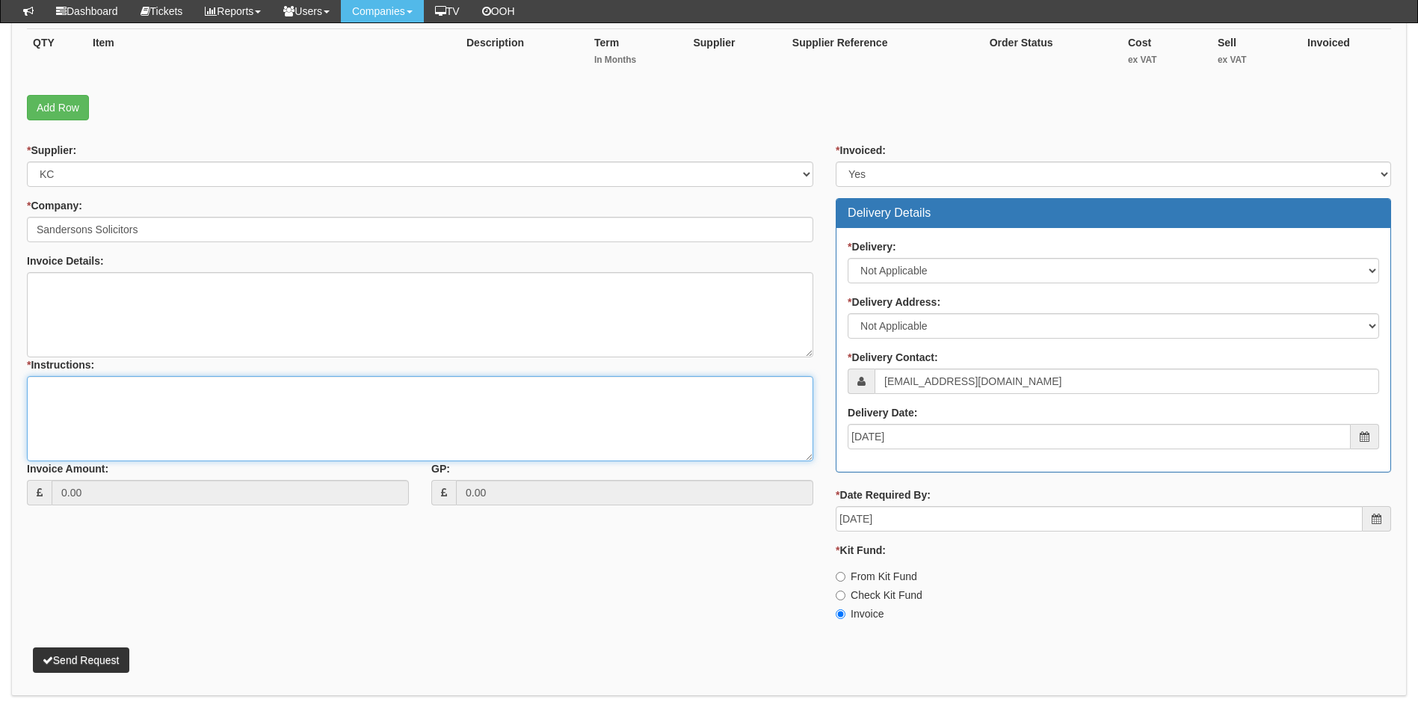
click at [73, 404] on textarea "* Instructions:" at bounding box center [420, 418] width 786 height 85
click at [286, 419] on textarea "FTTP Upgrade at Withernsea Office. Office address: Once FTTP is live, arrange c…" at bounding box center [420, 418] width 786 height 85
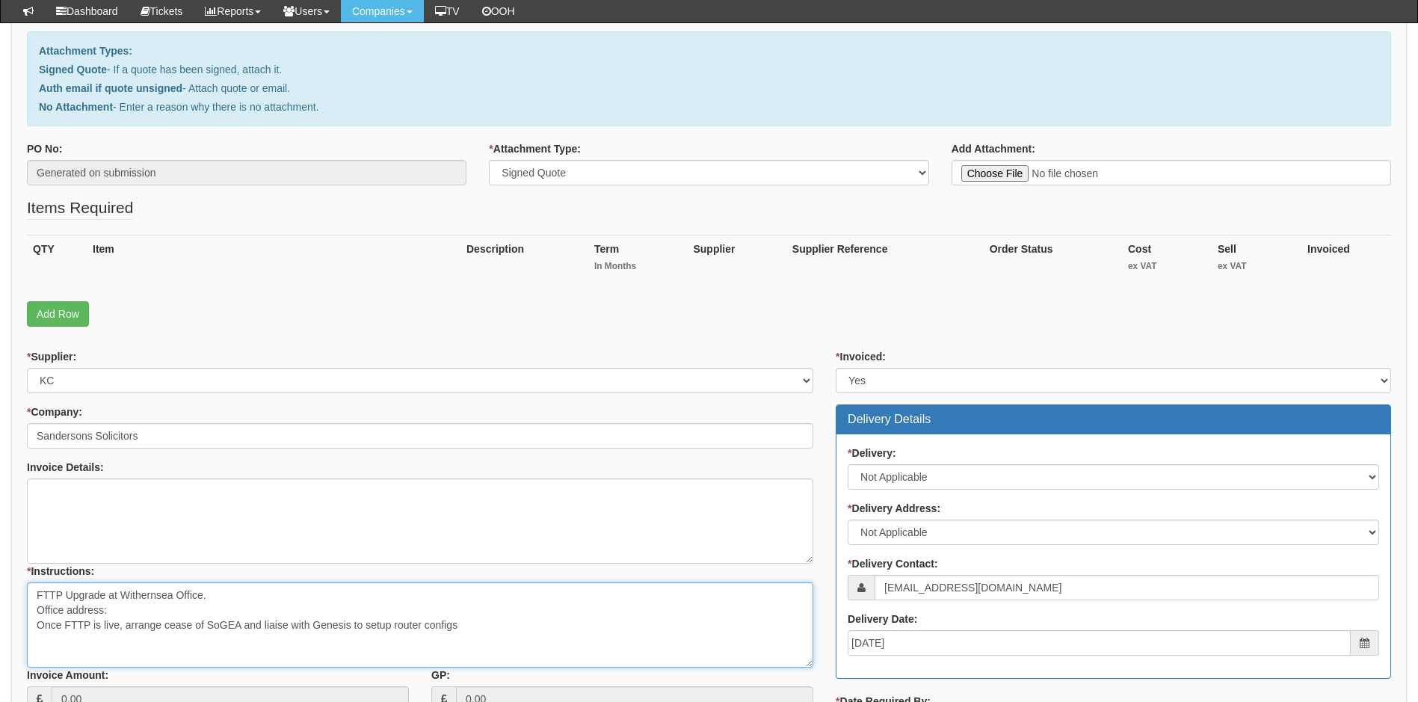
scroll to position [149, 0]
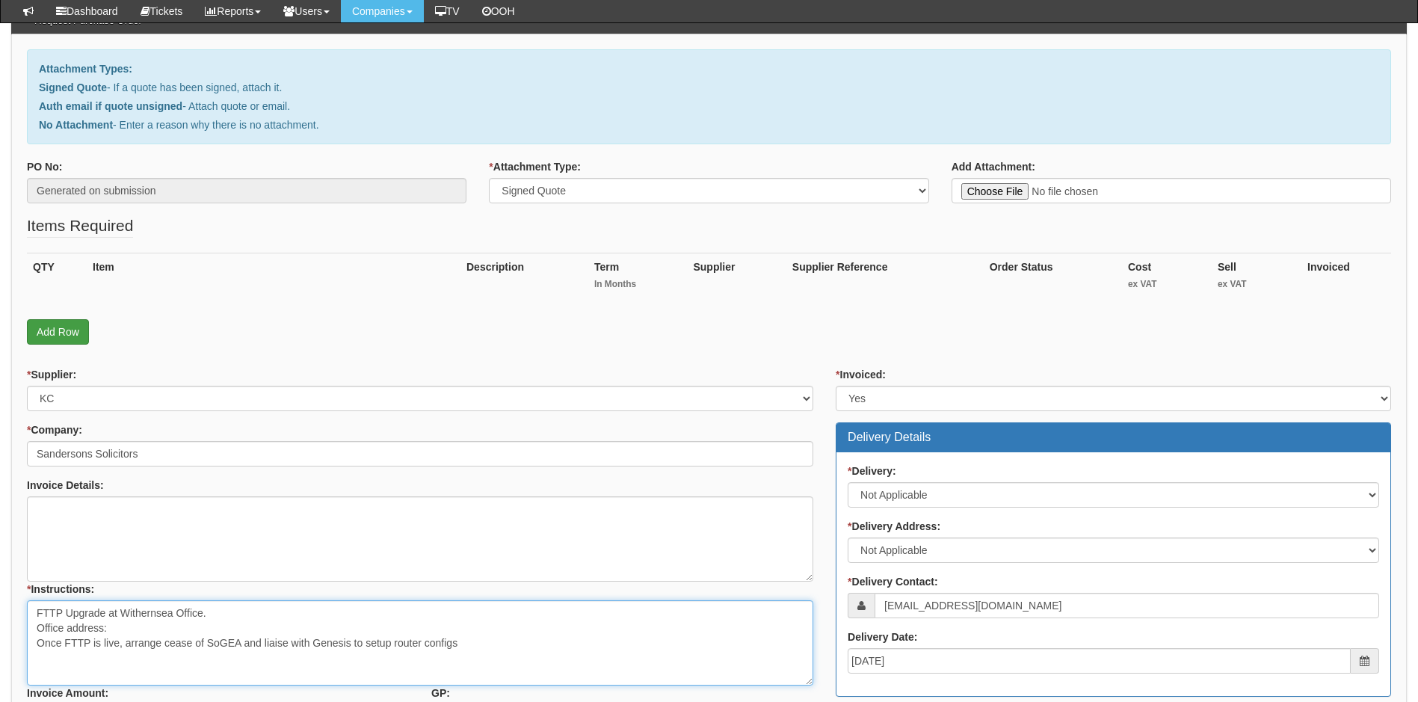
type textarea "FTTP Upgrade at Withernsea Office. Office address: Once FTTP is live, arrange c…"
click at [50, 337] on link "Add Row" at bounding box center [58, 331] width 62 height 25
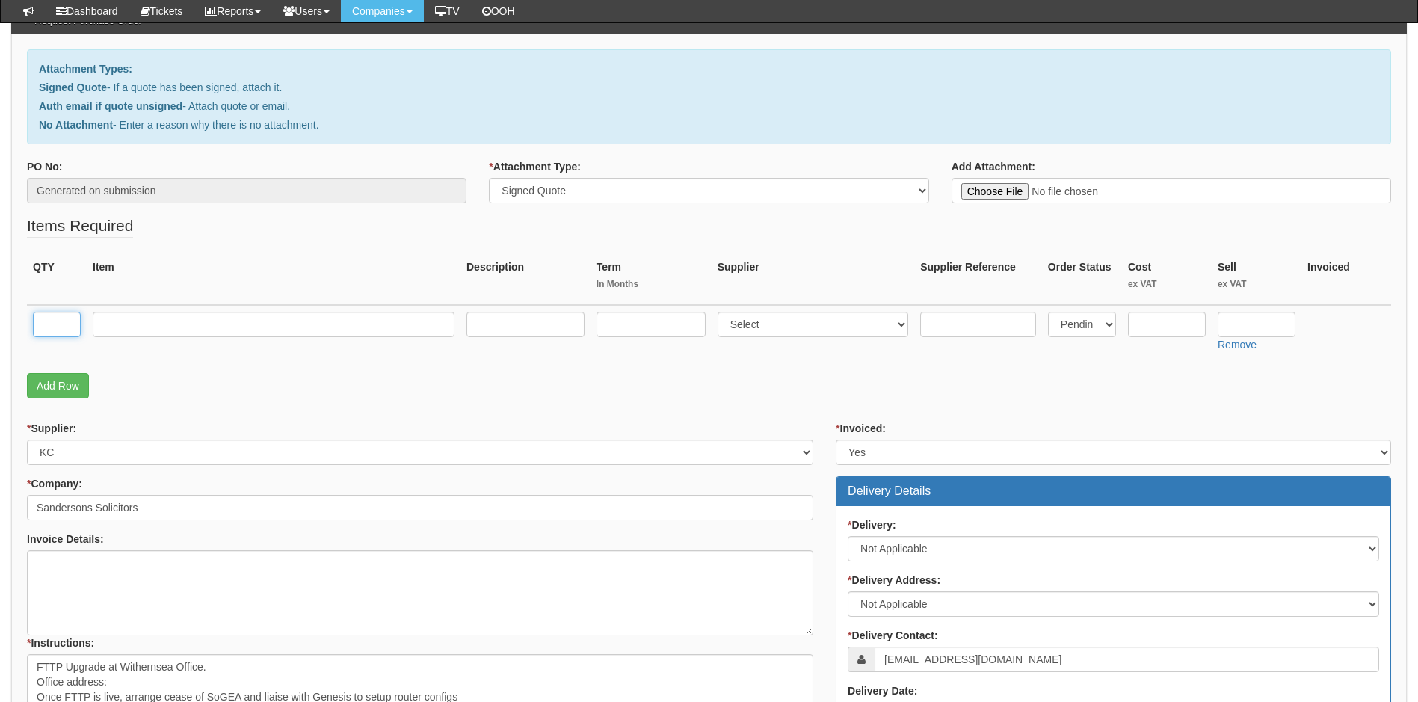
drag, startPoint x: 55, startPoint y: 324, endPoint x: 49, endPoint y: 330, distance: 9.5
click at [52, 326] on input "text" at bounding box center [57, 324] width 48 height 25
type input "1"
click at [167, 324] on input "text" at bounding box center [274, 324] width 362 height 25
click at [199, 330] on input "text" at bounding box center [274, 324] width 362 height 25
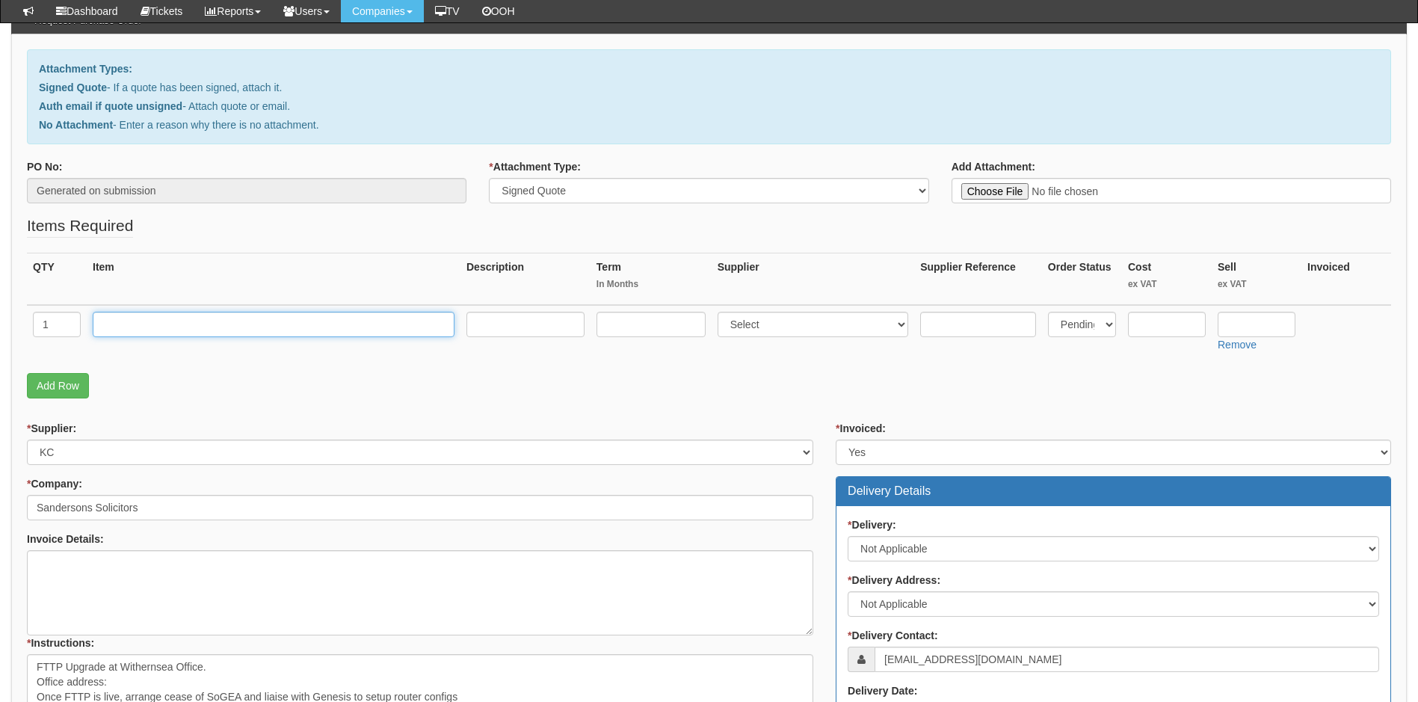
paste input "Connect Fibre Complete 900 Unlimited"
type input "Connect Fibre Complete 900 Unlimited"
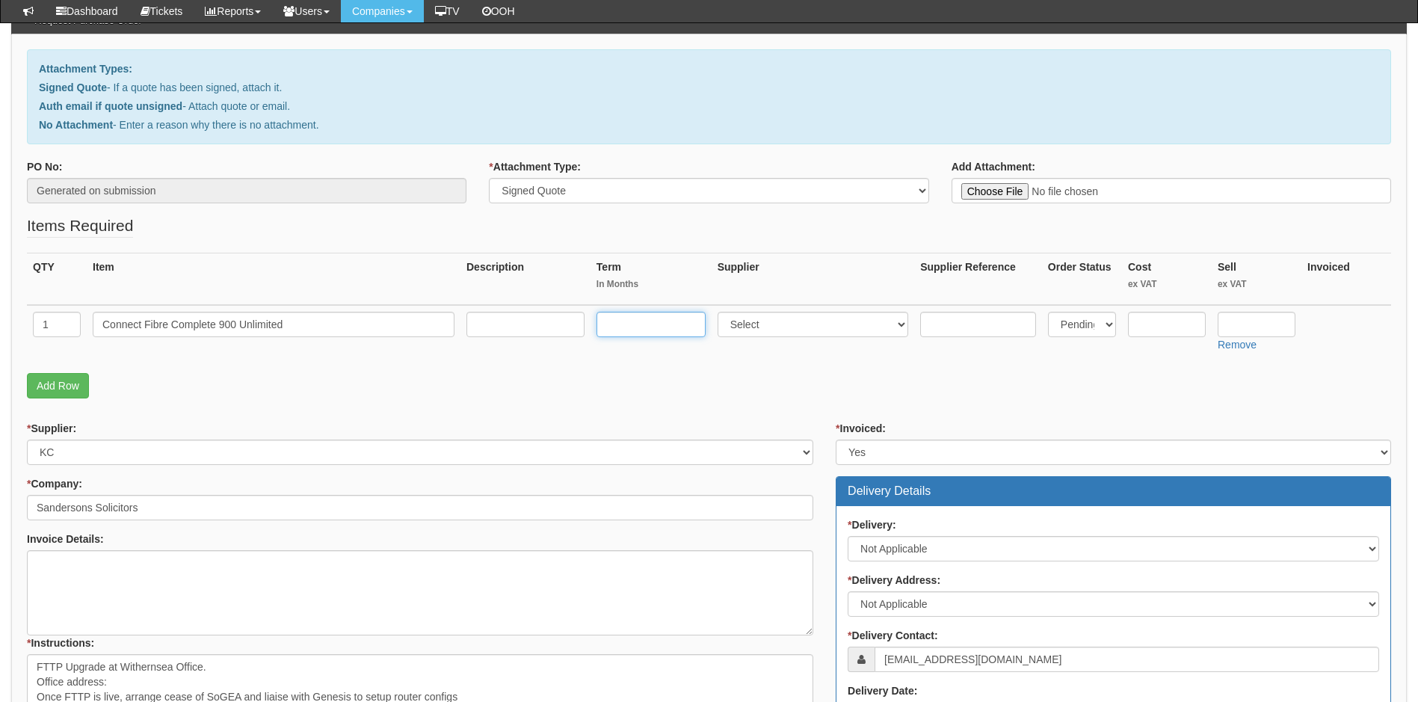
click at [634, 327] on input "text" at bounding box center [650, 324] width 109 height 25
type input "24"
select select "23"
type input "79.99"
click at [63, 380] on link "Add Row" at bounding box center [58, 385] width 62 height 25
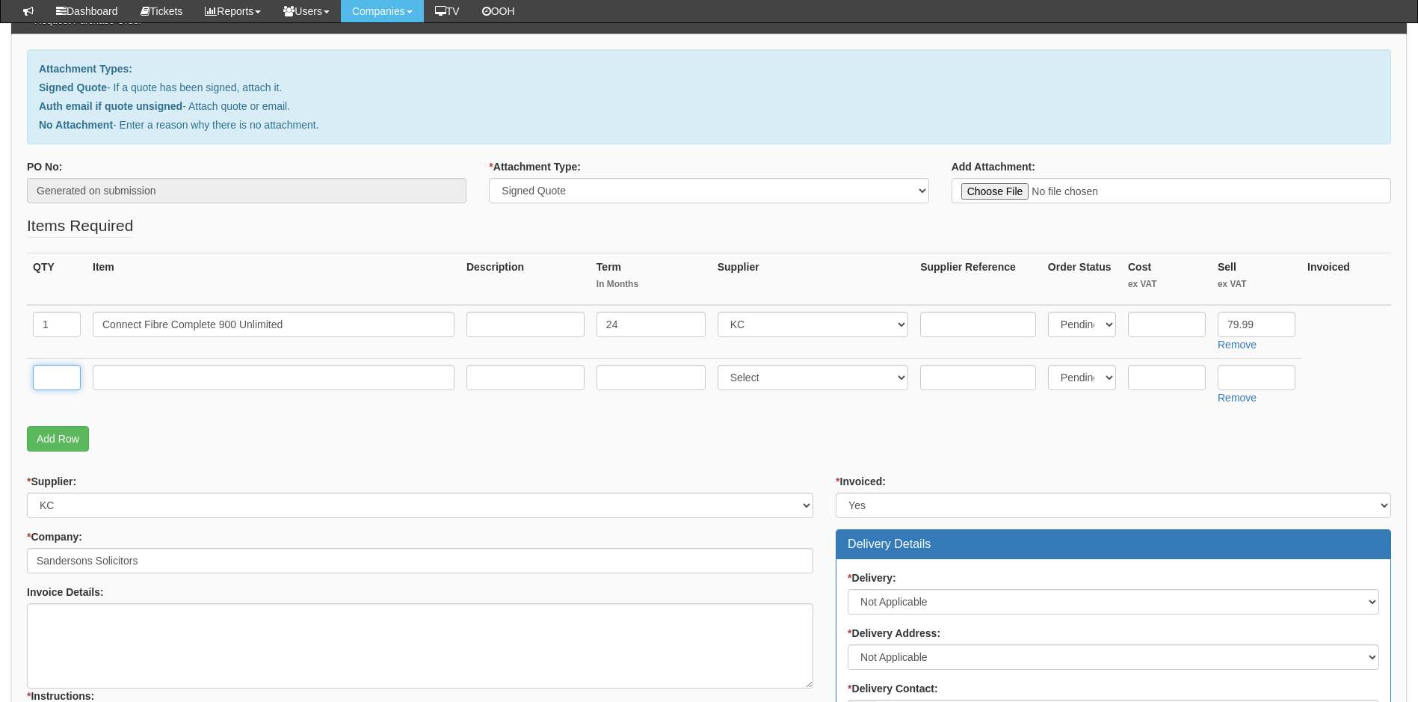
click at [60, 374] on input "text" at bounding box center [57, 377] width 48 height 25
type input "1"
click at [110, 377] on input "text" at bounding box center [274, 377] width 362 height 25
type input "FTTP Connection charge"
type input "0"
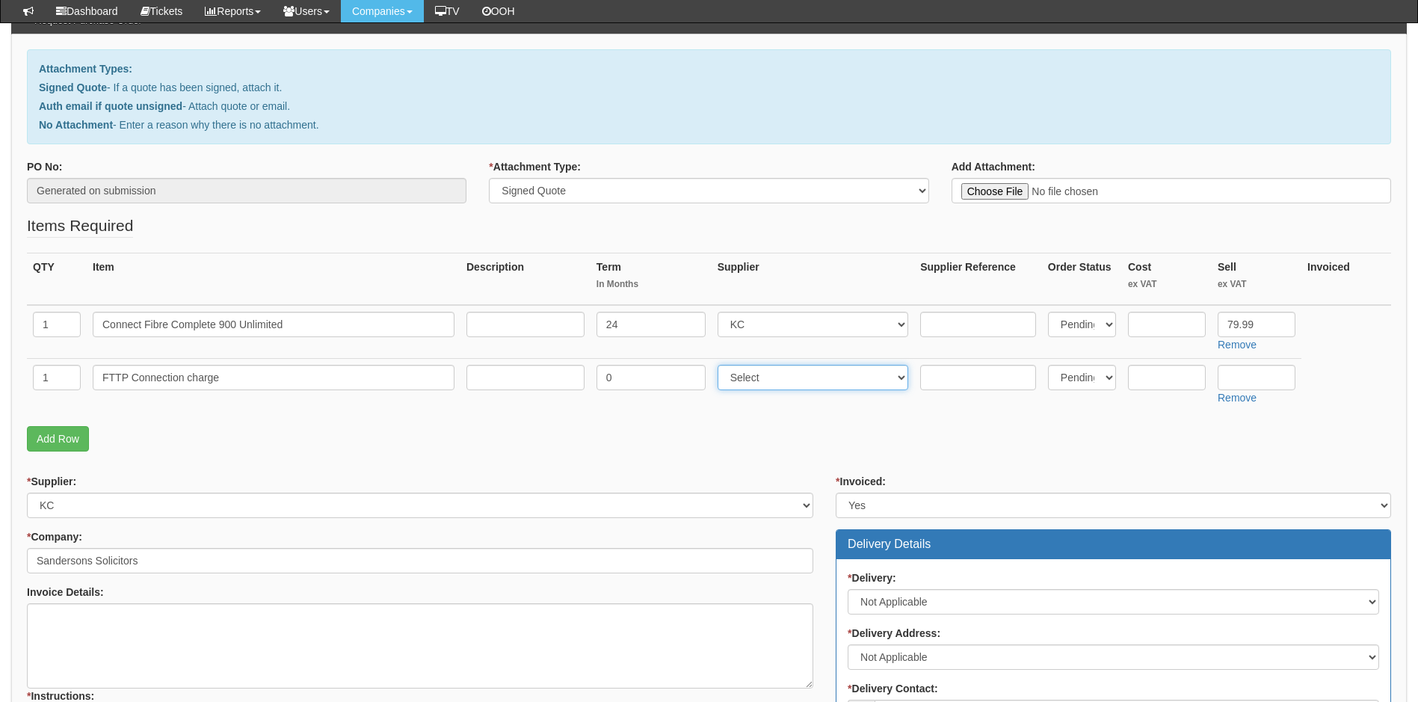
select select "23"
type input "50"
click at [74, 437] on link "Add Row" at bounding box center [58, 438] width 62 height 25
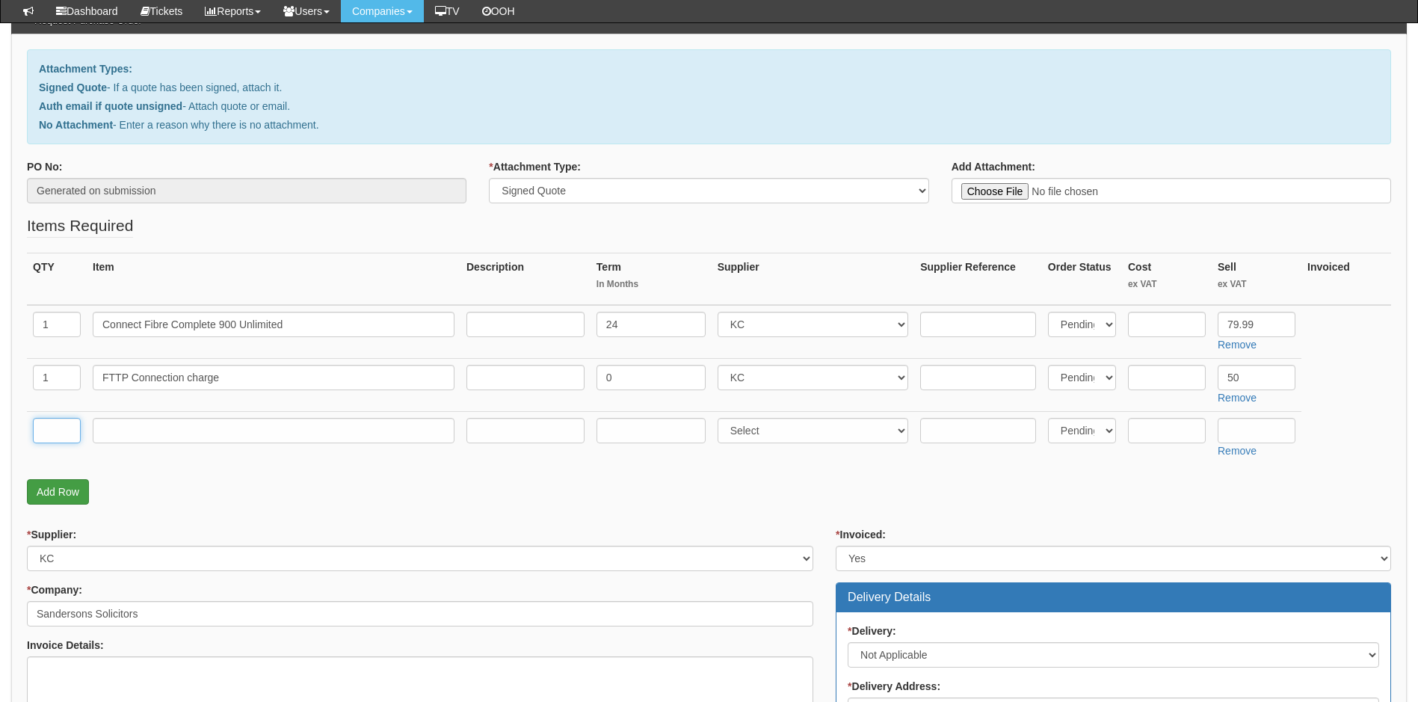
click at [74, 437] on input "text" at bounding box center [57, 430] width 48 height 25
click at [75, 434] on input "1 ECC charges for additional external cabling" at bounding box center [57, 430] width 48 height 25
type input "1 ECC charges for additional external"
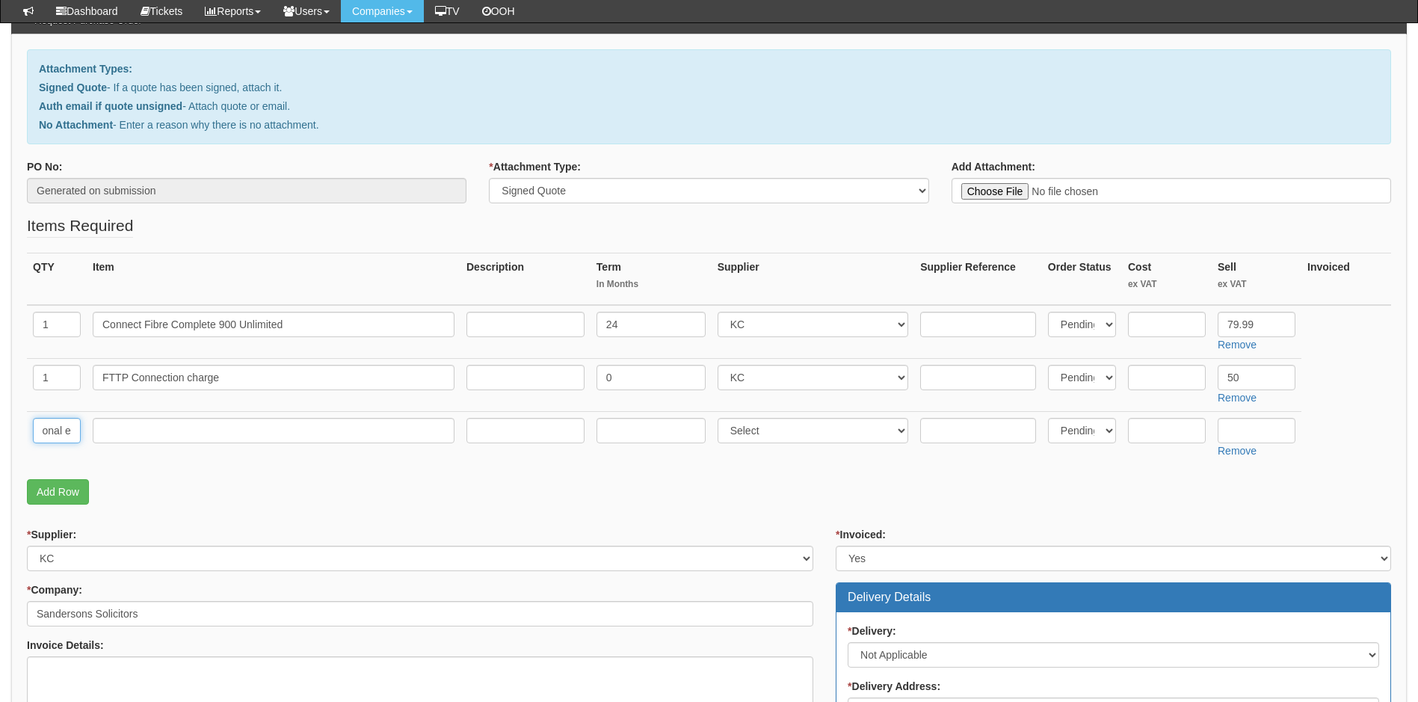
scroll to position [0, 0]
drag, startPoint x: 75, startPoint y: 431, endPoint x: 28, endPoint y: 434, distance: 47.2
click at [28, 434] on td "1 ECC charges for additional external" at bounding box center [57, 438] width 60 height 53
click at [129, 429] on input "text" at bounding box center [274, 430] width 362 height 25
paste input "1 ECC charges for additional external"
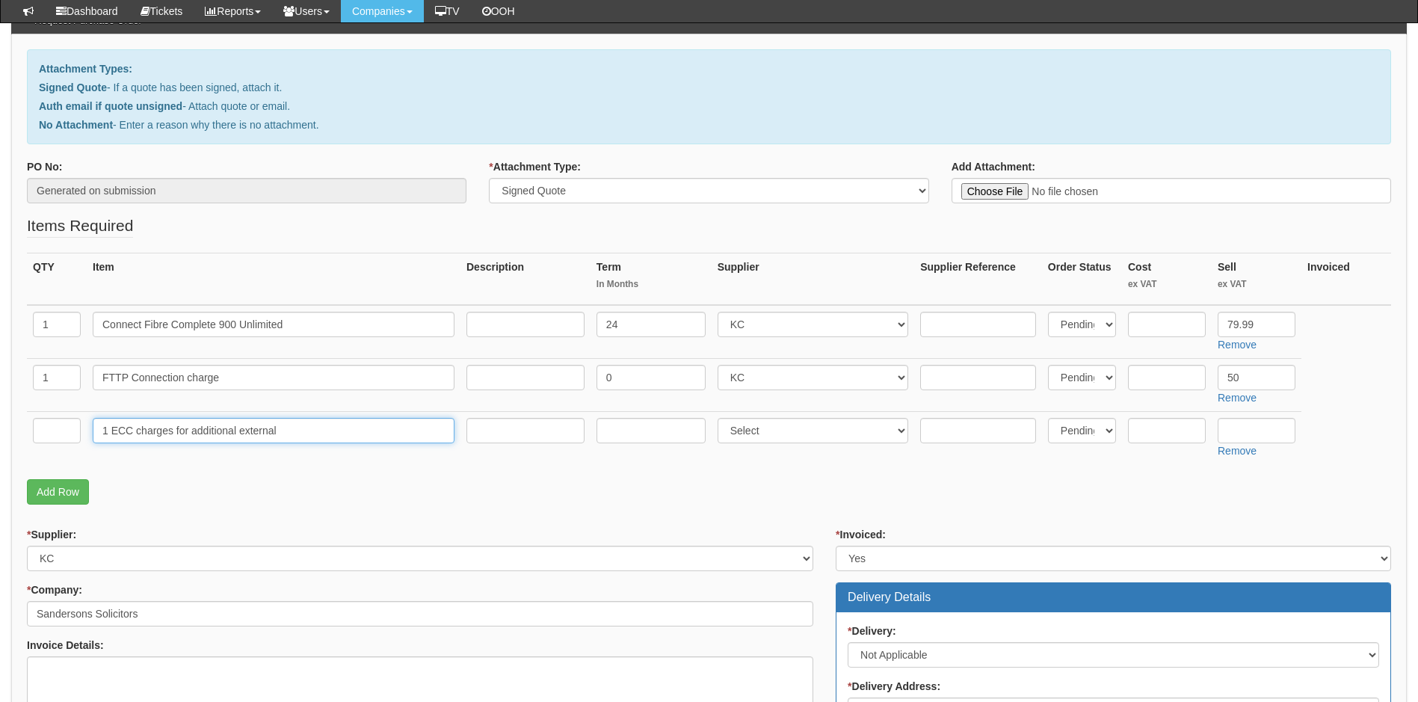
click at [111, 434] on input "1 ECC charges for additional external" at bounding box center [274, 430] width 362 height 25
type input "ECC charges for additional external"
click at [59, 431] on input "text" at bounding box center [57, 430] width 48 height 25
type input "1"
click at [298, 431] on input "ECC charges for additional external" at bounding box center [274, 430] width 362 height 25
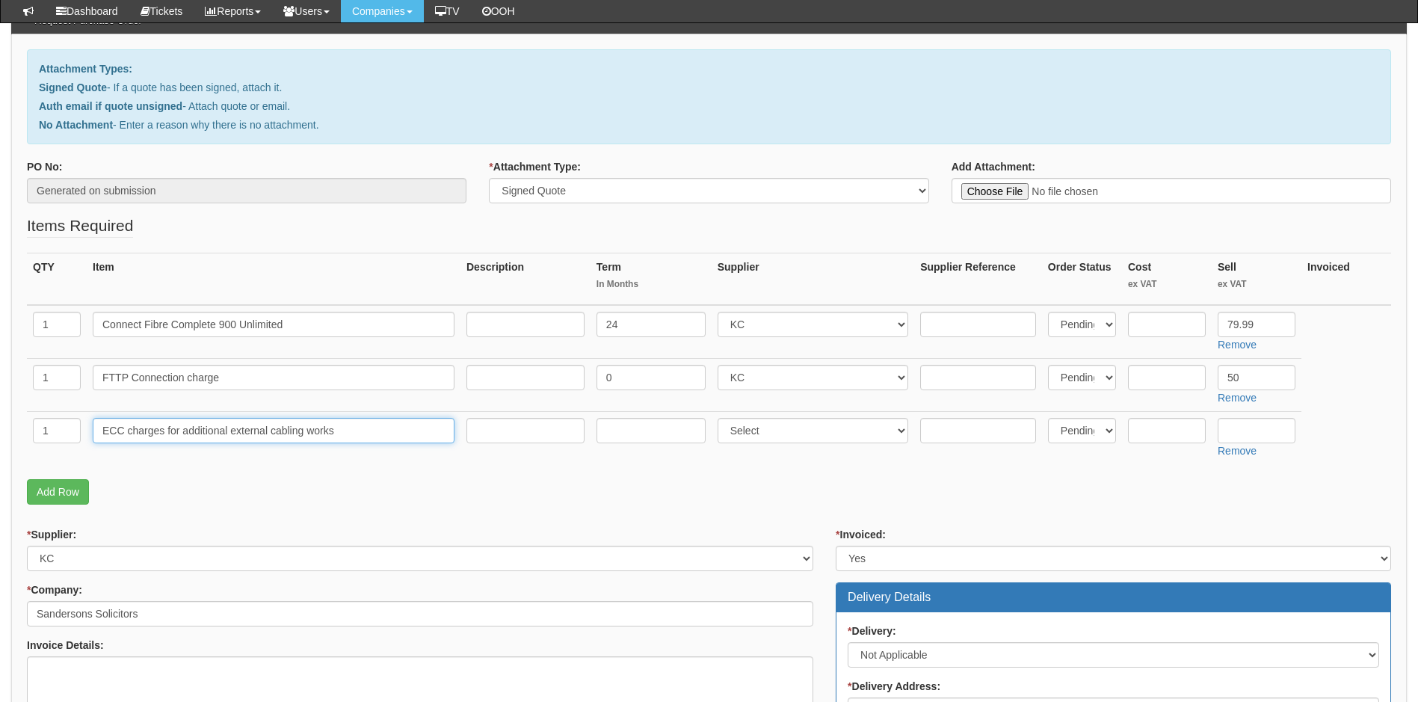
type input "ECC charges for additional external cabling works"
click at [664, 439] on input "text" at bounding box center [650, 430] width 109 height 25
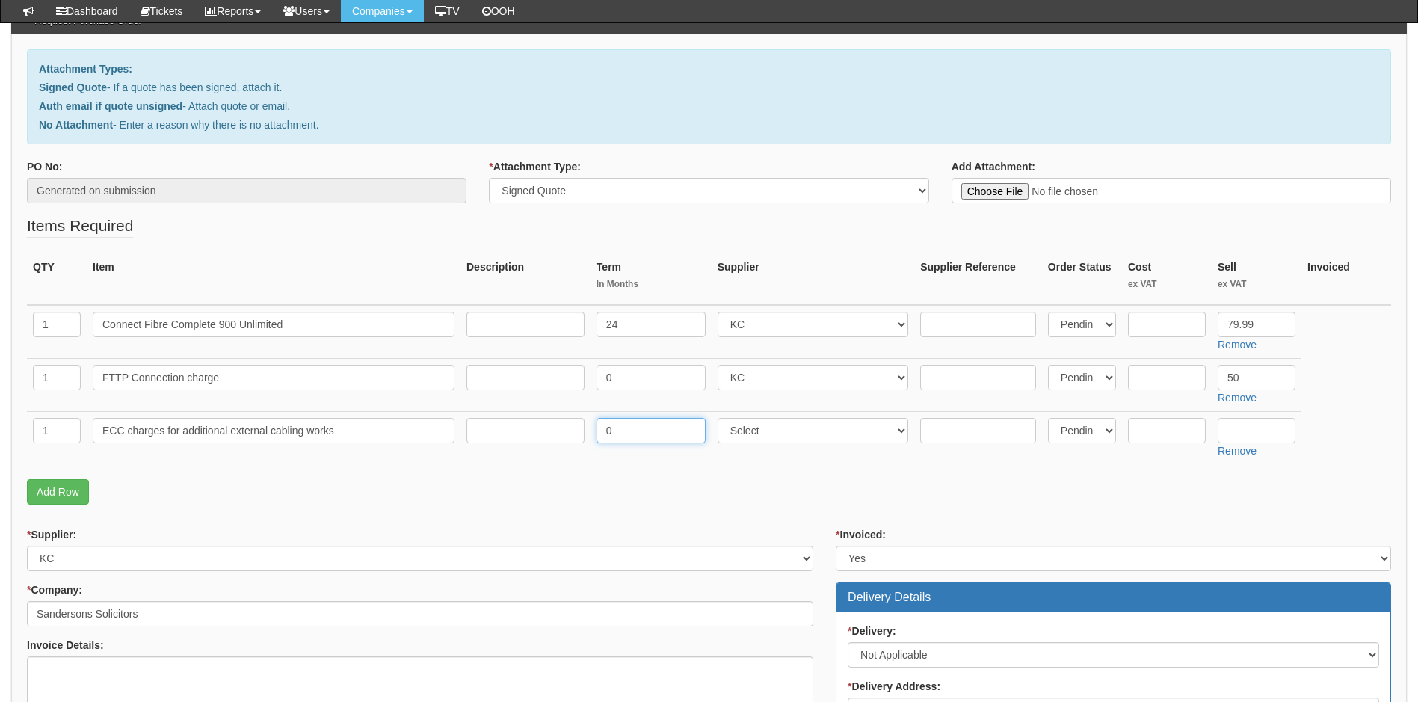
type input "0"
select select "23"
type input "900"
type input "990"
click at [1155, 377] on input "text" at bounding box center [1167, 377] width 78 height 25
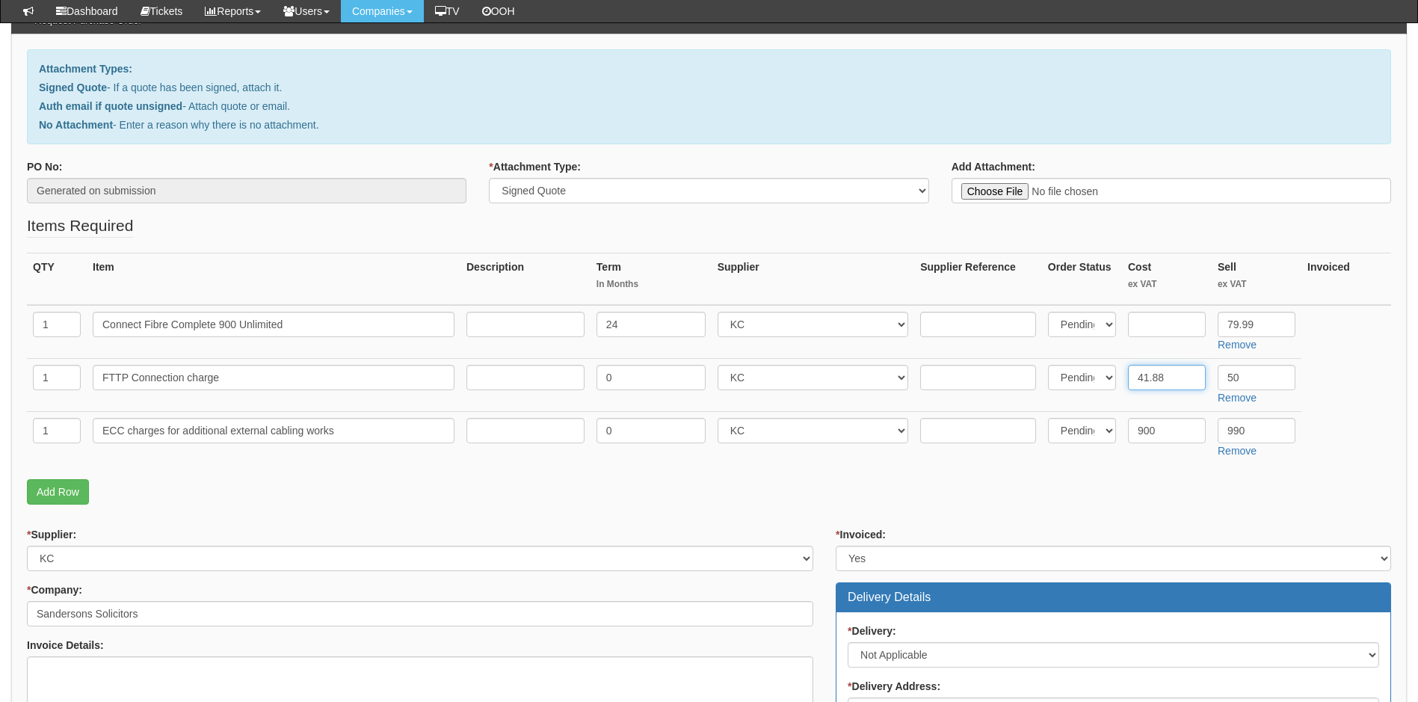
type input "41.88"
click at [1156, 323] on input "text" at bounding box center [1167, 324] width 78 height 25
type input "57.53"
click at [223, 505] on p "Add Row" at bounding box center [709, 491] width 1364 height 25
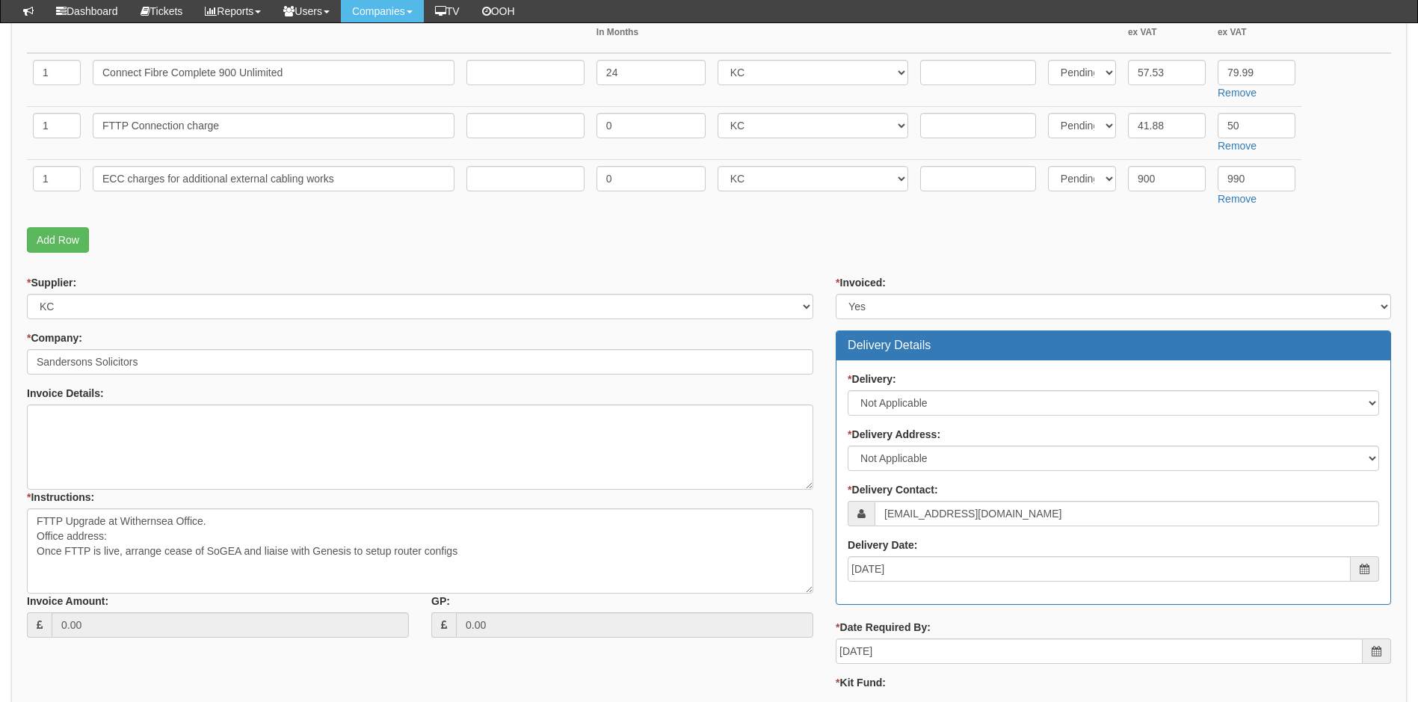
scroll to position [448, 0]
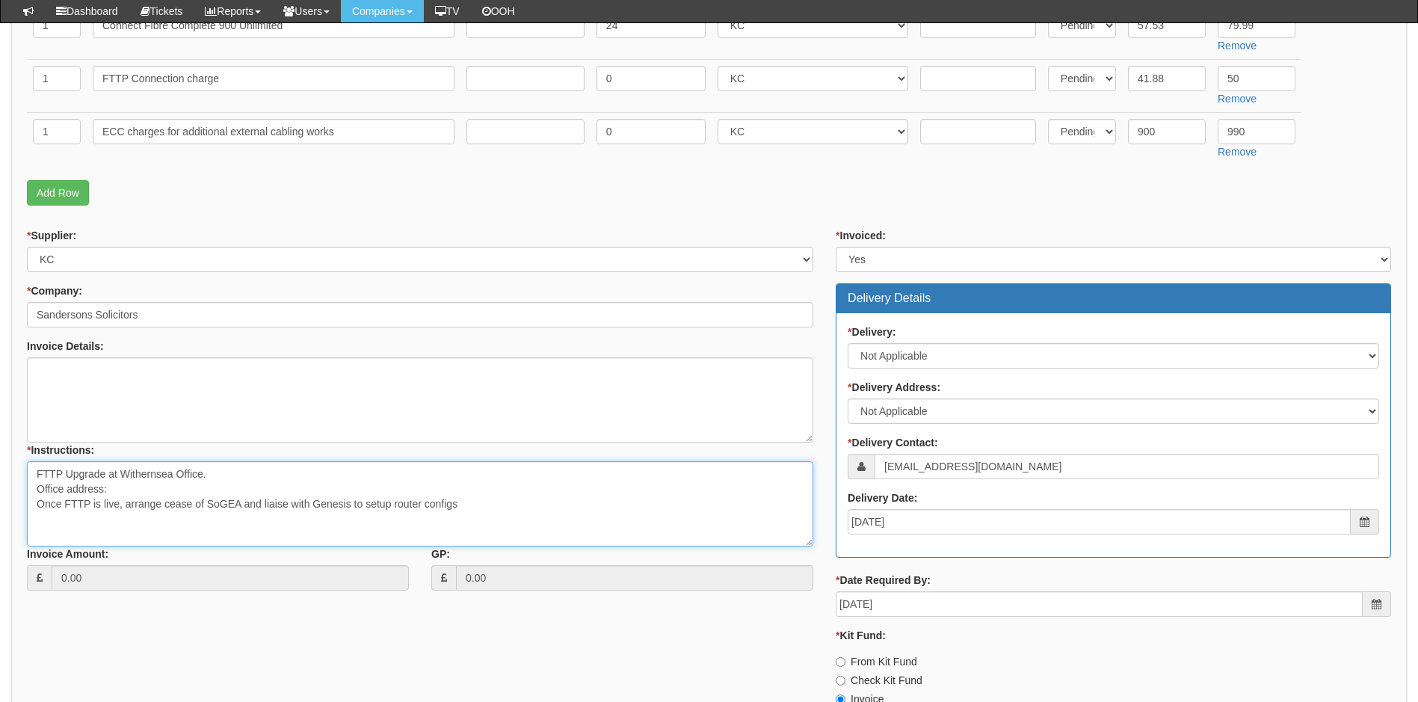
click at [147, 497] on textarea "FTTP Upgrade at Withernsea Office. Office address: Once FTTP is live, arrange c…" at bounding box center [420, 503] width 786 height 85
click at [128, 492] on textarea "FTTP Upgrade at Withernsea Office. Office address: Once FTTP is live, arrange c…" at bounding box center [420, 503] width 786 height 85
paste textarea "[STREET_ADDRESS]"
click at [111, 486] on textarea "FTTP Upgrade at Withernsea Office. Office address: 187 Queen Street, Withernsea…" at bounding box center [420, 503] width 786 height 85
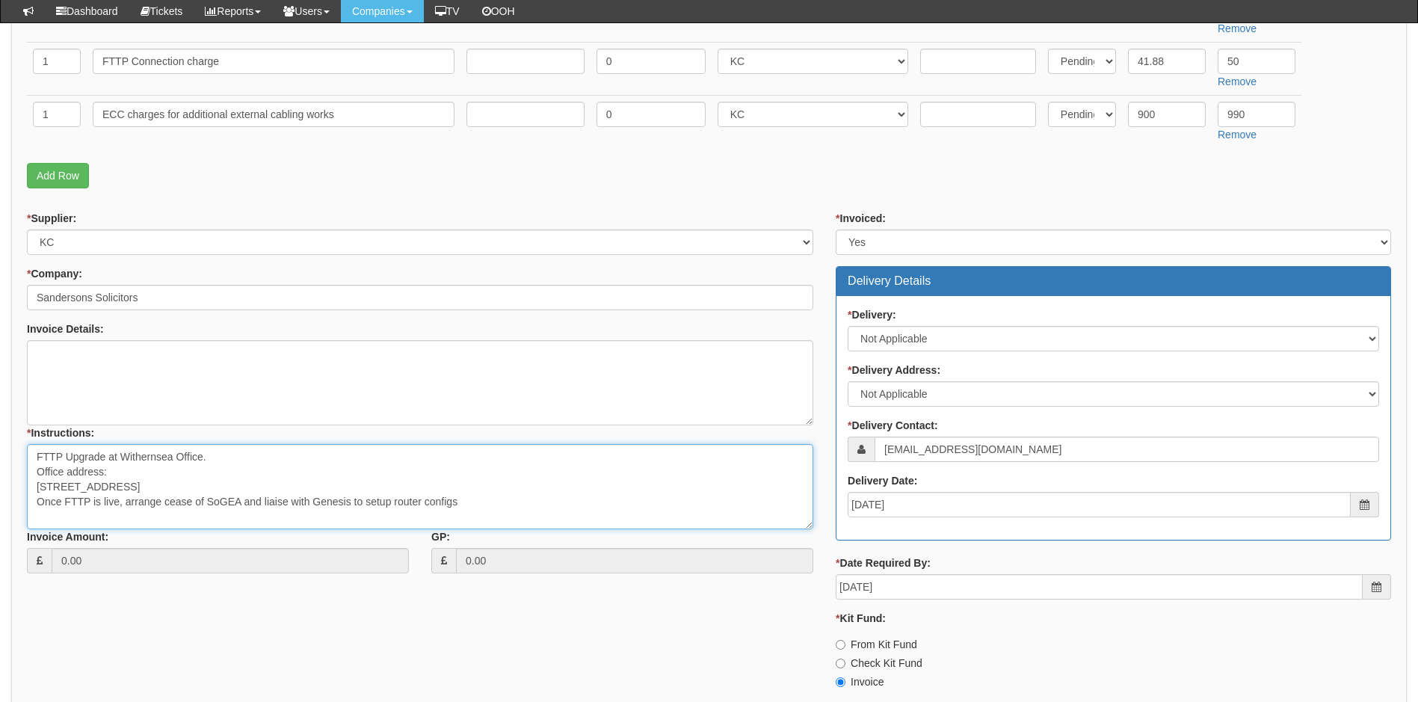
scroll to position [588, 0]
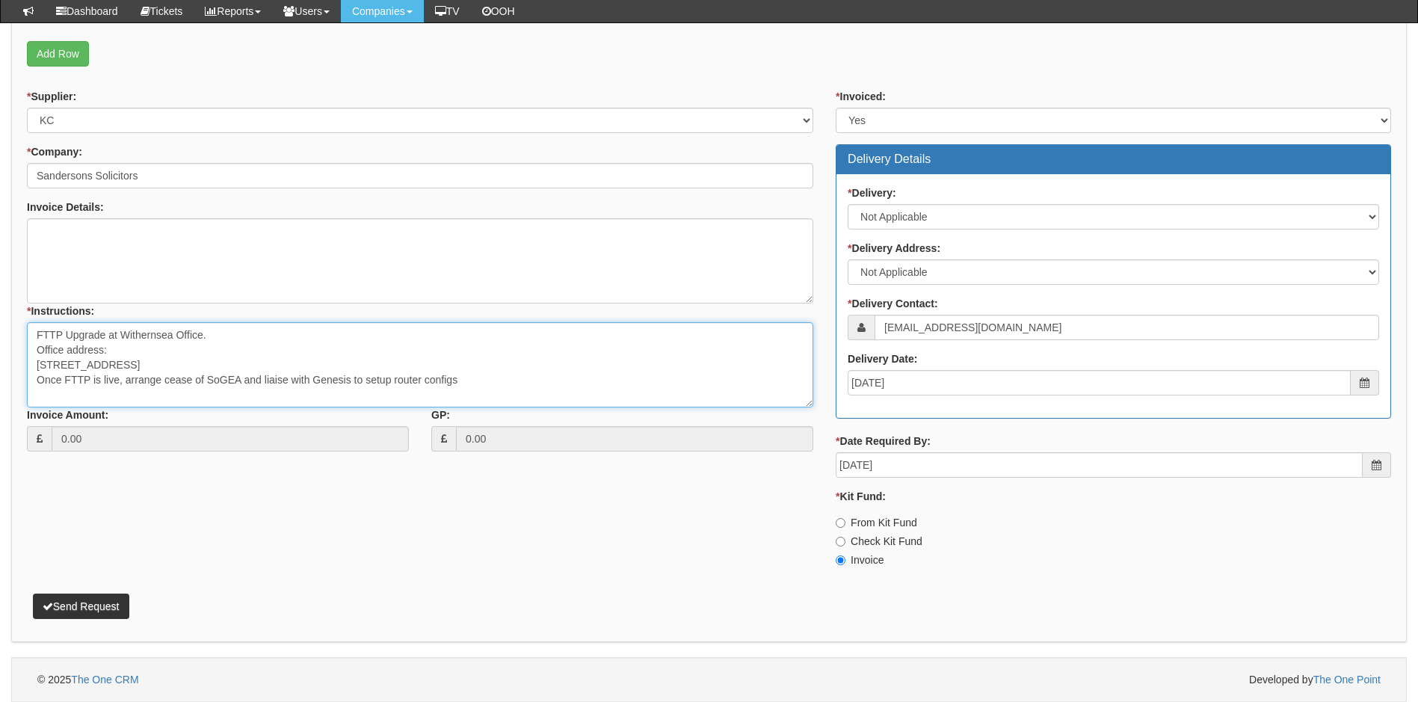
type textarea "FTTP Upgrade at Withernsea Office. Office address: 187 Queen Street, Withernsea…"
click at [93, 600] on button "Send Request" at bounding box center [81, 605] width 96 height 25
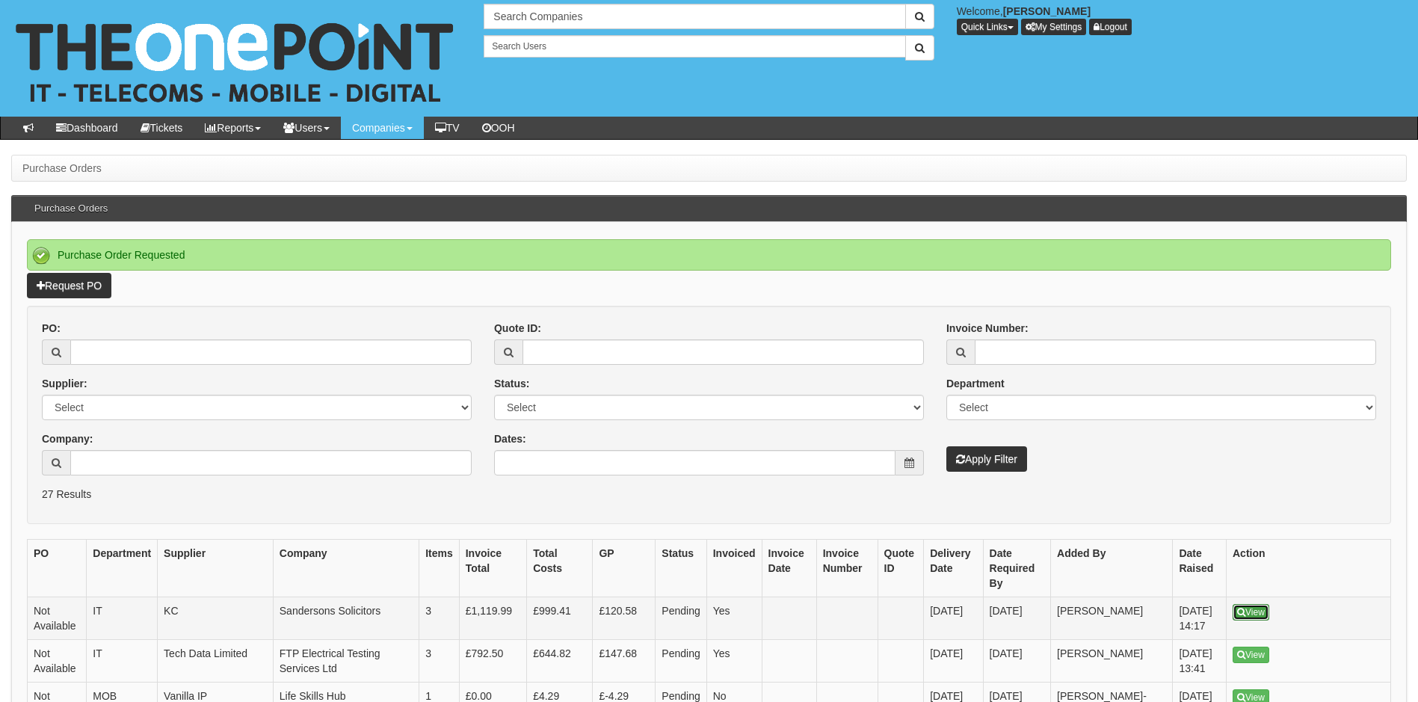
click at [1244, 608] on icon at bounding box center [1241, 612] width 8 height 9
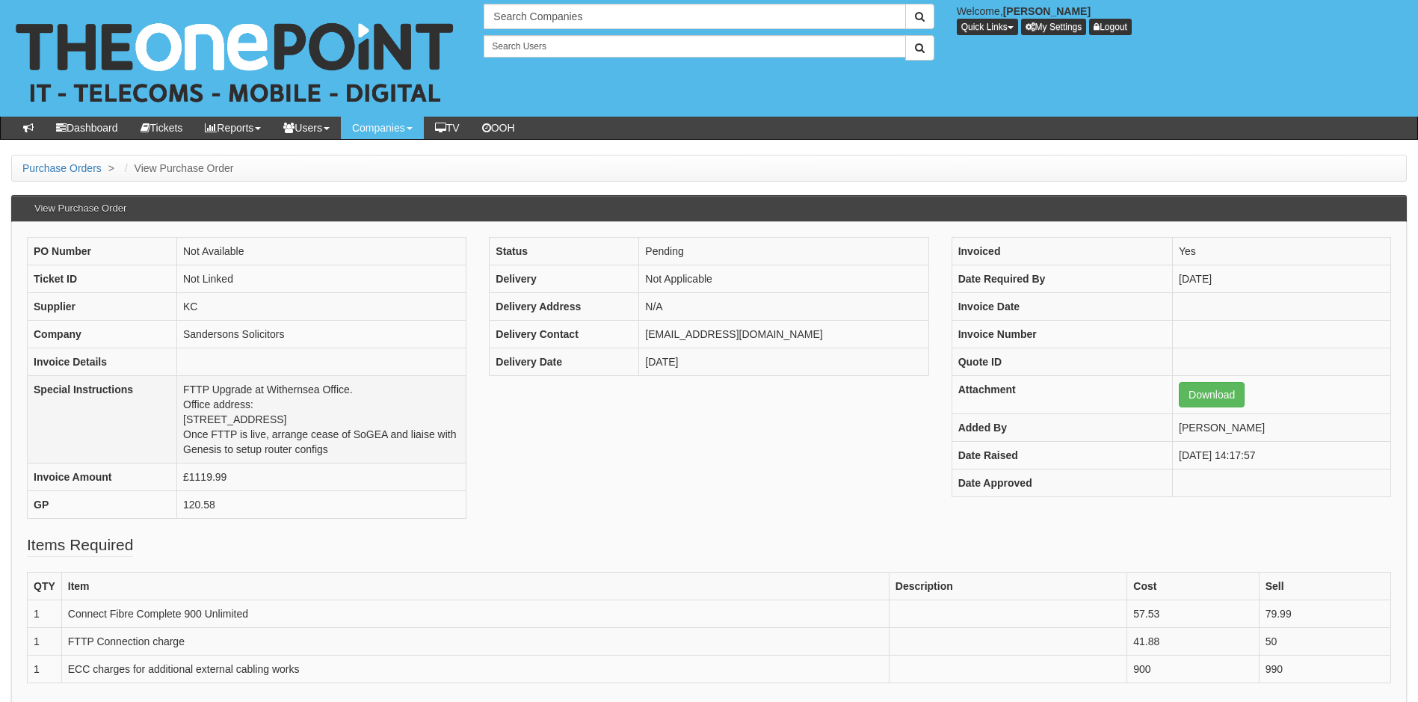
drag, startPoint x: 268, startPoint y: 421, endPoint x: 184, endPoint y: 418, distance: 84.5
click at [184, 418] on td "FTTP Upgrade at Withernsea Office. Office address: [STREET_ADDRESS] Once FTTP i…" at bounding box center [321, 419] width 289 height 87
copy td "[STREET_ADDRESS],"
drag, startPoint x: 329, startPoint y: 423, endPoint x: 274, endPoint y: 424, distance: 54.6
click at [274, 424] on td "FTTP Upgrade at Withernsea Office. Office address: [STREET_ADDRESS] Once FTTP i…" at bounding box center [321, 419] width 289 height 87
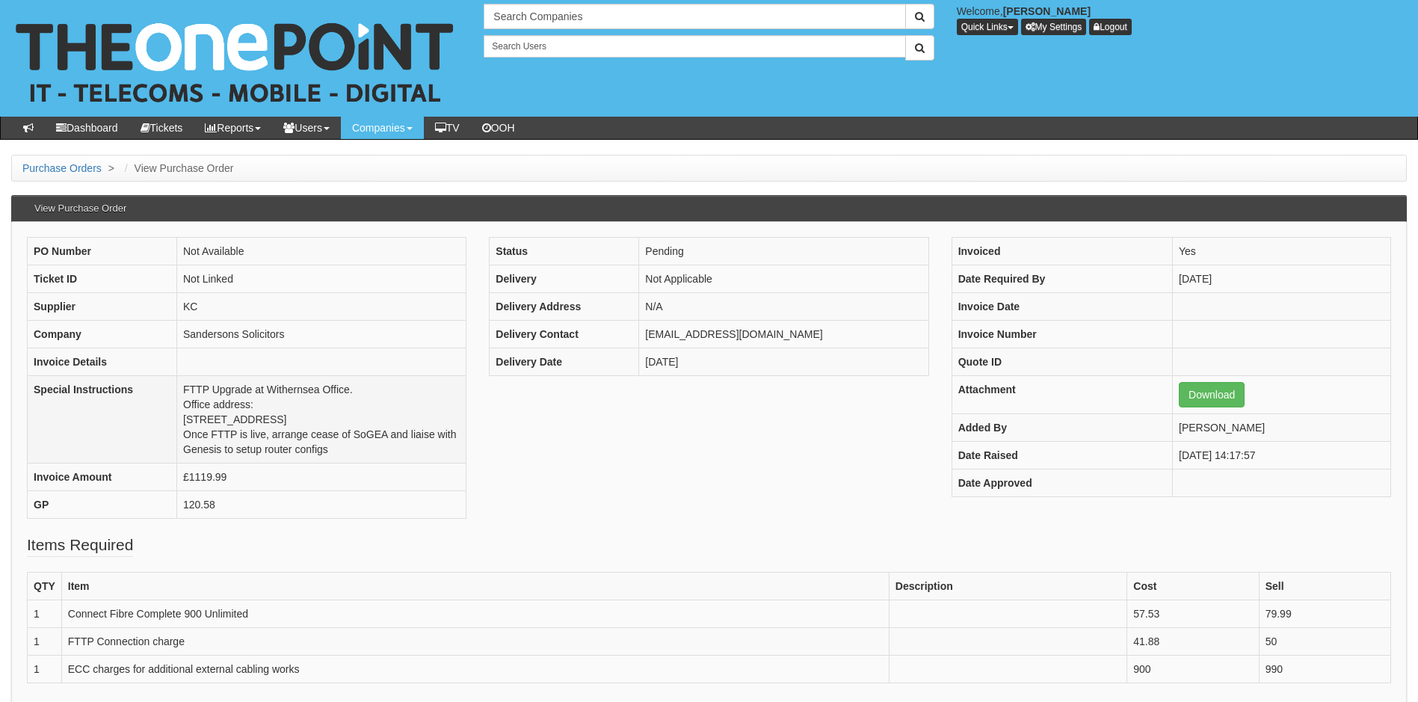
copy td "Withernsea,"
drag, startPoint x: 383, startPoint y: 416, endPoint x: 332, endPoint y: 421, distance: 51.8
click at [332, 421] on td "FTTP Upgrade at Withernsea Office. Office address: [STREET_ADDRESS] Once FTTP i…" at bounding box center [321, 419] width 289 height 87
copy td "HU19 2JR"
drag, startPoint x: 270, startPoint y: 611, endPoint x: 69, endPoint y: 623, distance: 201.5
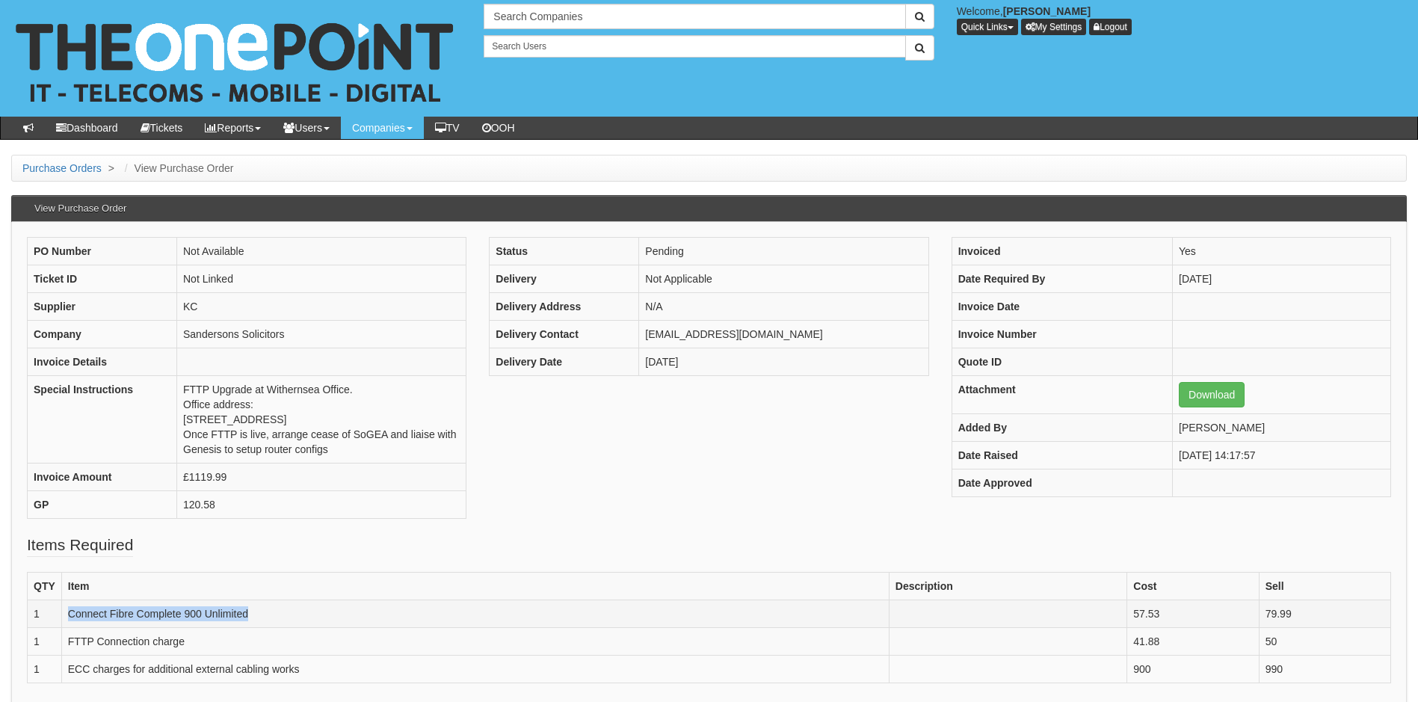
click at [69, 623] on td "Connect Fibre Complete 900 Unlimited" at bounding box center [474, 614] width 827 height 28
copy td "Connect Fibre Complete 900 Unlimited"
